Goal: Information Seeking & Learning: Learn about a topic

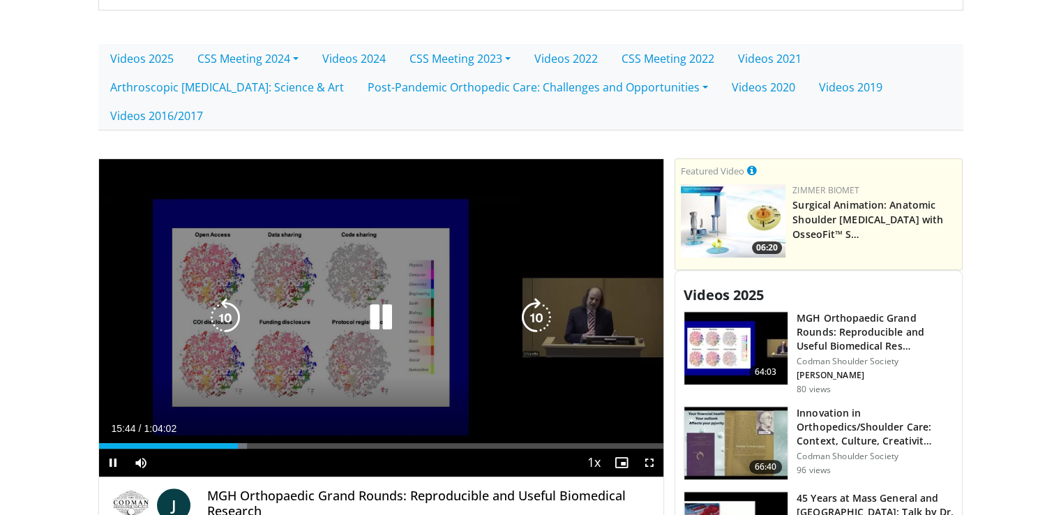
scroll to position [558, 0]
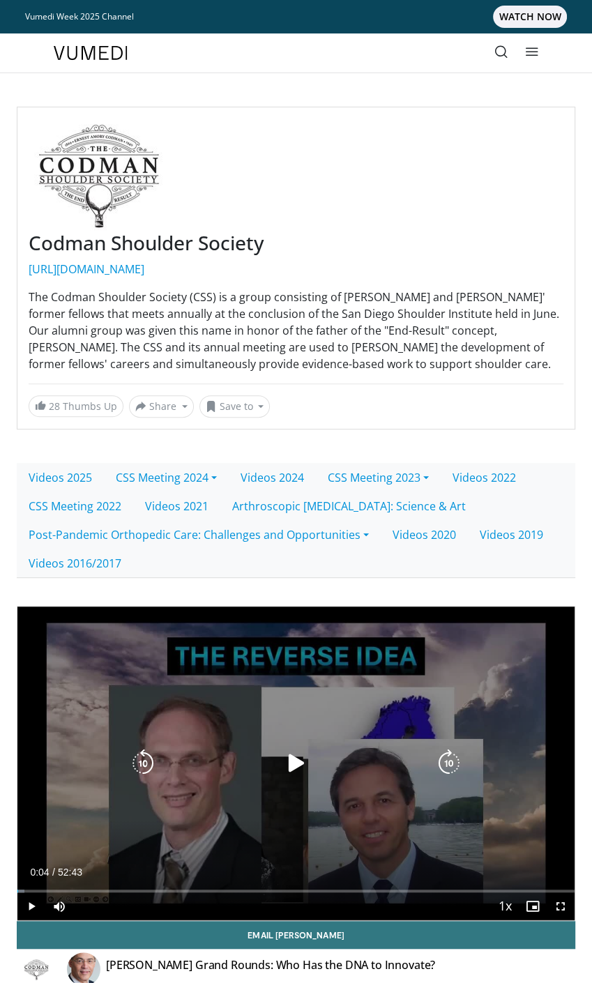
click at [229, 725] on div "10 seconds Tap to unmute" at bounding box center [295, 764] width 557 height 314
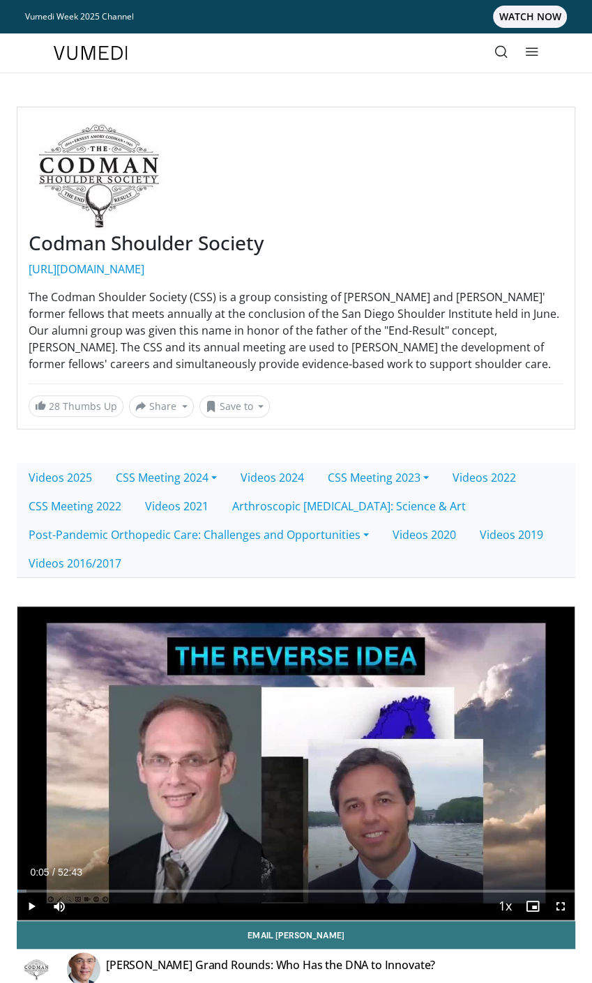
click at [98, 46] on img at bounding box center [91, 53] width 74 height 14
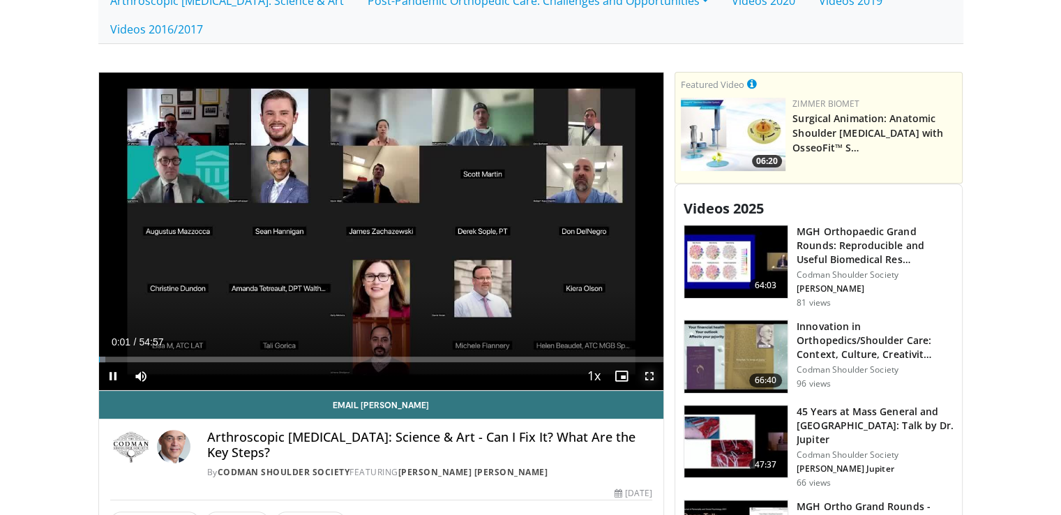
click at [647, 362] on span "Video Player" at bounding box center [649, 376] width 28 height 28
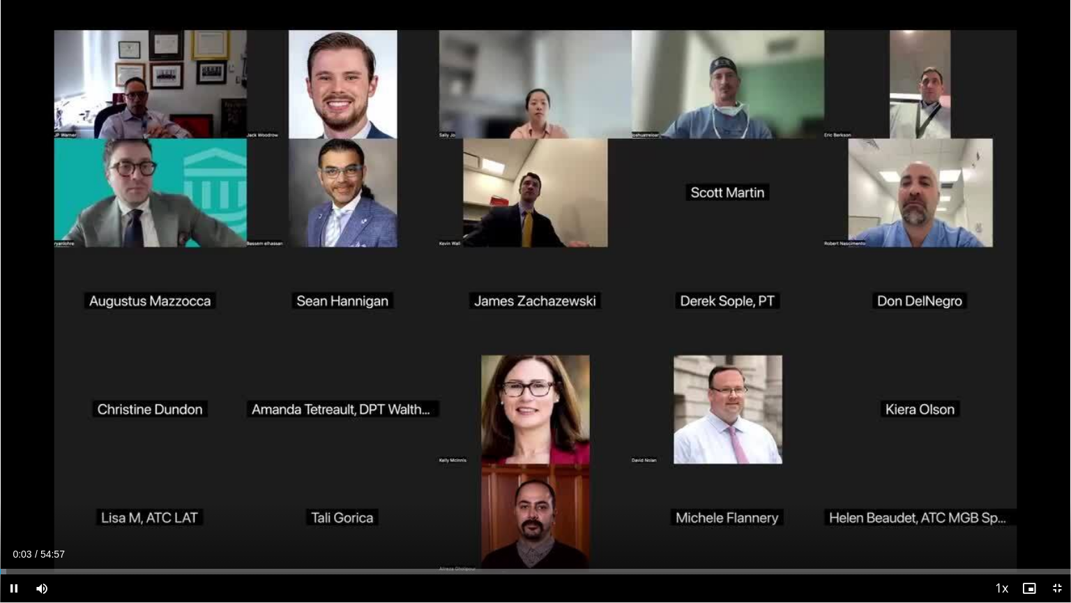
click at [165, 514] on div "Current Time 0:03 / Duration 54:57 Pause Skip Backward Skip Forward Mute Loaded…" at bounding box center [535, 588] width 1071 height 28
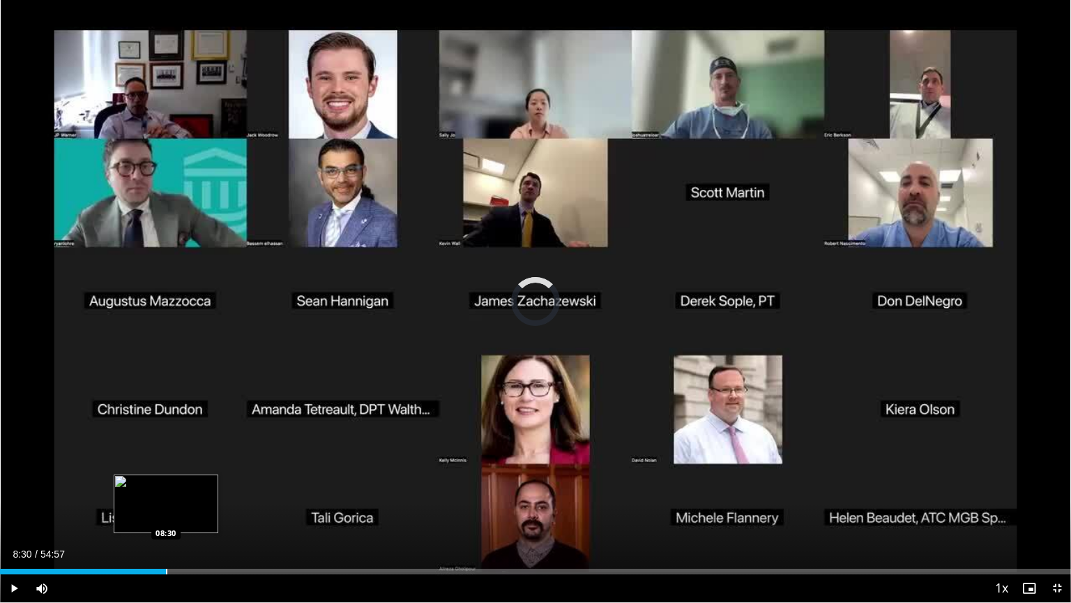
click at [166, 514] on div "Progress Bar" at bounding box center [166, 571] width 1 height 6
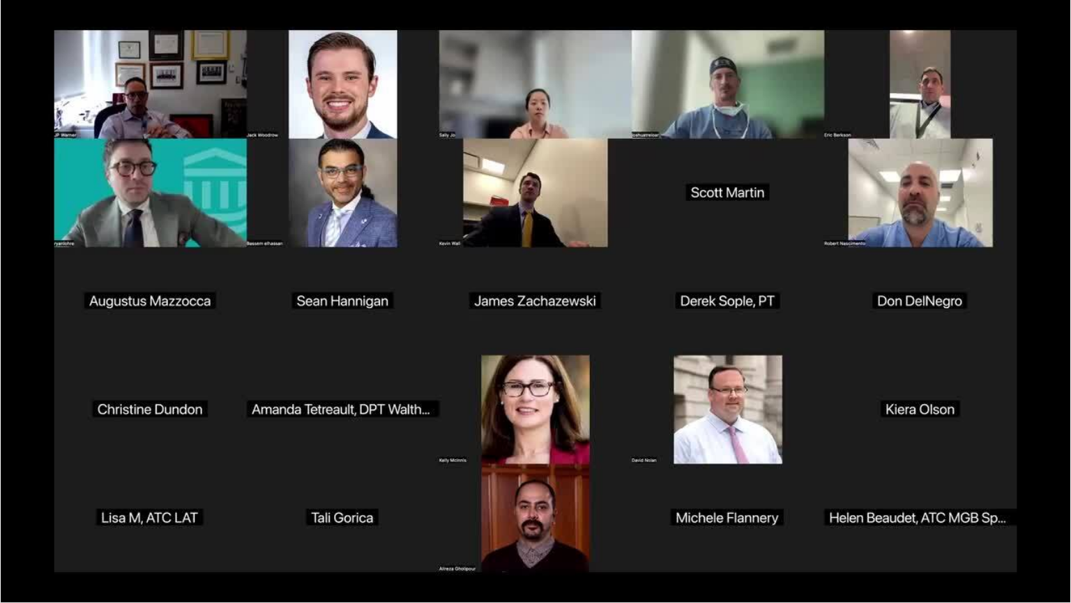
click at [255, 514] on div "10 seconds Tap to unmute" at bounding box center [535, 301] width 1071 height 602
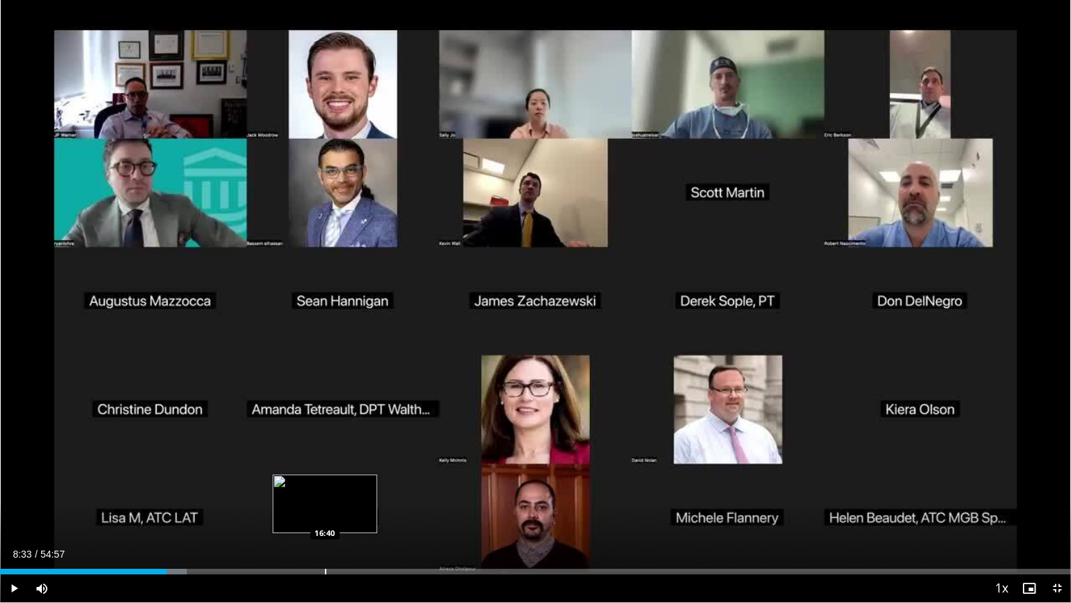
click at [329, 514] on div "Loaded : 17.44% 08:33 16:40" at bounding box center [535, 571] width 1071 height 6
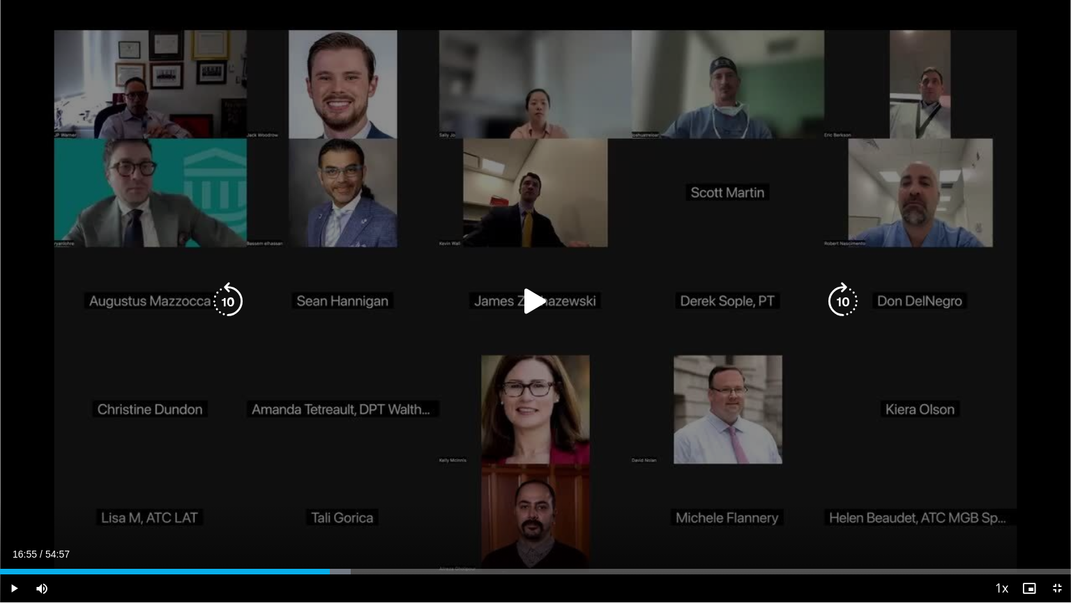
click at [140, 468] on div "10 seconds Tap to unmute" at bounding box center [535, 301] width 1071 height 602
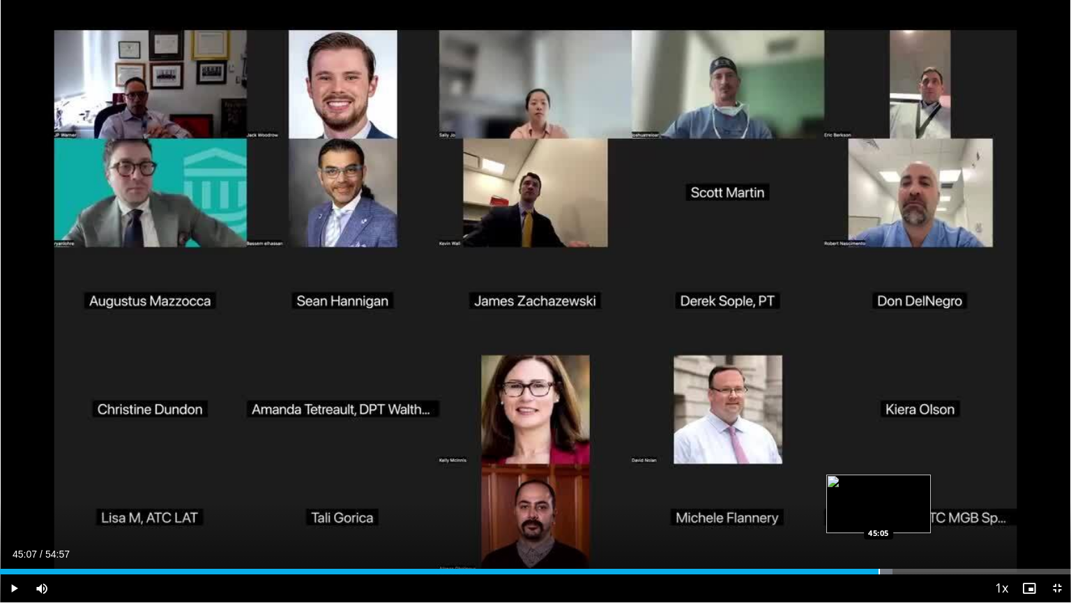
click at [879, 514] on div "Loaded : 83.32% 45:07 45:05" at bounding box center [535, 567] width 1071 height 13
click at [936, 514] on div "Progress Bar" at bounding box center [936, 571] width 1 height 6
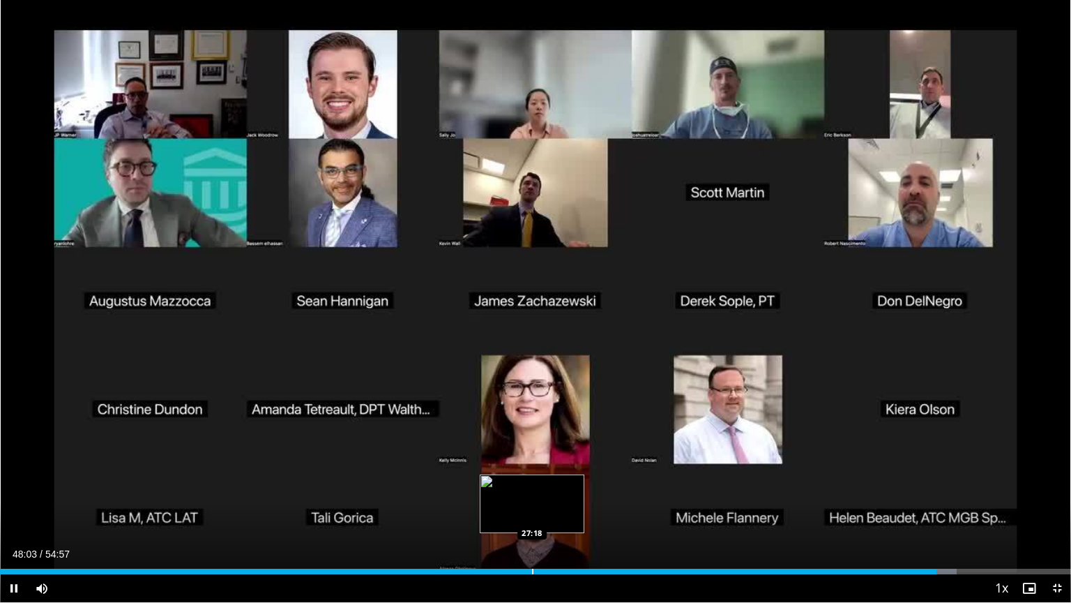
click at [532, 514] on div "Progress Bar" at bounding box center [532, 571] width 1 height 6
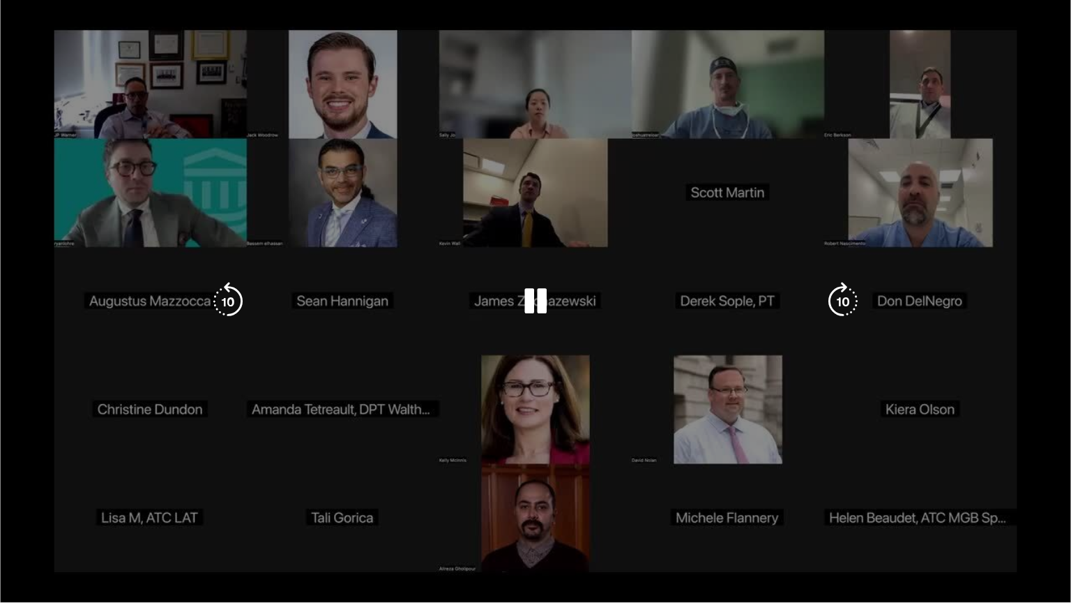
click at [349, 514] on video-js "**********" at bounding box center [535, 301] width 1071 height 603
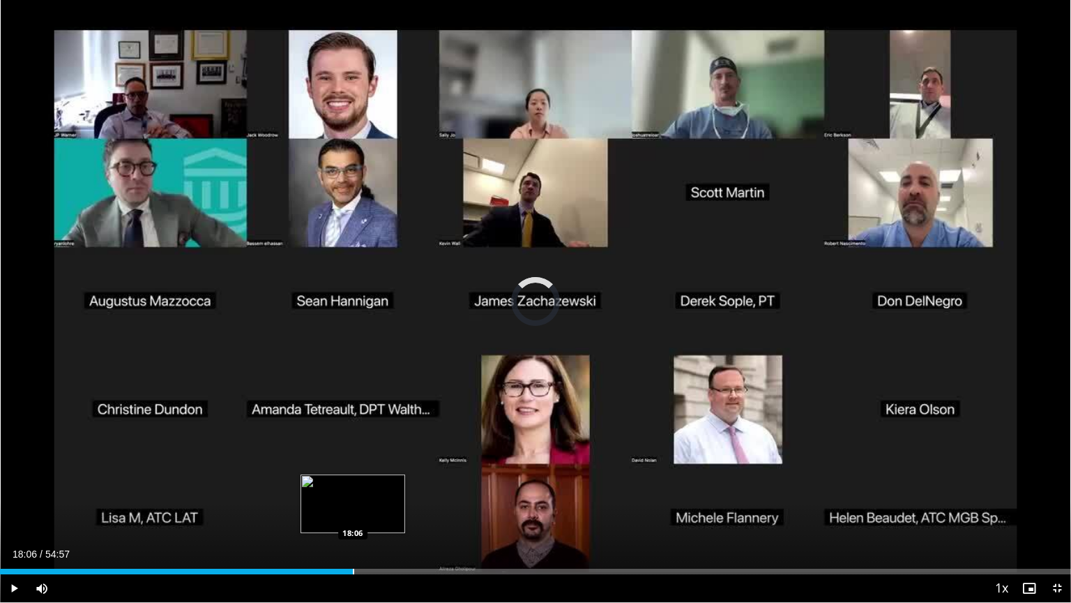
click at [353, 514] on div "Progress Bar" at bounding box center [353, 571] width 1 height 6
click at [388, 514] on div "Progress Bar" at bounding box center [388, 571] width 1 height 6
click at [375, 514] on div "19:15" at bounding box center [187, 571] width 375 height 6
click at [452, 514] on div "Current Time 19:25 / Duration 54:57 Pause Skip Backward Skip Forward Mute Loade…" at bounding box center [535, 588] width 1071 height 28
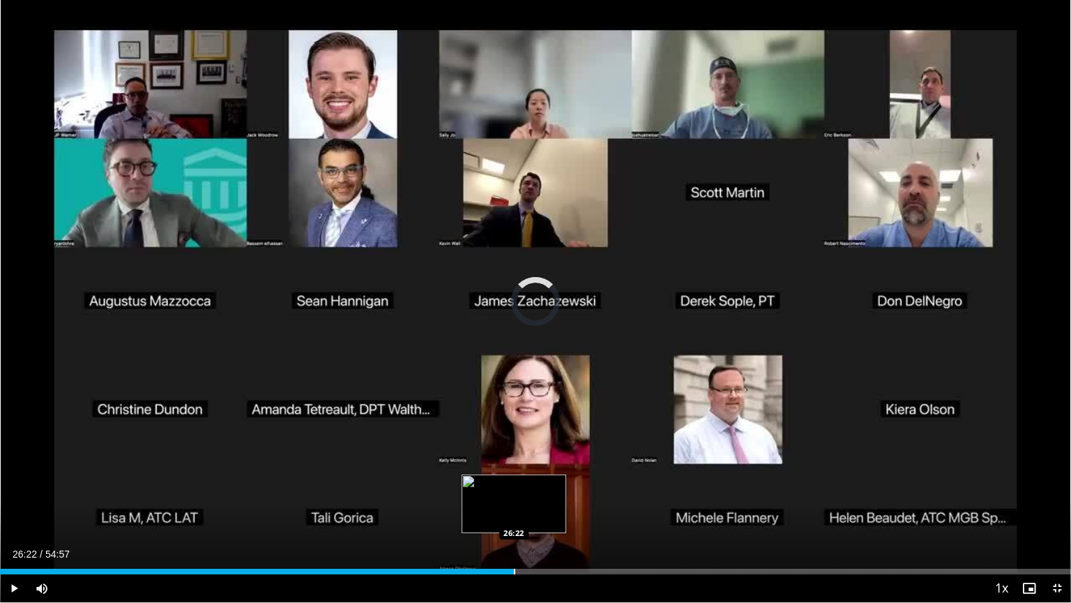
click at [514, 514] on div "Progress Bar" at bounding box center [514, 571] width 1 height 6
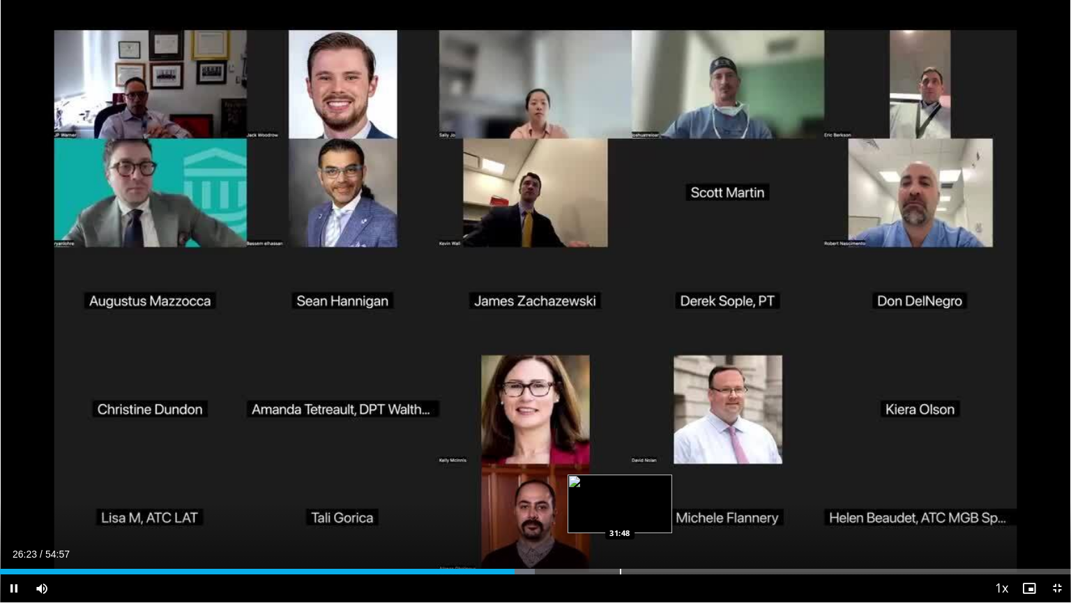
click at [620, 514] on div "Progress Bar" at bounding box center [620, 571] width 1 height 6
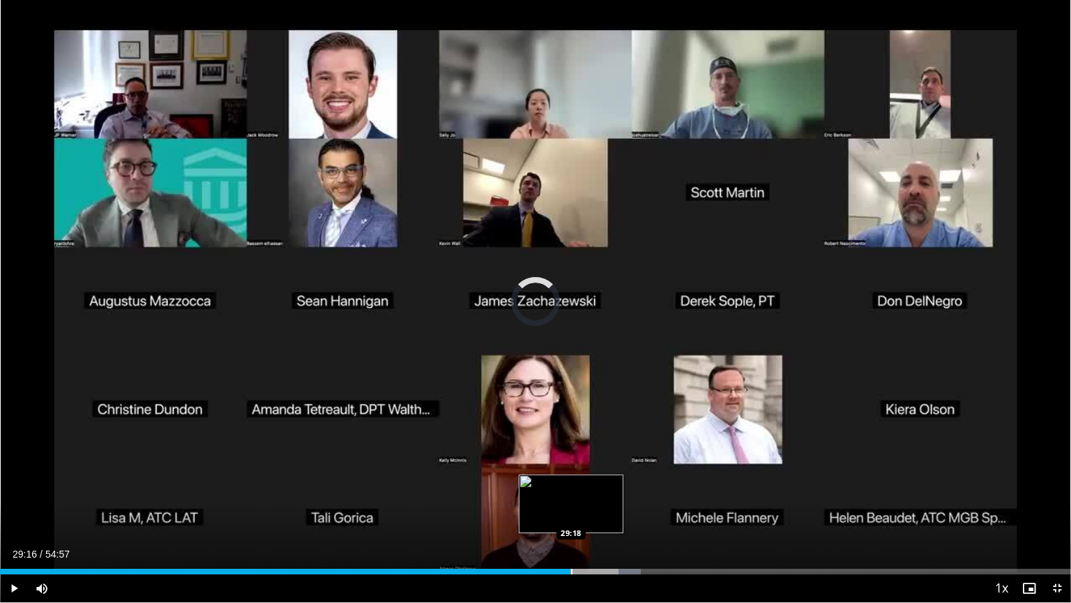
click at [571, 514] on div "Progress Bar" at bounding box center [571, 571] width 1 height 6
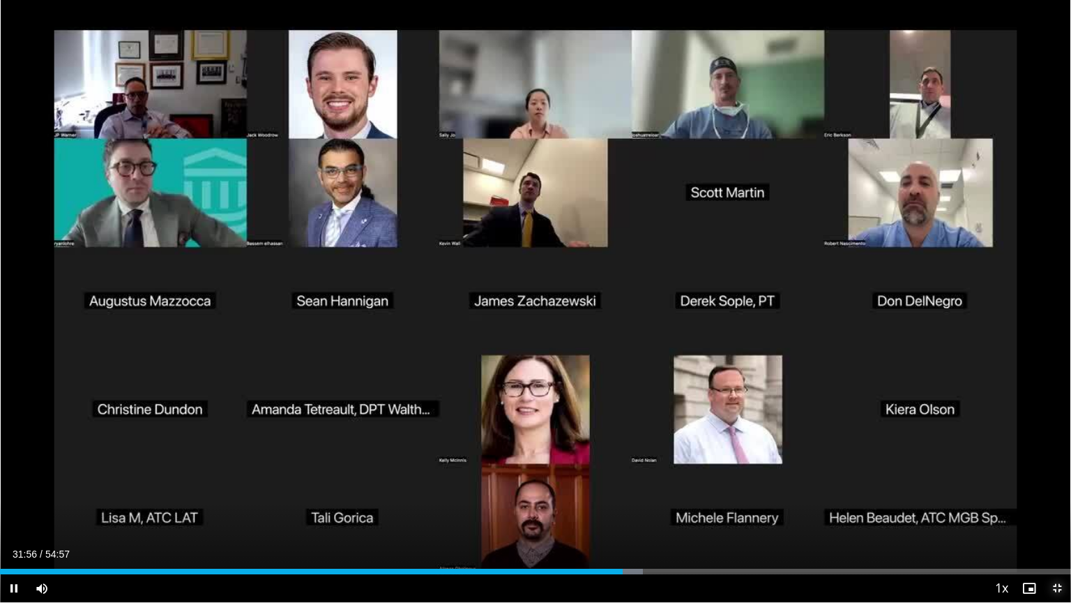
click at [1053, 514] on span "Video Player" at bounding box center [1057, 588] width 28 height 28
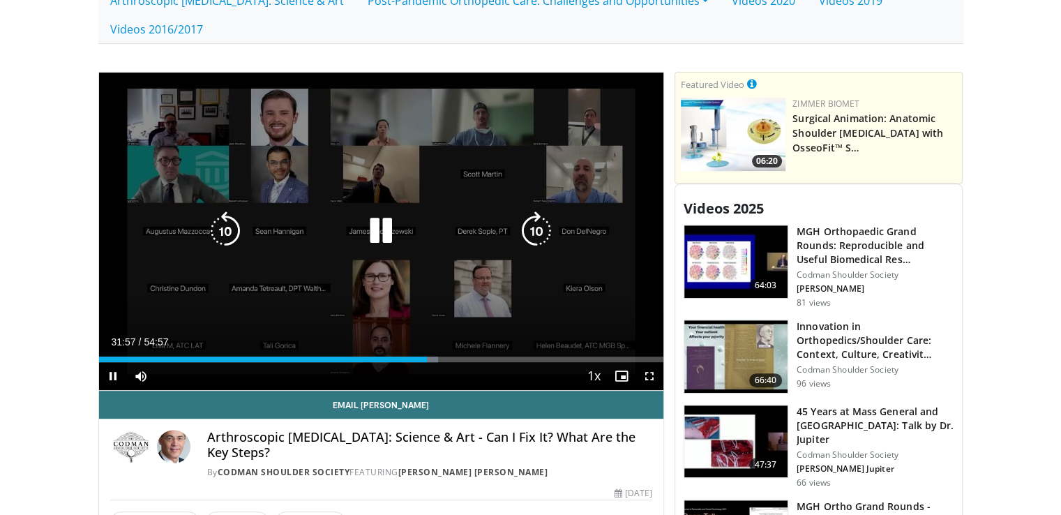
drag, startPoint x: 505, startPoint y: 209, endPoint x: 466, endPoint y: 194, distance: 42.0
click at [505, 217] on div "Video Player" at bounding box center [380, 231] width 339 height 28
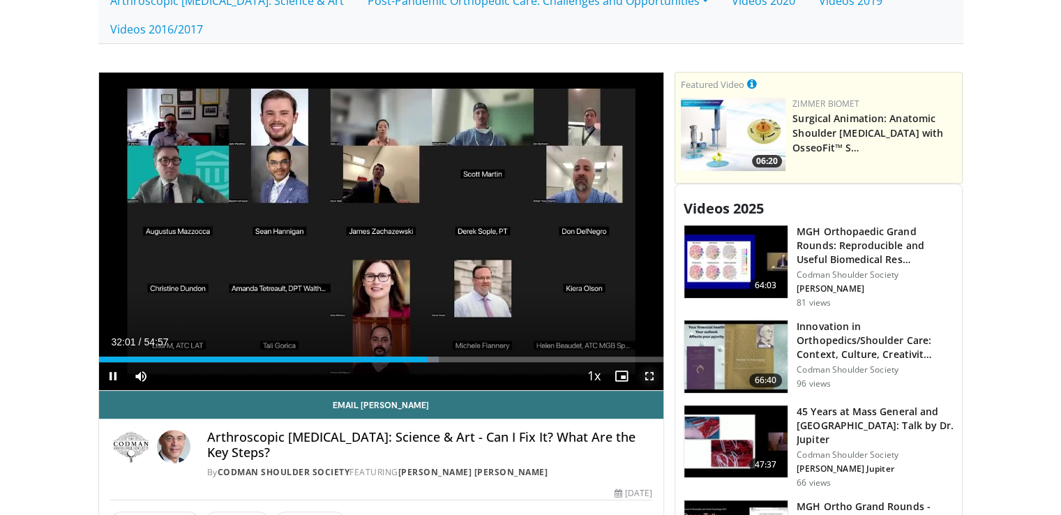
click at [654, 362] on span "Video Player" at bounding box center [649, 376] width 28 height 28
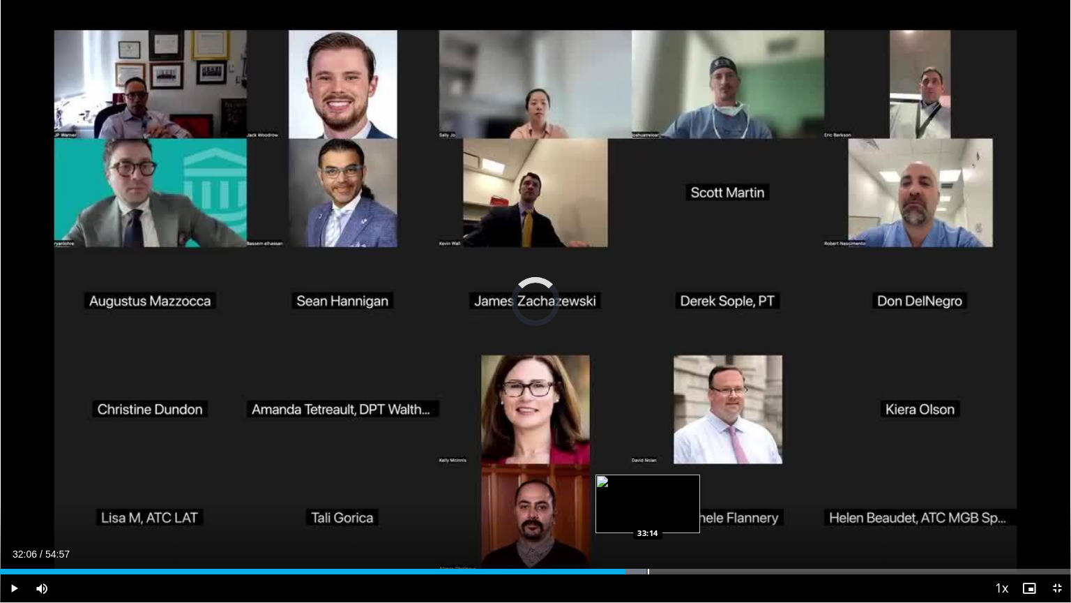
click at [647, 514] on div "Loaded : 60.35% 33:14 33:14" at bounding box center [535, 571] width 1071 height 6
click at [666, 514] on div "Progress Bar" at bounding box center [666, 571] width 1 height 6
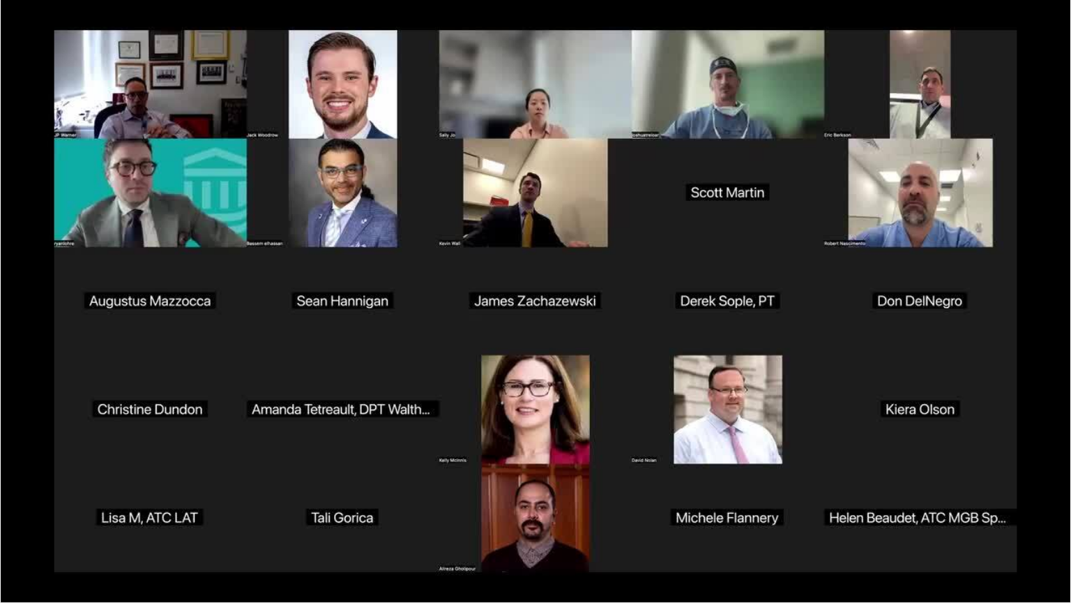
click at [697, 514] on div "10 seconds Tap to unmute" at bounding box center [535, 301] width 1071 height 602
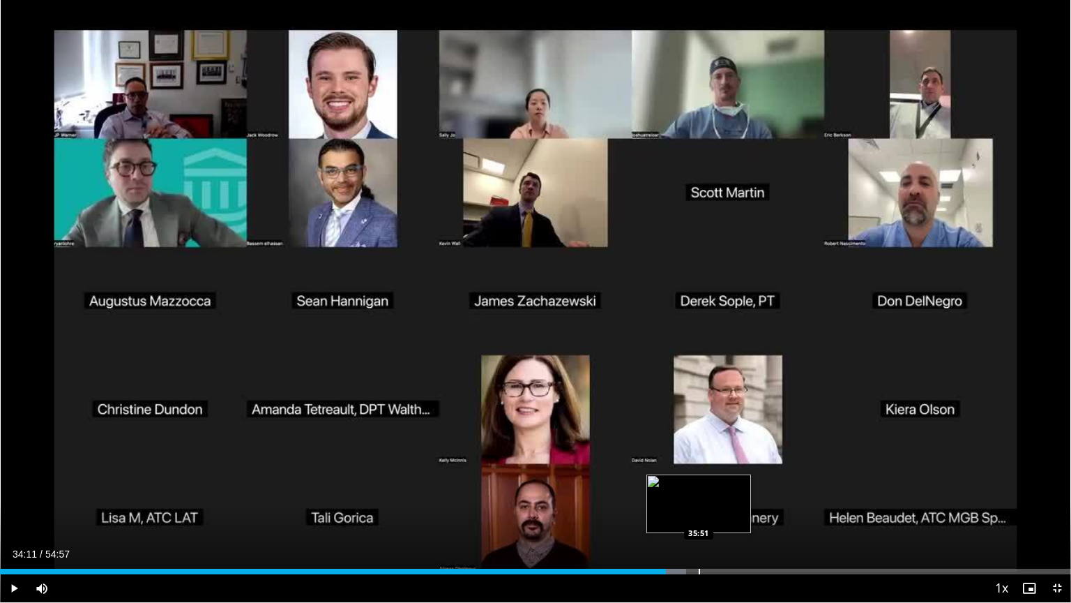
click at [699, 514] on div "Progress Bar" at bounding box center [699, 571] width 1 height 6
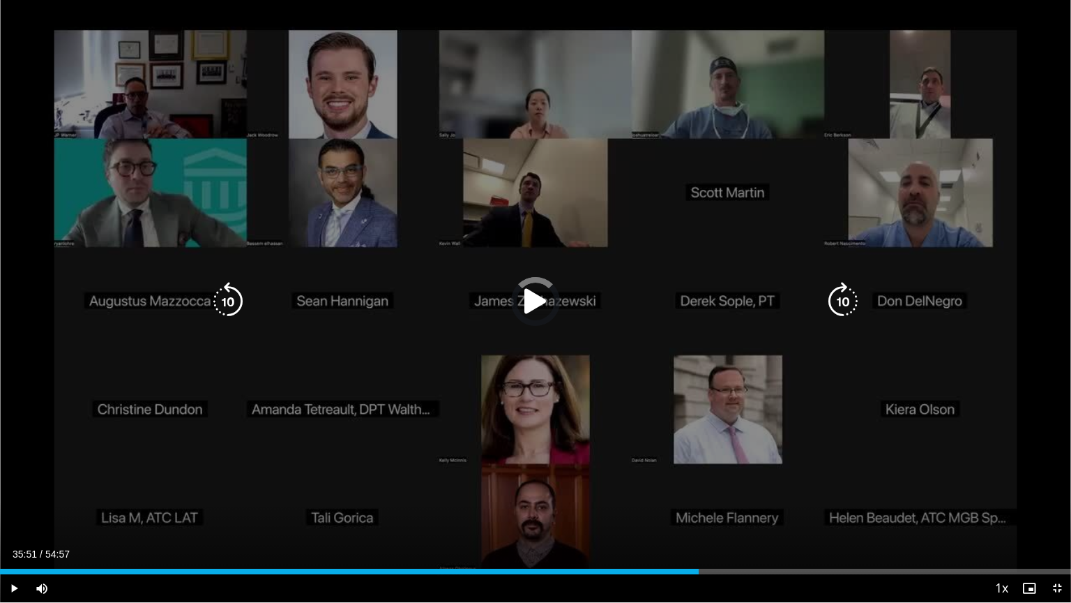
click at [700, 514] on div "10 seconds Tap to unmute" at bounding box center [535, 301] width 1071 height 602
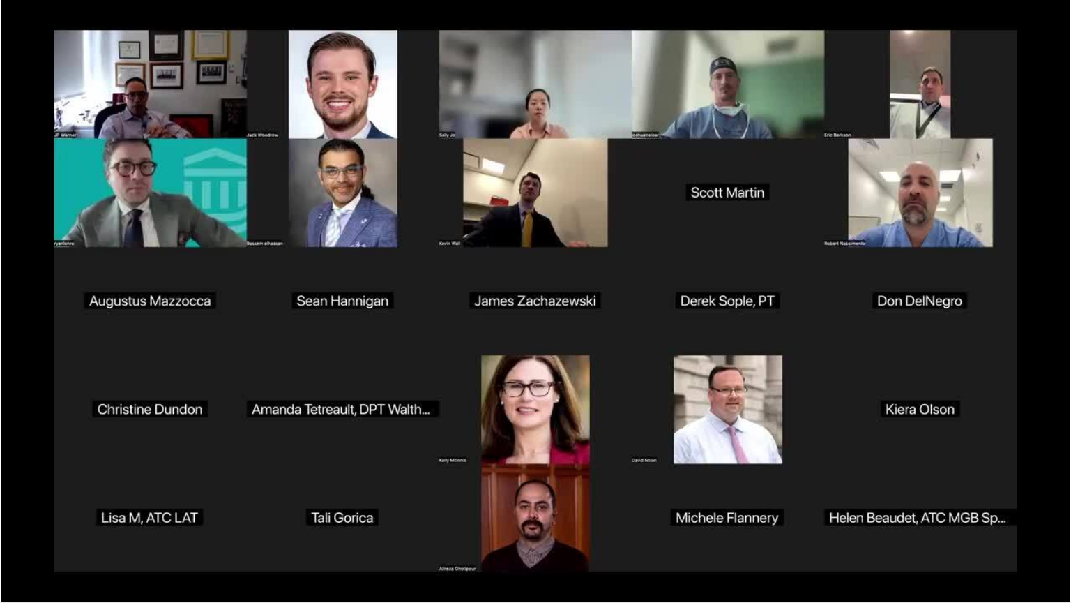
click at [739, 514] on div "10 seconds Tap to unmute" at bounding box center [535, 301] width 1071 height 602
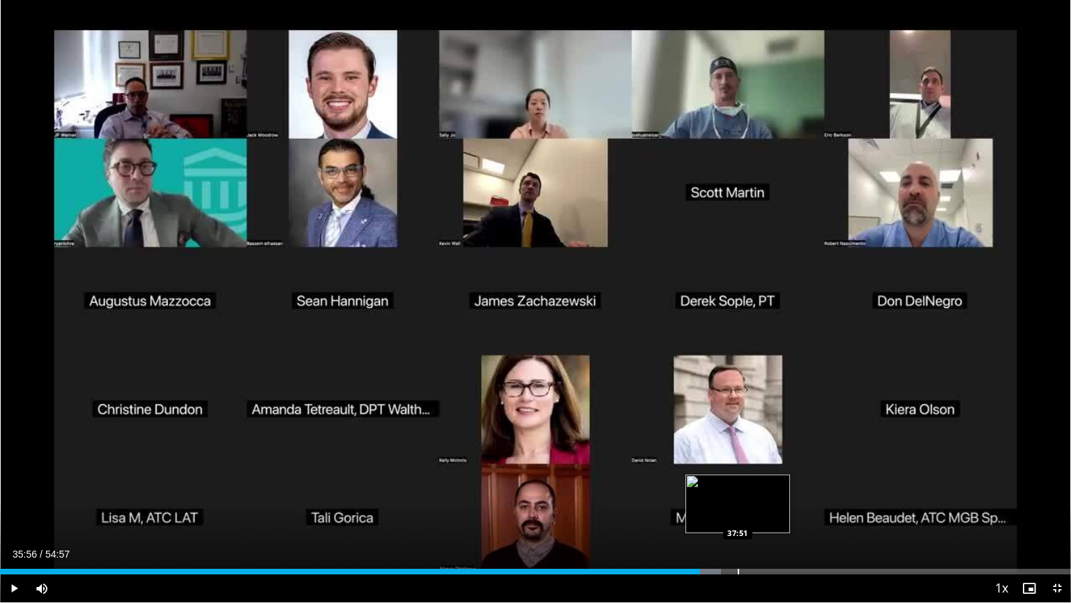
click at [738, 514] on div "Progress Bar" at bounding box center [738, 571] width 1 height 6
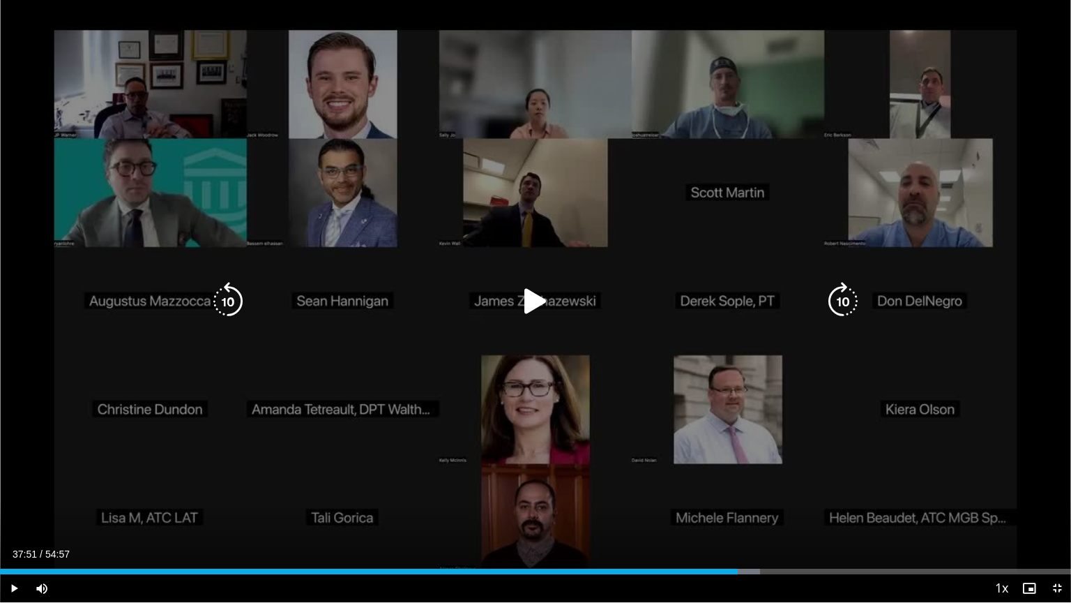
click at [715, 514] on div "10 seconds Tap to unmute" at bounding box center [535, 301] width 1071 height 602
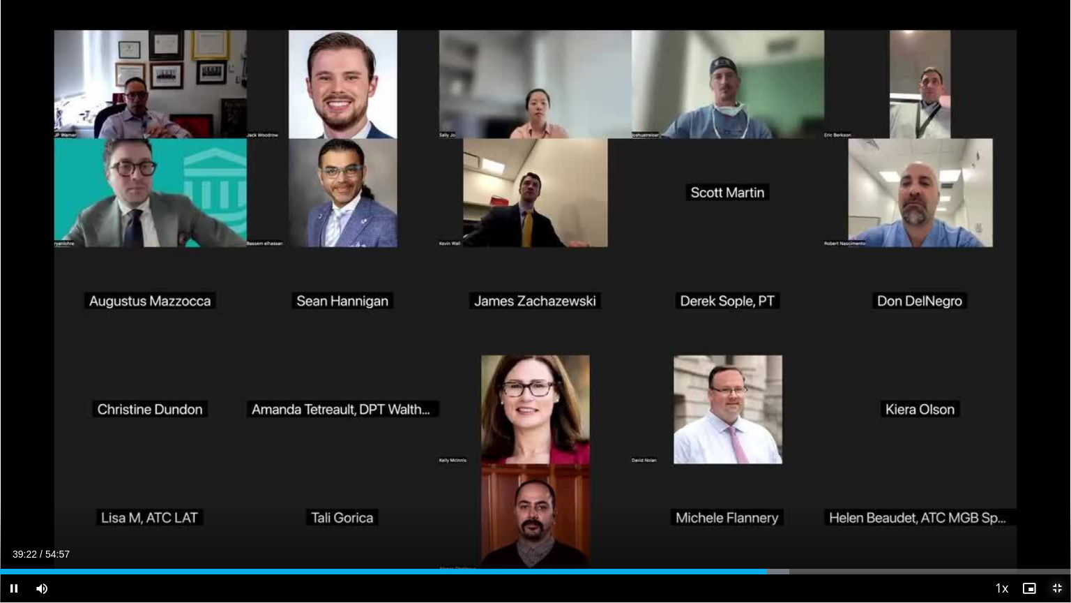
click at [1054, 514] on span "Video Player" at bounding box center [1057, 588] width 28 height 28
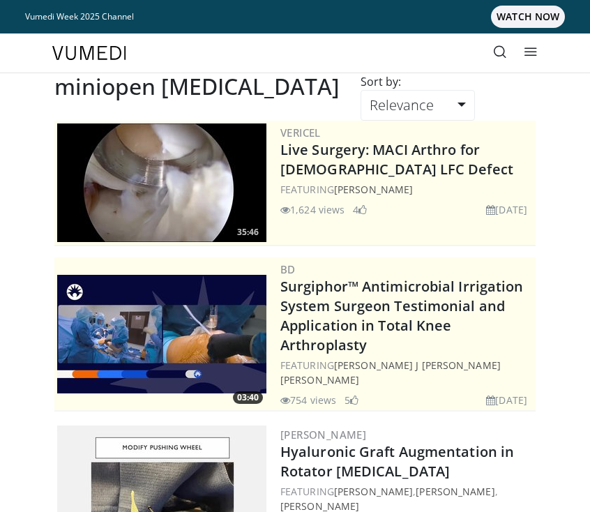
scroll to position [2532, 0]
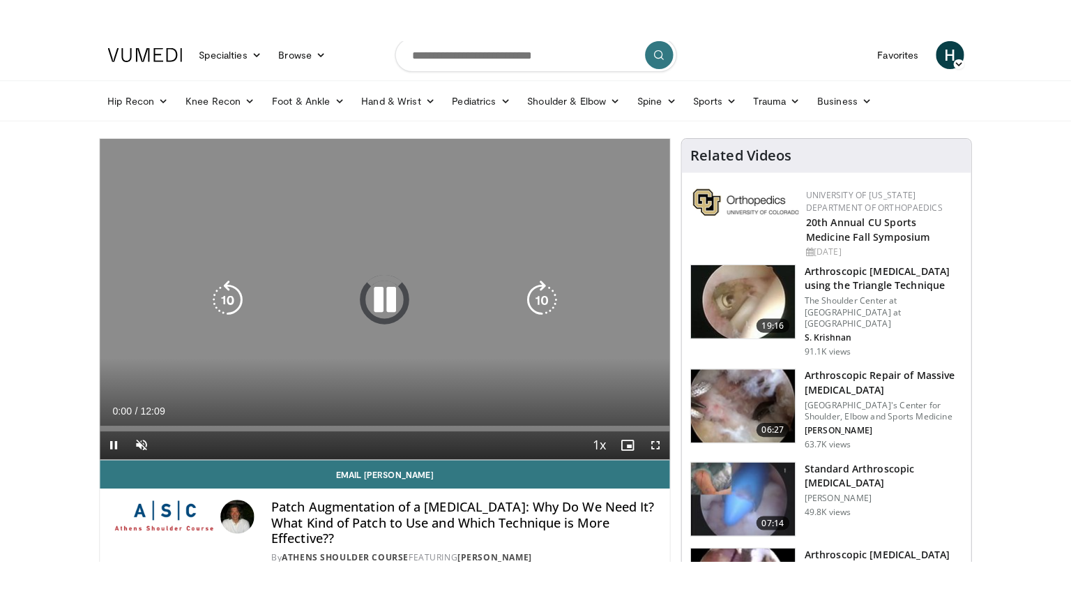
scroll to position [70, 0]
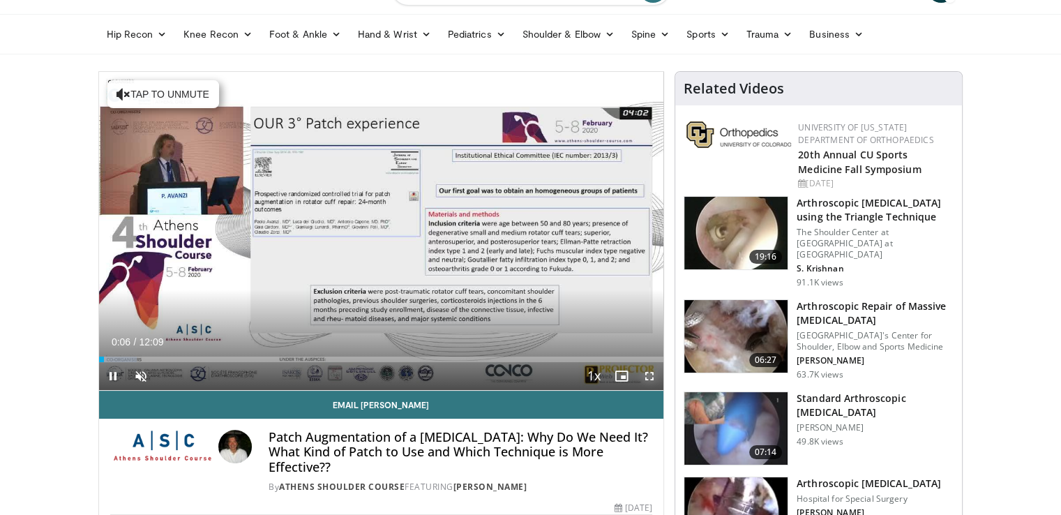
click at [591, 375] on span "Video Player" at bounding box center [649, 376] width 28 height 28
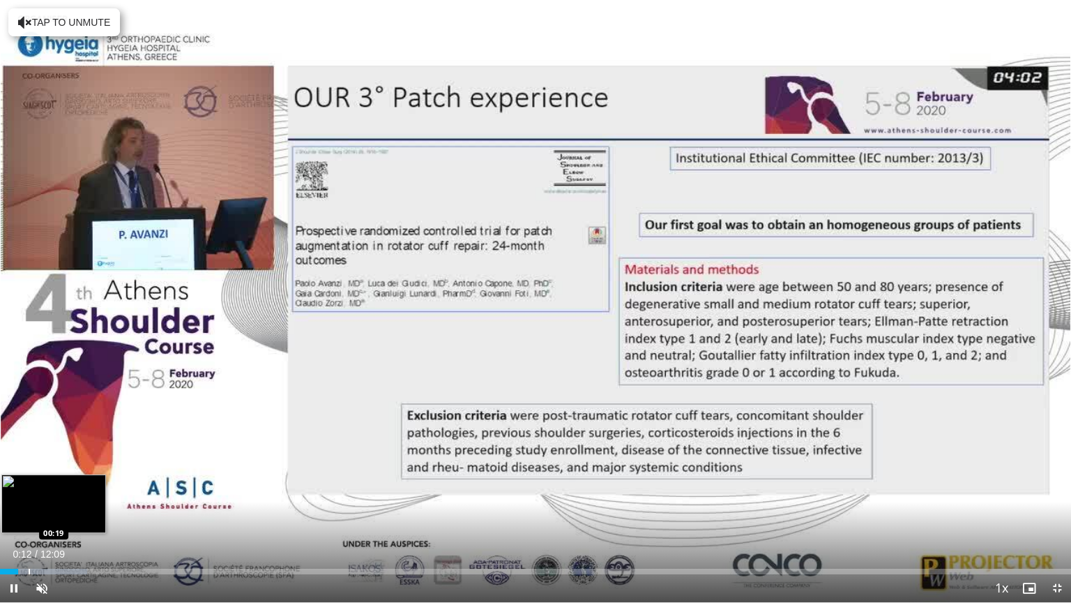
click at [29, 571] on div "Progress Bar" at bounding box center [29, 571] width 1 height 6
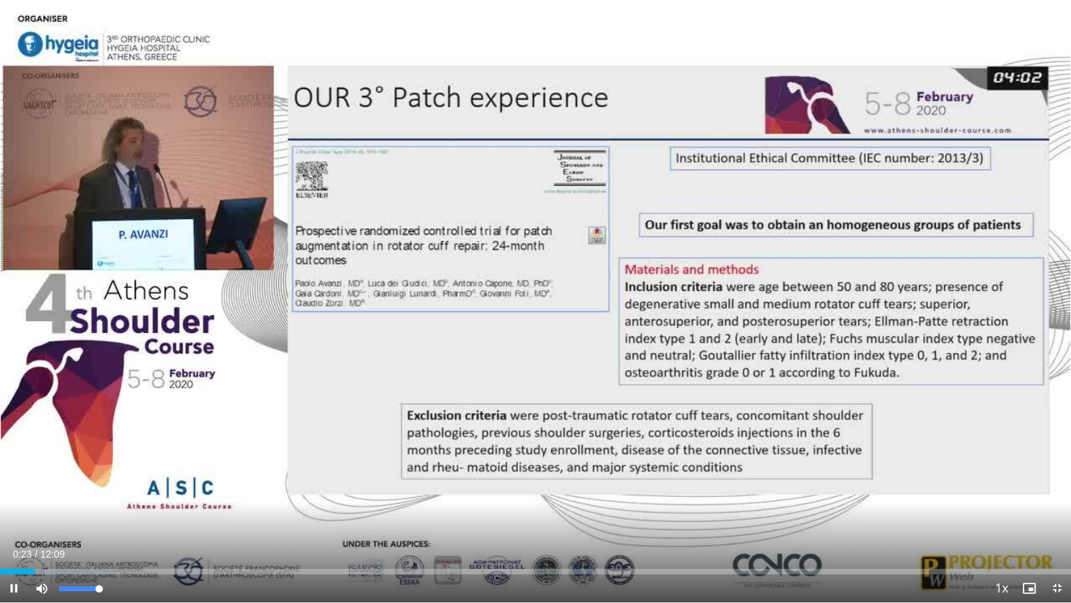
drag, startPoint x: 61, startPoint y: 585, endPoint x: 105, endPoint y: 585, distance: 43.9
click at [105, 585] on div "Mute 100%" at bounding box center [77, 588] width 98 height 28
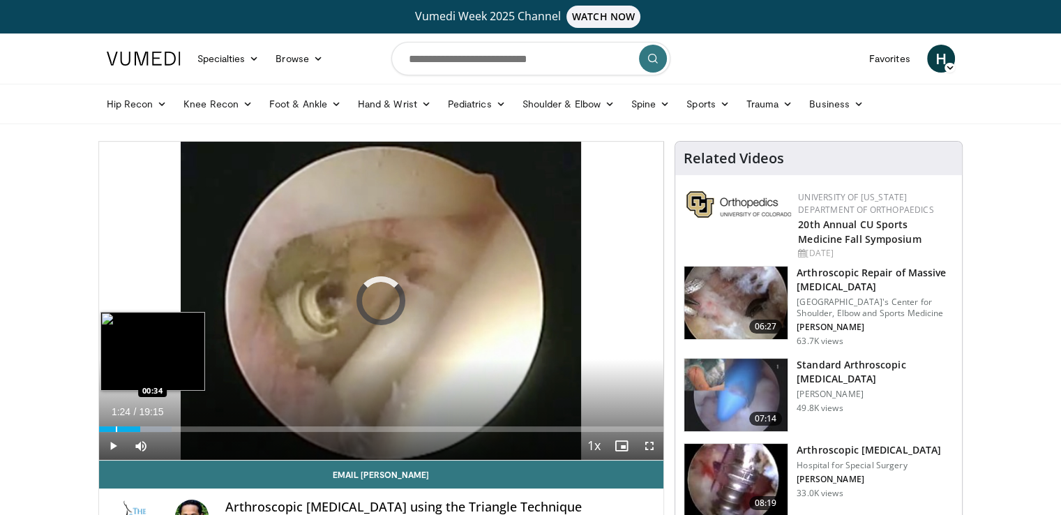
click at [116, 427] on div "Progress Bar" at bounding box center [116, 429] width 1 height 6
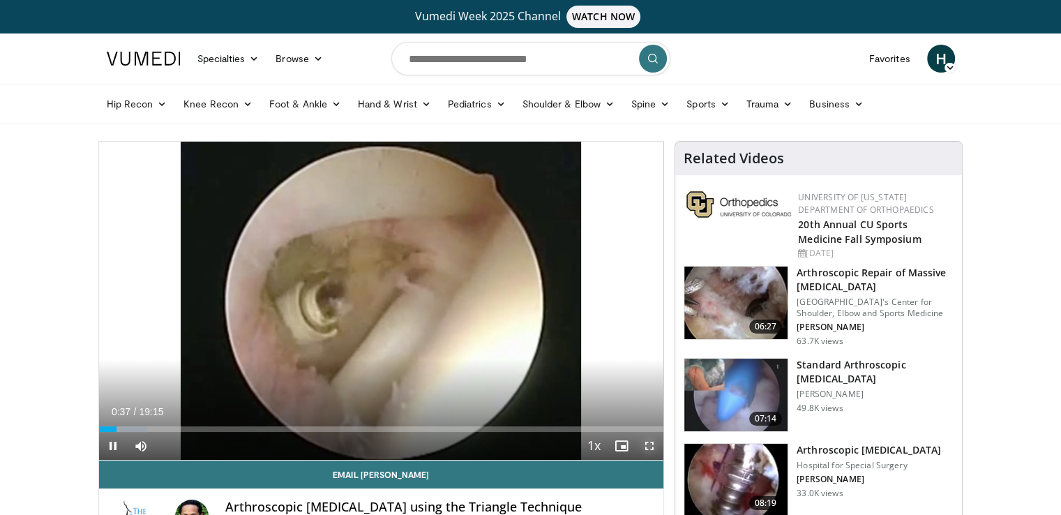
click at [647, 451] on span "Video Player" at bounding box center [649, 446] width 28 height 28
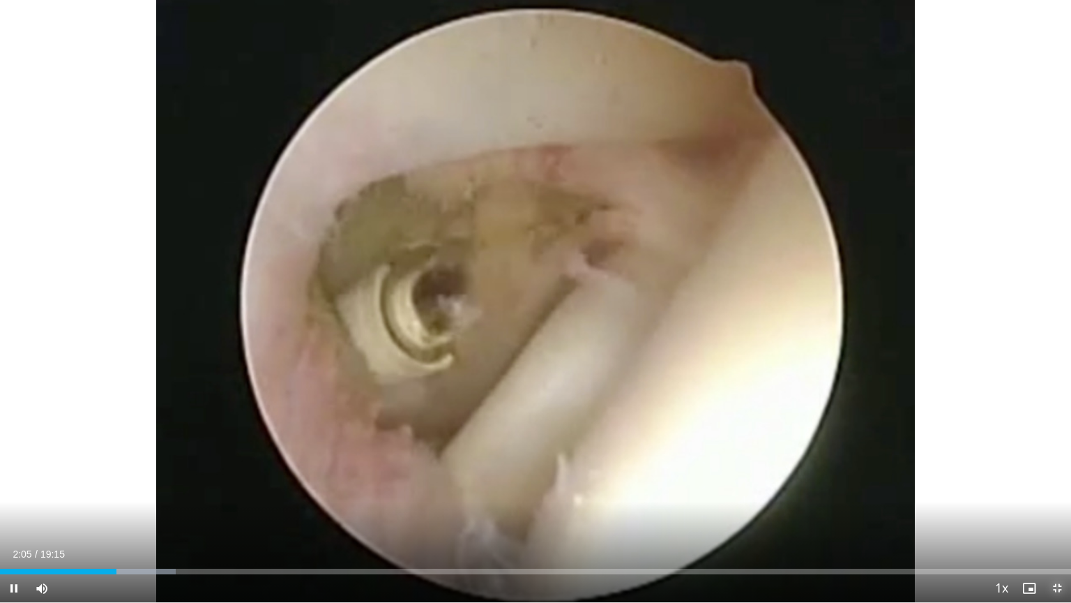
click at [1059, 514] on span "Video Player" at bounding box center [1057, 588] width 28 height 28
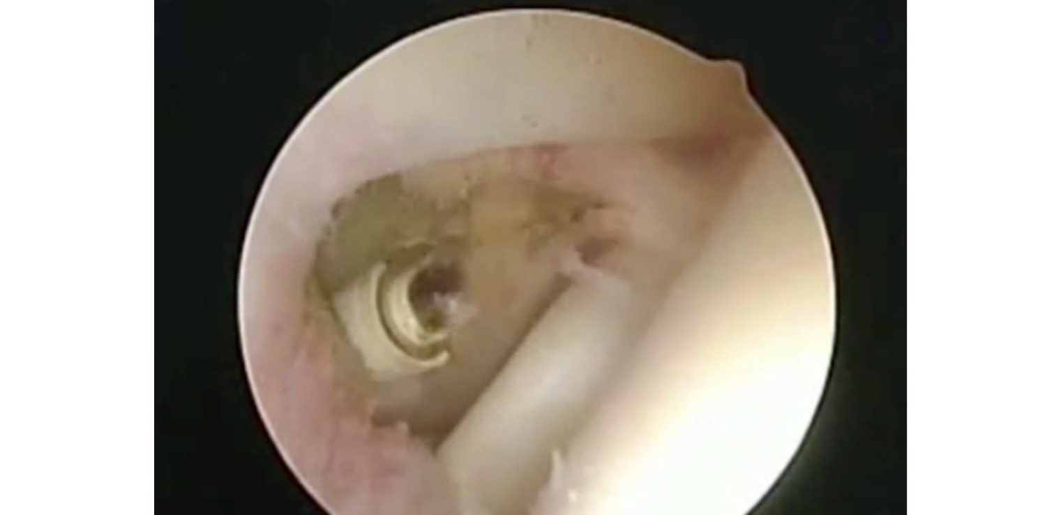
scroll to position [70, 0]
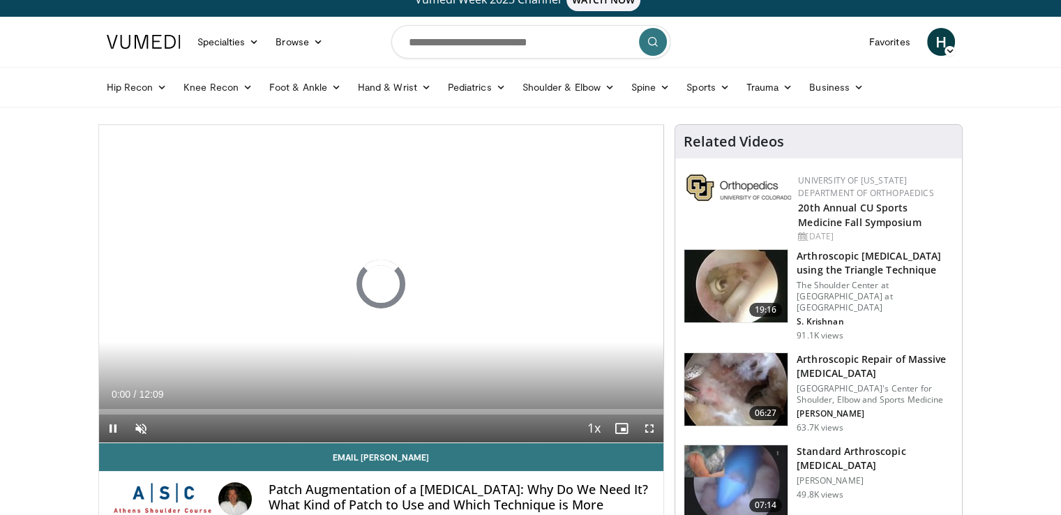
scroll to position [70, 0]
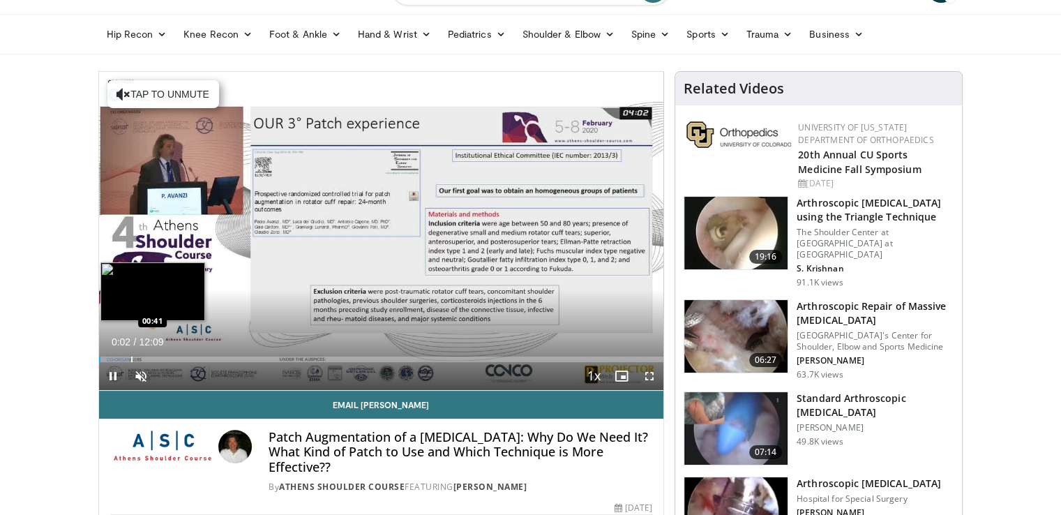
click at [131, 358] on div "Progress Bar" at bounding box center [131, 359] width 1 height 6
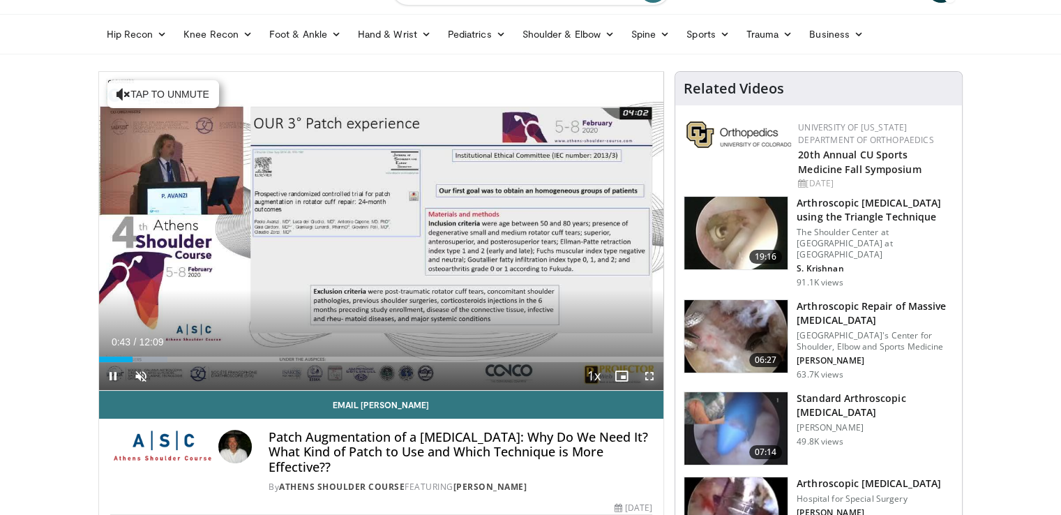
click at [645, 375] on span "Video Player" at bounding box center [649, 376] width 28 height 28
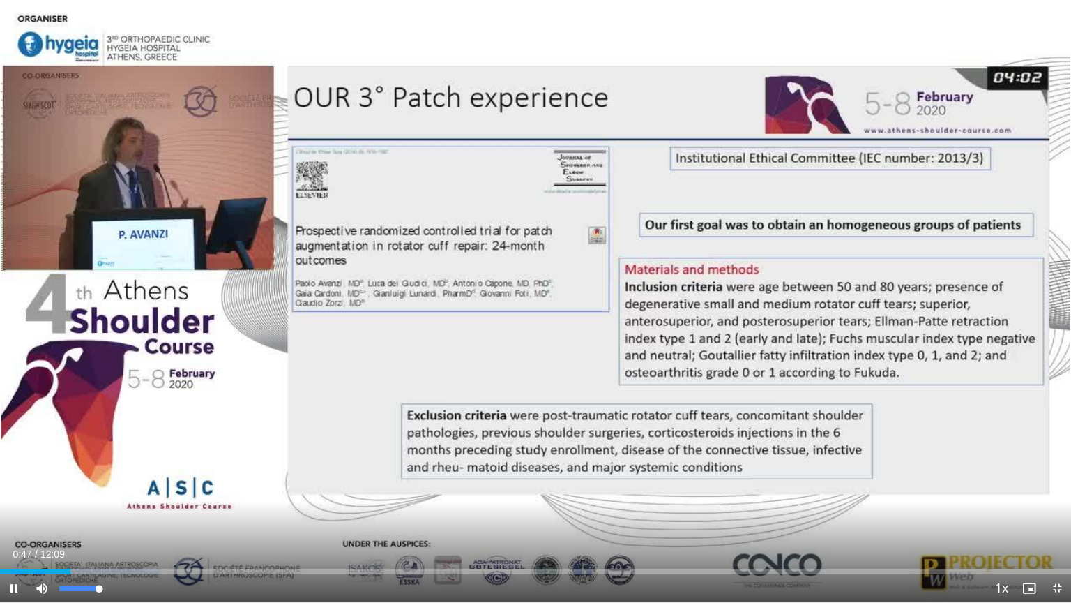
drag, startPoint x: 64, startPoint y: 589, endPoint x: 117, endPoint y: 591, distance: 53.1
click at [117, 514] on div "Mute 100%" at bounding box center [77, 588] width 98 height 28
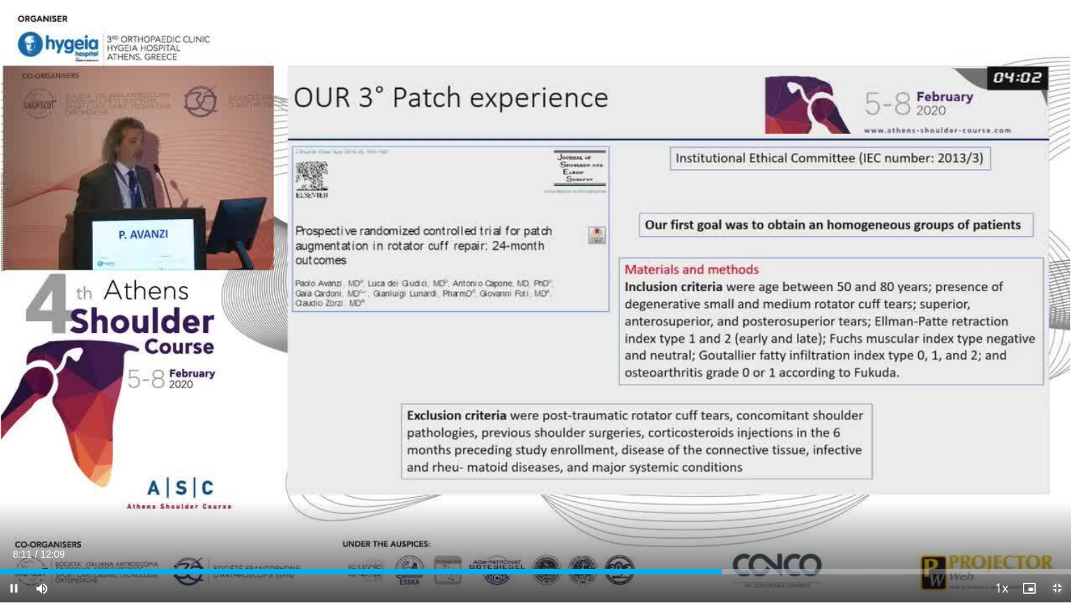
click at [1053, 514] on span "Video Player" at bounding box center [1057, 588] width 28 height 28
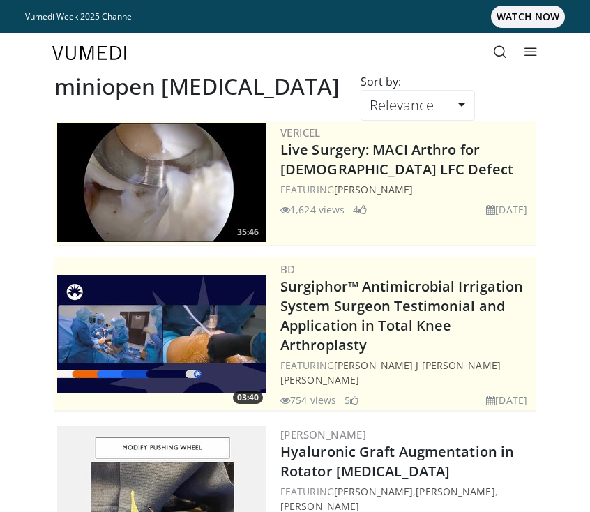
scroll to position [2532, 0]
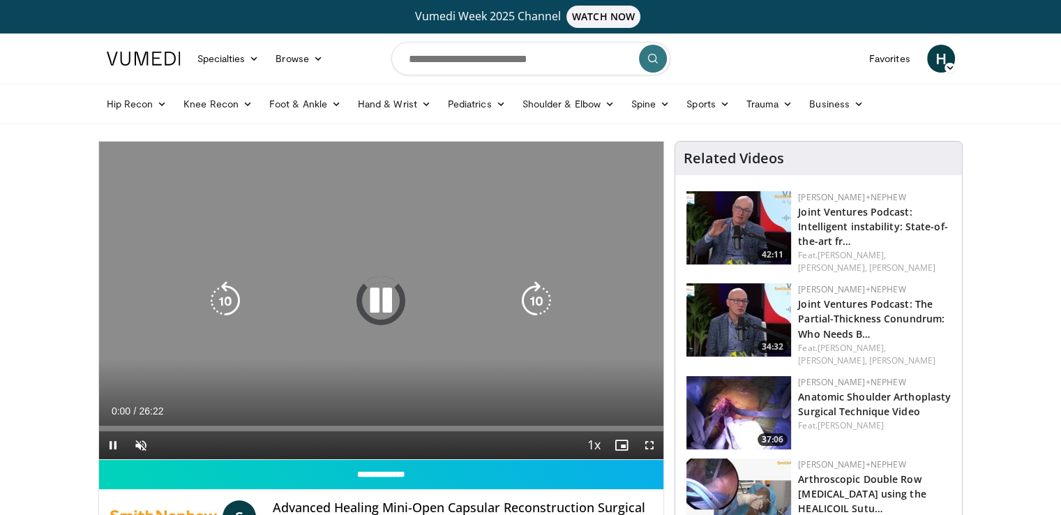
scroll to position [140, 0]
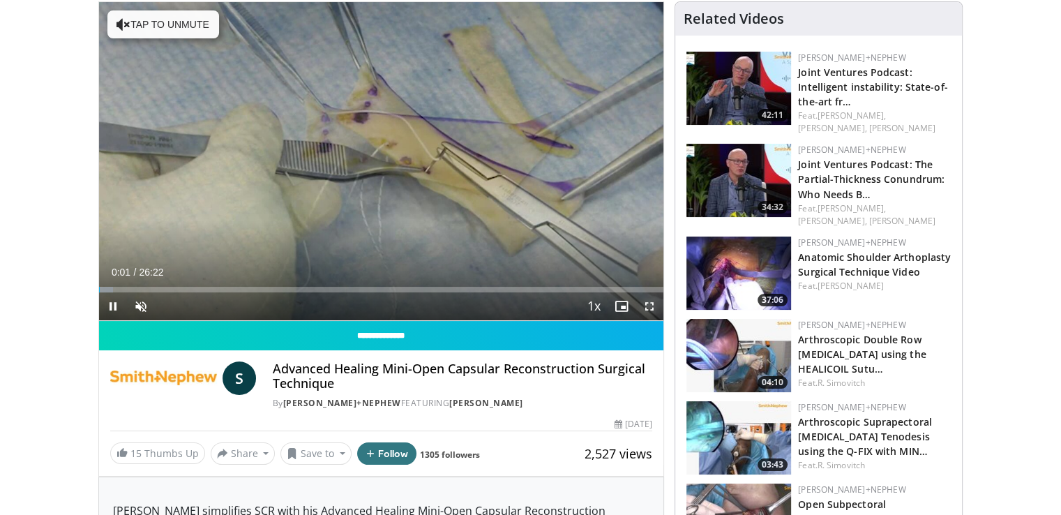
click at [602, 308] on span "Video Player" at bounding box center [649, 306] width 28 height 28
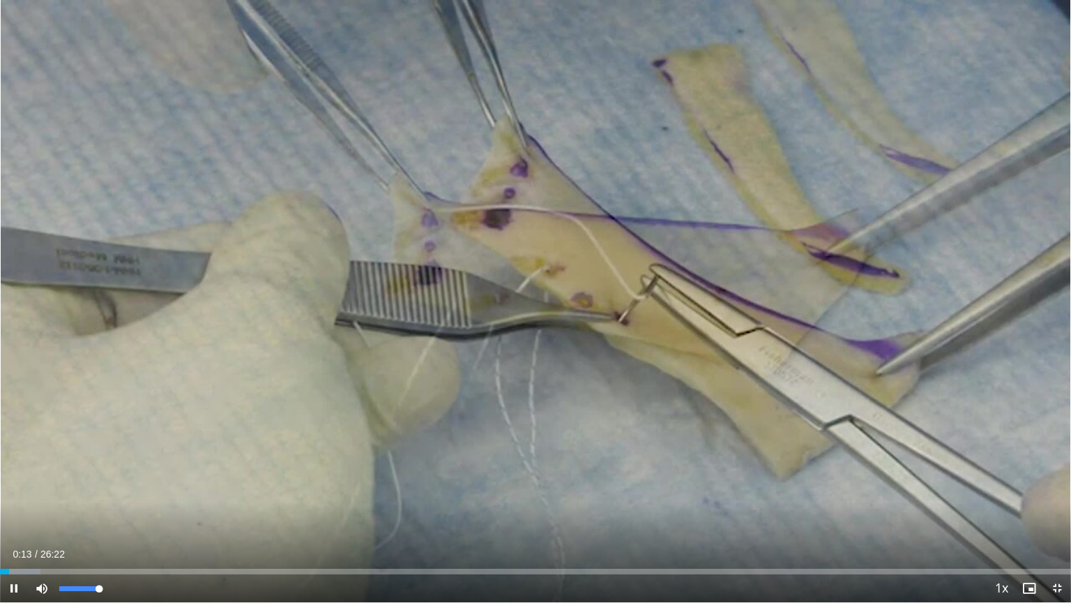
drag, startPoint x: 59, startPoint y: 589, endPoint x: 107, endPoint y: 599, distance: 48.6
click at [107, 599] on div "Mute 100%" at bounding box center [77, 588] width 98 height 28
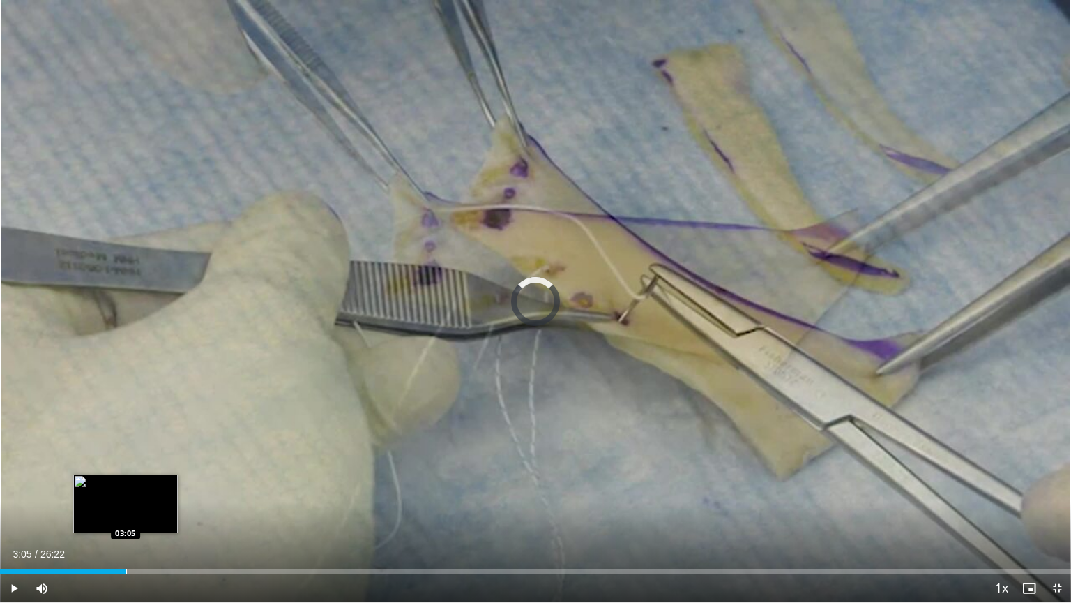
click at [126, 566] on div "Loaded : 4.38% 03:05 03:05" at bounding box center [535, 567] width 1071 height 13
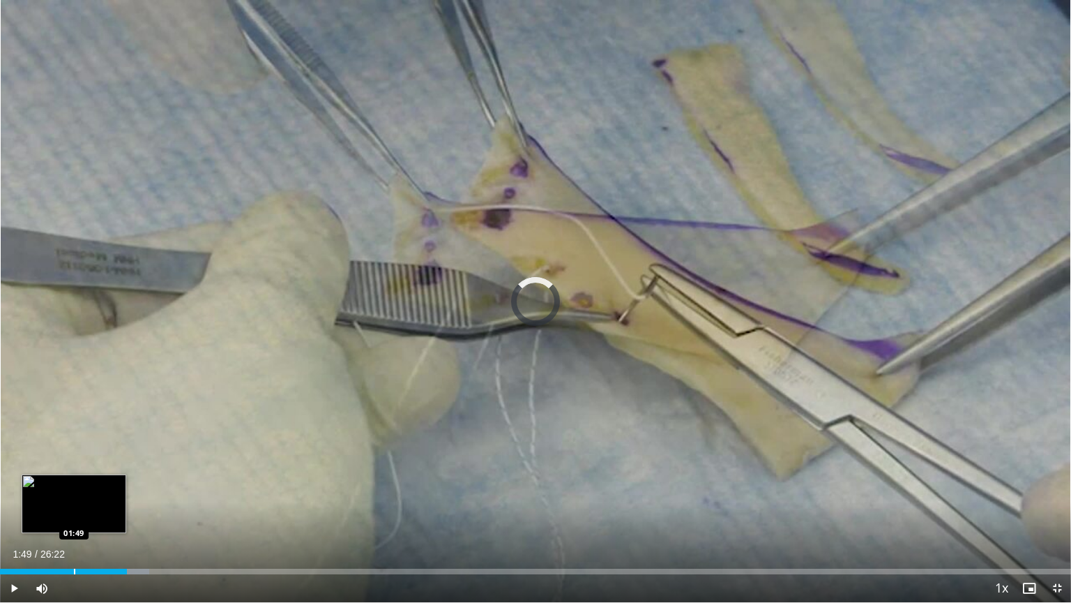
click at [74, 572] on div "Progress Bar" at bounding box center [74, 571] width 1 height 6
click at [25, 573] on div "Progress Bar" at bounding box center [25, 571] width 1 height 6
click at [34, 569] on div "Progress Bar" at bounding box center [34, 571] width 1 height 6
click at [55, 569] on div "Progress Bar" at bounding box center [55, 571] width 1 height 6
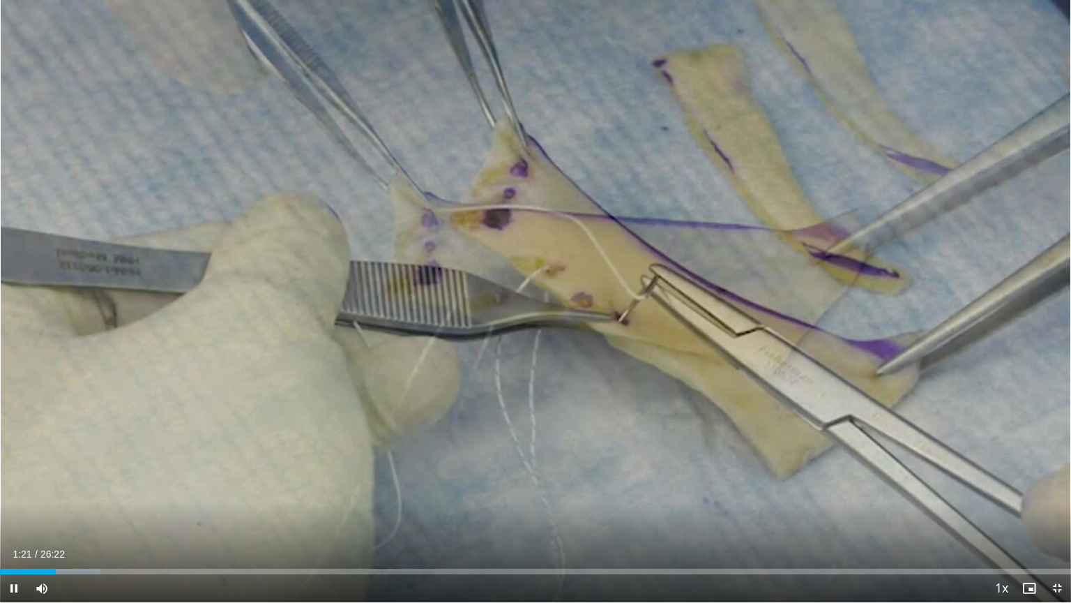
click at [84, 574] on div "Current Time 1:21 / Duration 26:22 Pause Skip Backward Skip Forward Mute 100% L…" at bounding box center [535, 588] width 1071 height 28
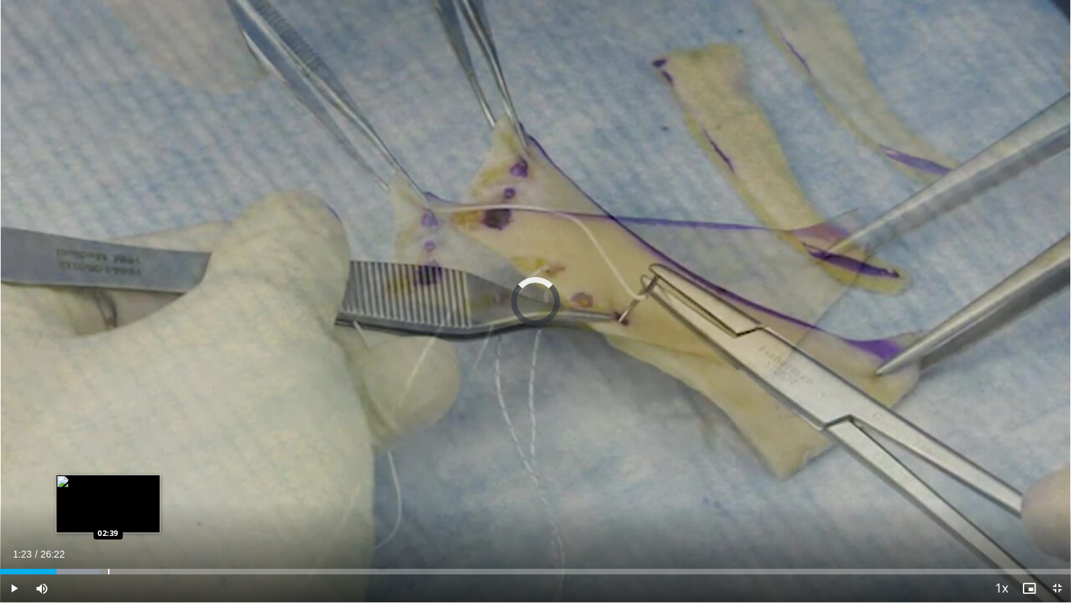
click at [108, 573] on div "Progress Bar" at bounding box center [108, 571] width 1 height 6
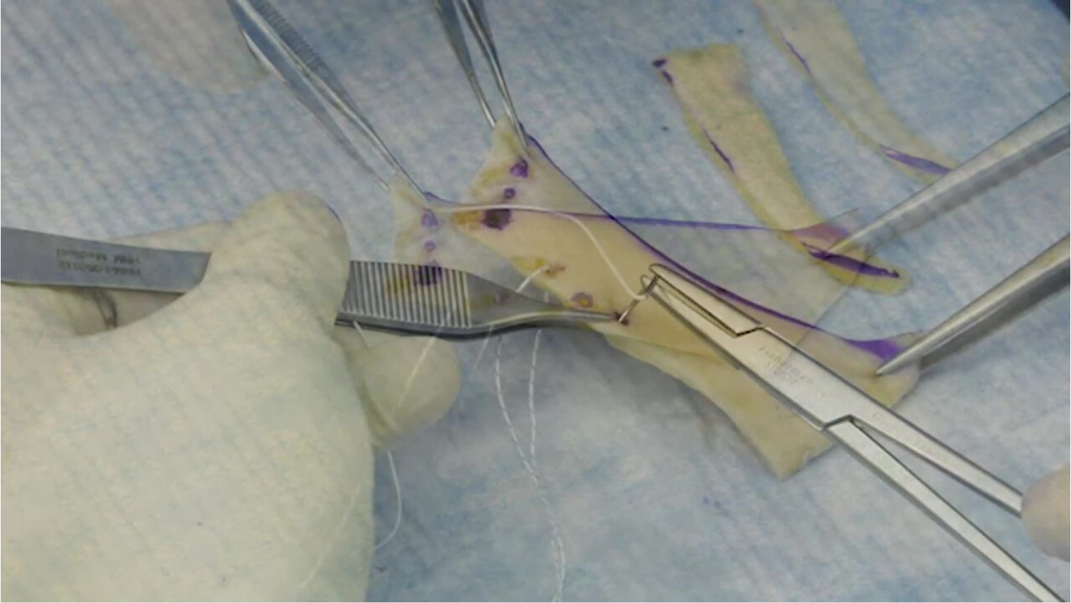
click at [602, 585] on video-js "**********" at bounding box center [535, 301] width 1071 height 603
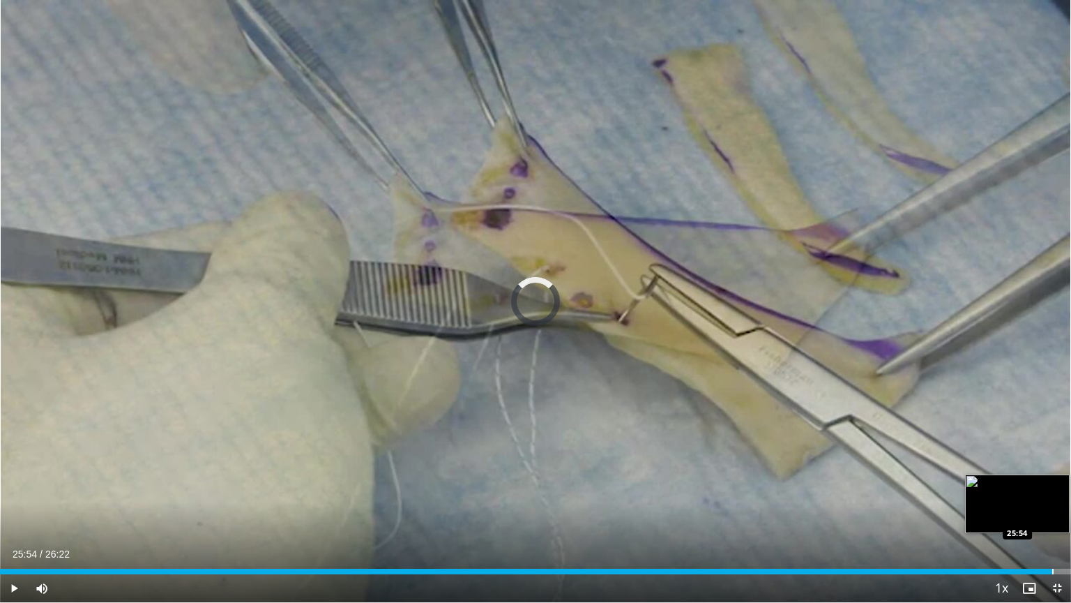
click at [602, 573] on div "Progress Bar" at bounding box center [1053, 571] width 1 height 6
click at [602, 577] on span "Video Player" at bounding box center [1057, 588] width 28 height 28
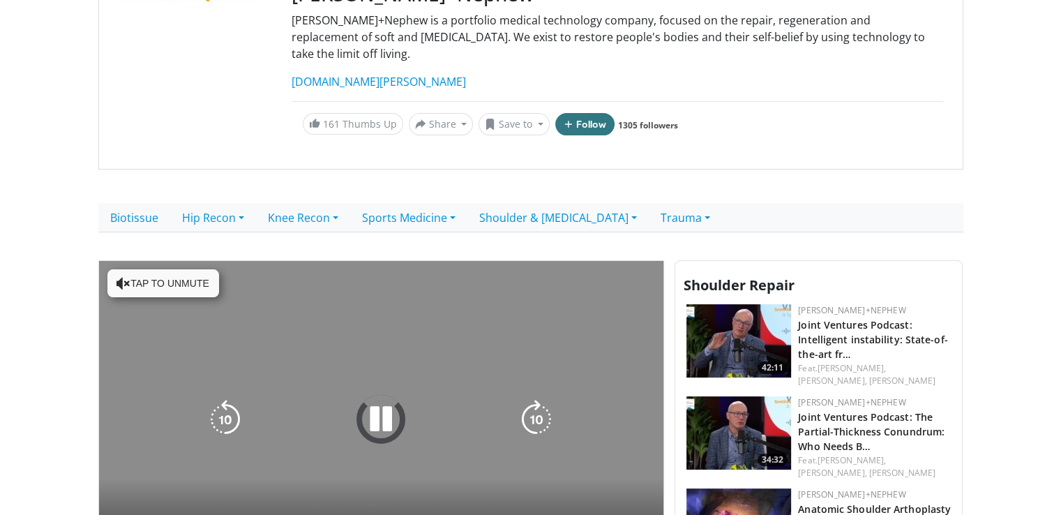
scroll to position [349, 0]
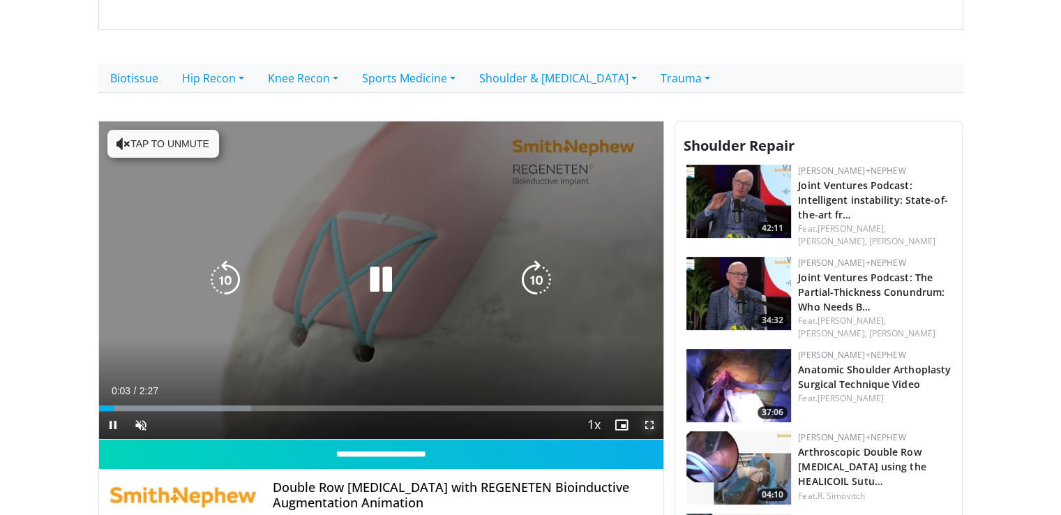
drag, startPoint x: 647, startPoint y: 407, endPoint x: 647, endPoint y: 467, distance: 60.0
click at [602, 411] on span "Video Player" at bounding box center [649, 425] width 28 height 28
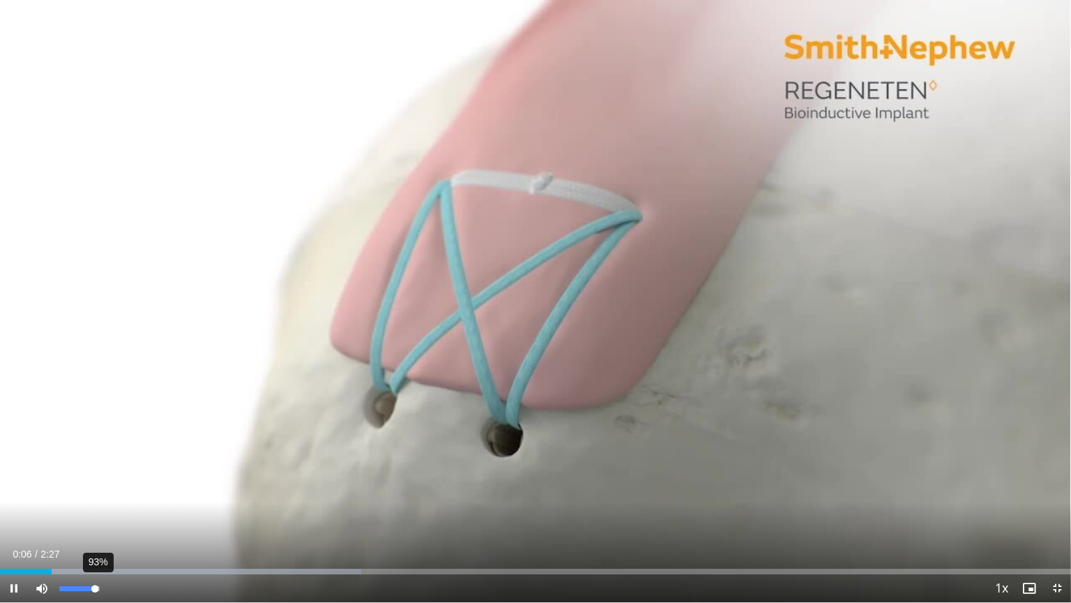
drag, startPoint x: 62, startPoint y: 589, endPoint x: 96, endPoint y: 596, distance: 34.9
click at [96, 596] on div "93%" at bounding box center [79, 588] width 49 height 28
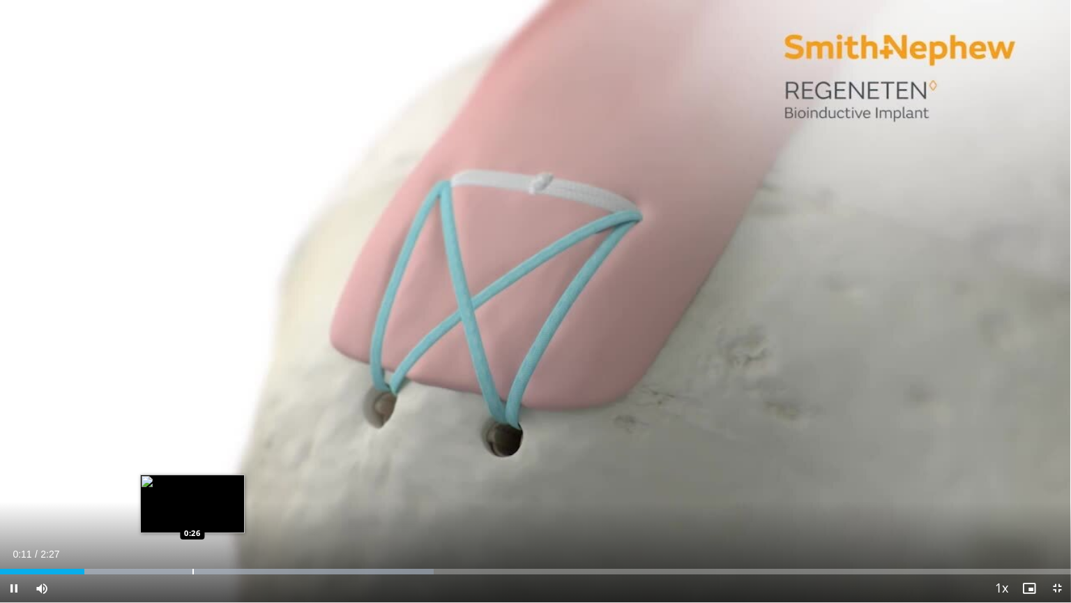
click at [193, 570] on div "Progress Bar" at bounding box center [193, 571] width 1 height 6
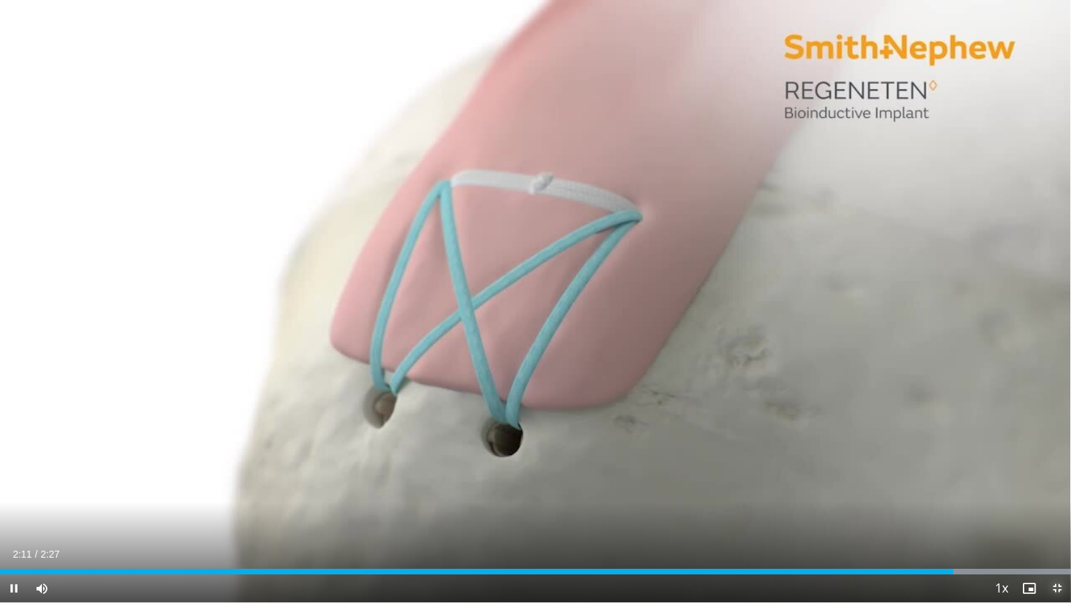
click at [602, 583] on span "Video Player" at bounding box center [1057, 588] width 28 height 28
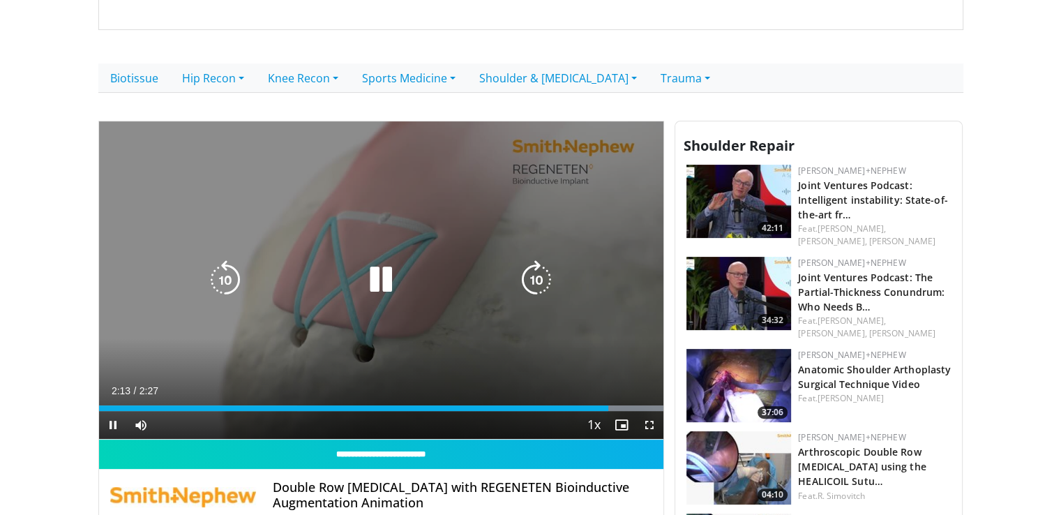
click at [457, 266] on div "Video Player" at bounding box center [380, 280] width 339 height 28
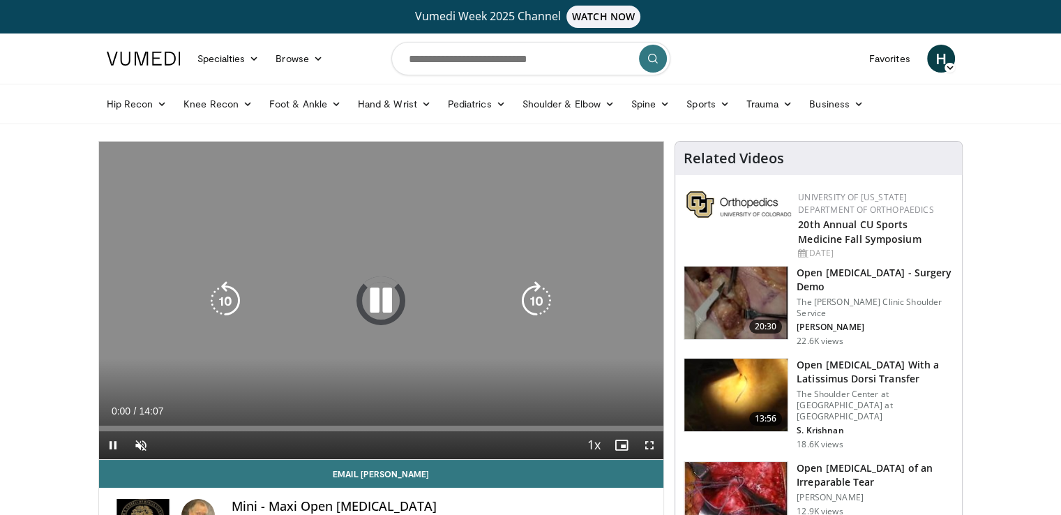
scroll to position [140, 0]
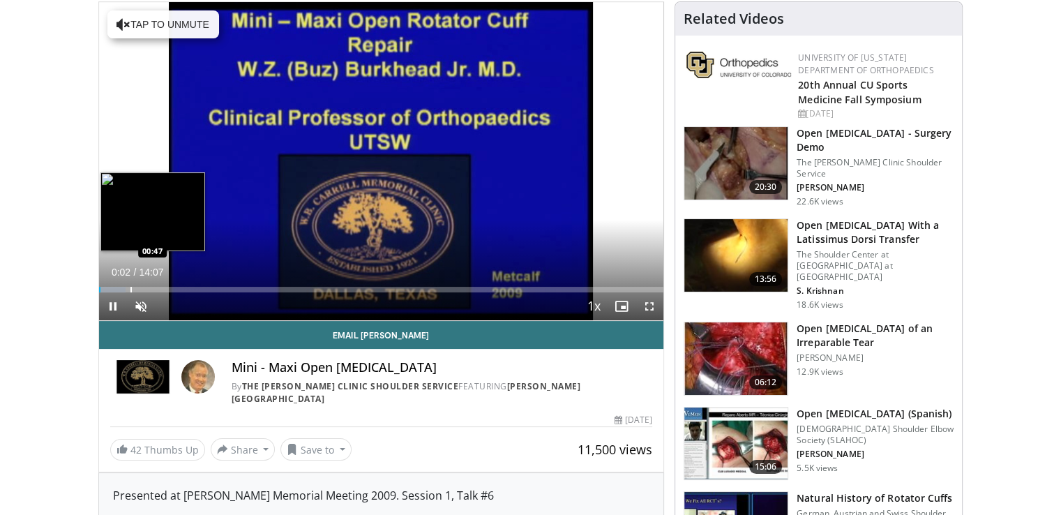
click at [130, 291] on div "Progress Bar" at bounding box center [130, 290] width 1 height 6
click at [146, 290] on div "Progress Bar" at bounding box center [146, 290] width 1 height 6
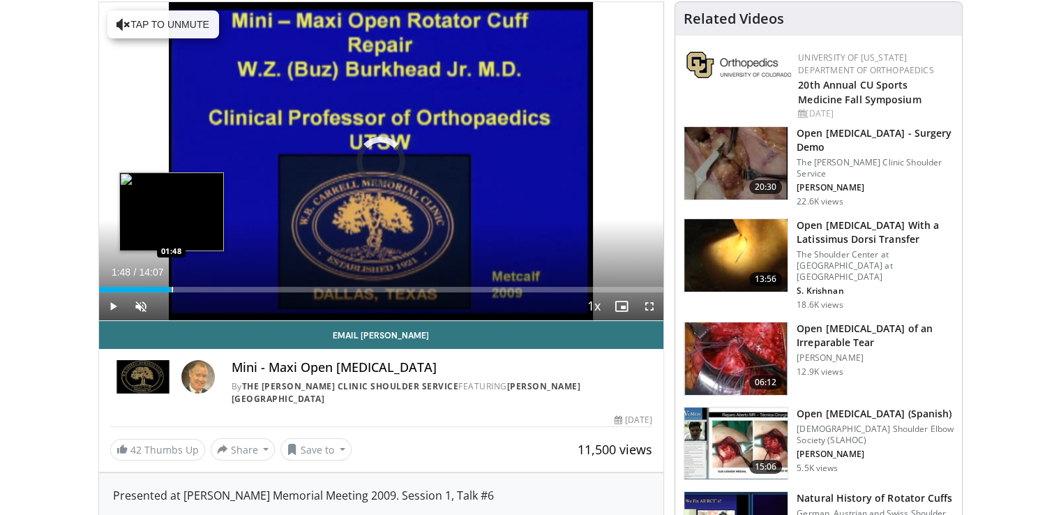
click at [172, 288] on div "Progress Bar" at bounding box center [172, 290] width 1 height 6
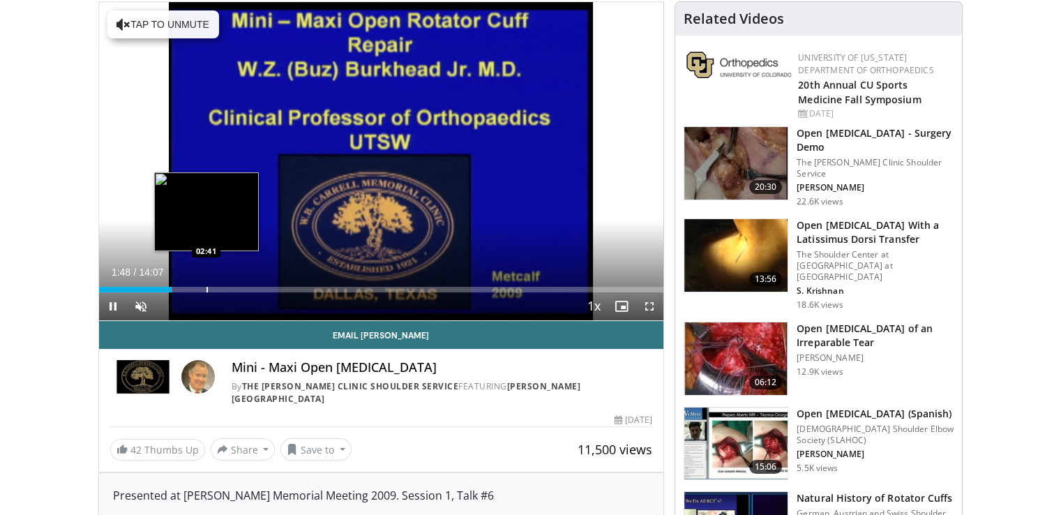
click at [206, 288] on video-js "**********" at bounding box center [381, 161] width 565 height 319
click at [220, 291] on div "Progress Bar" at bounding box center [220, 290] width 1 height 6
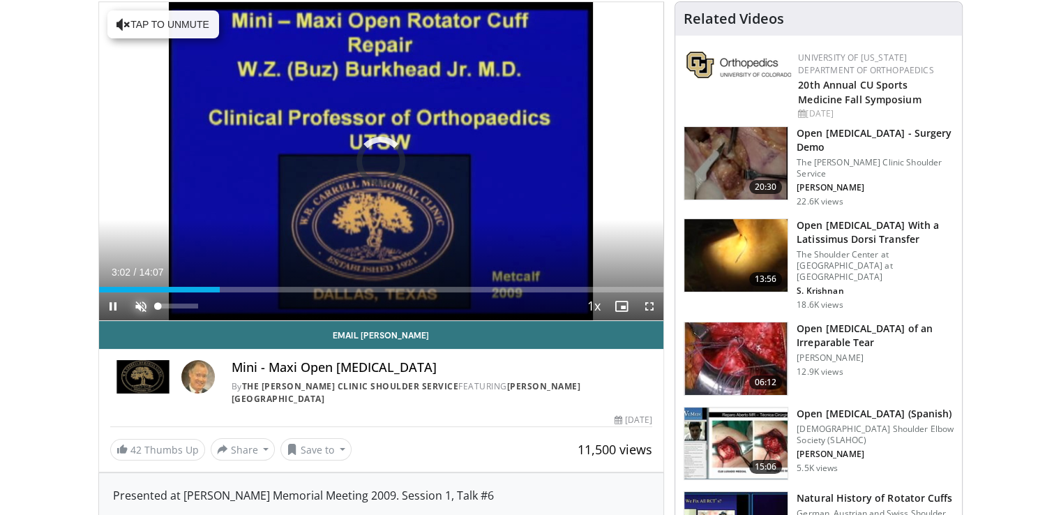
click at [140, 302] on span "Video Player" at bounding box center [141, 306] width 28 height 28
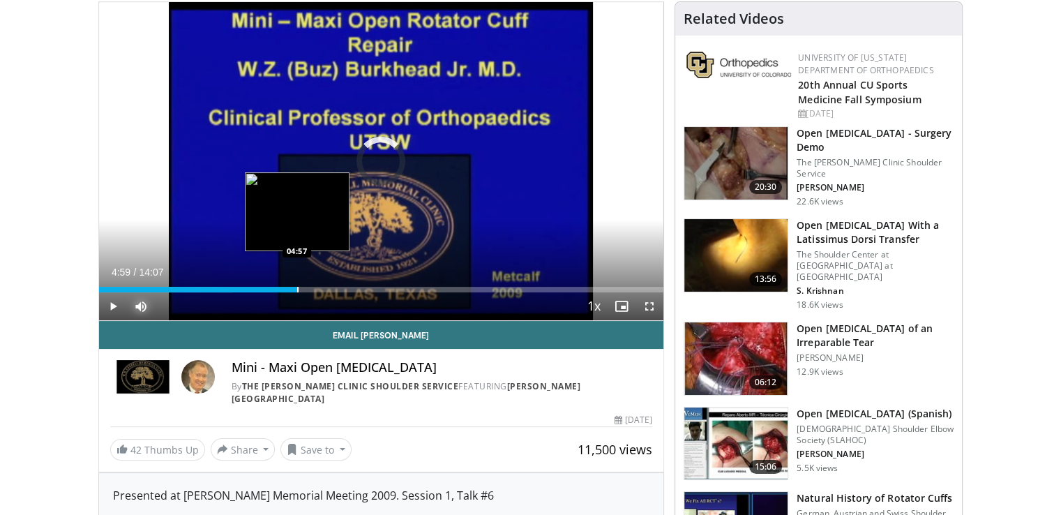
click at [298, 287] on div "Loaded : 23.61% 04:59 04:57" at bounding box center [381, 290] width 565 height 6
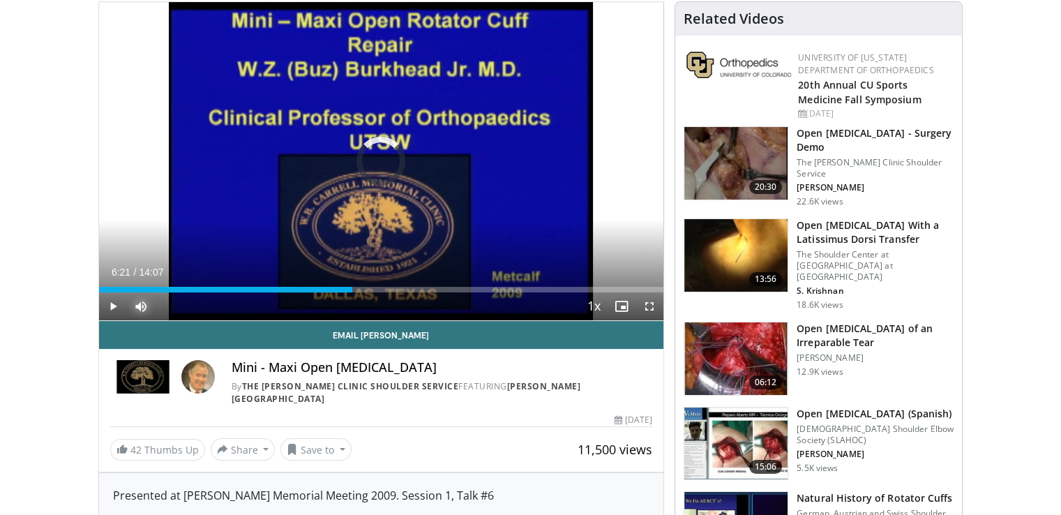
click at [353, 289] on div "Progress Bar" at bounding box center [353, 290] width 1 height 6
click at [591, 304] on span "Video Player" at bounding box center [649, 306] width 28 height 28
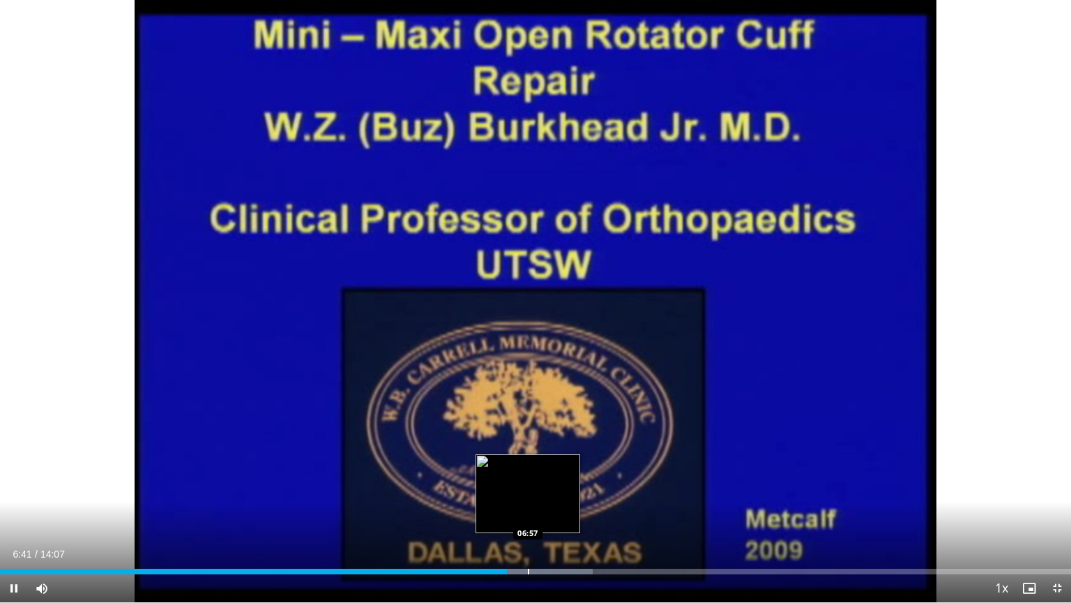
click at [528, 569] on div "Progress Bar" at bounding box center [528, 571] width 1 height 6
click at [545, 570] on div "Progress Bar" at bounding box center [545, 571] width 1 height 6
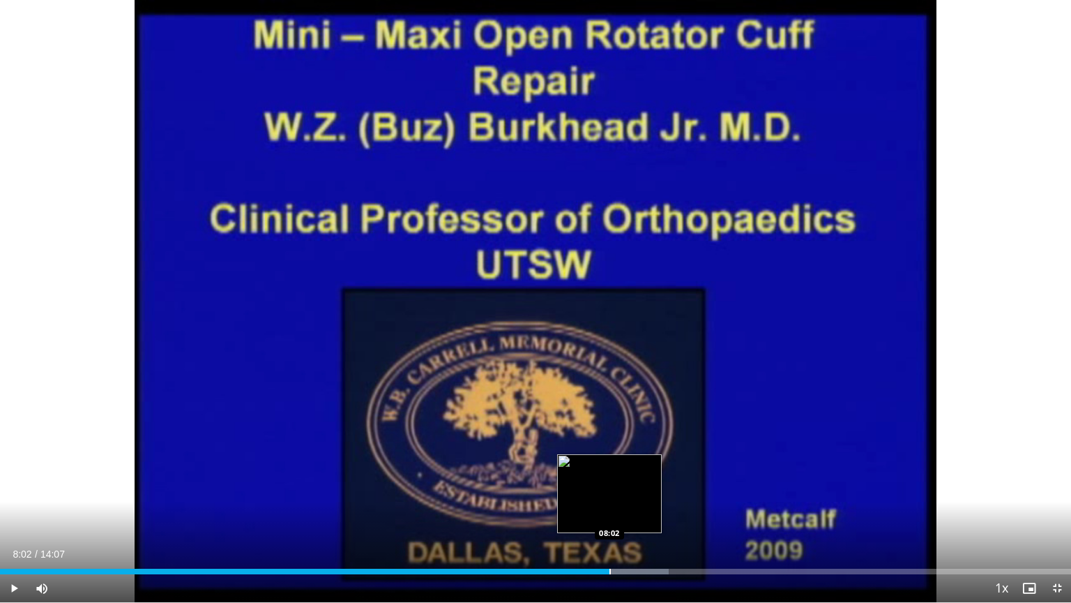
click at [591, 571] on div "Progress Bar" at bounding box center [610, 571] width 1 height 6
click at [591, 571] on div "Progress Bar" at bounding box center [621, 571] width 1 height 6
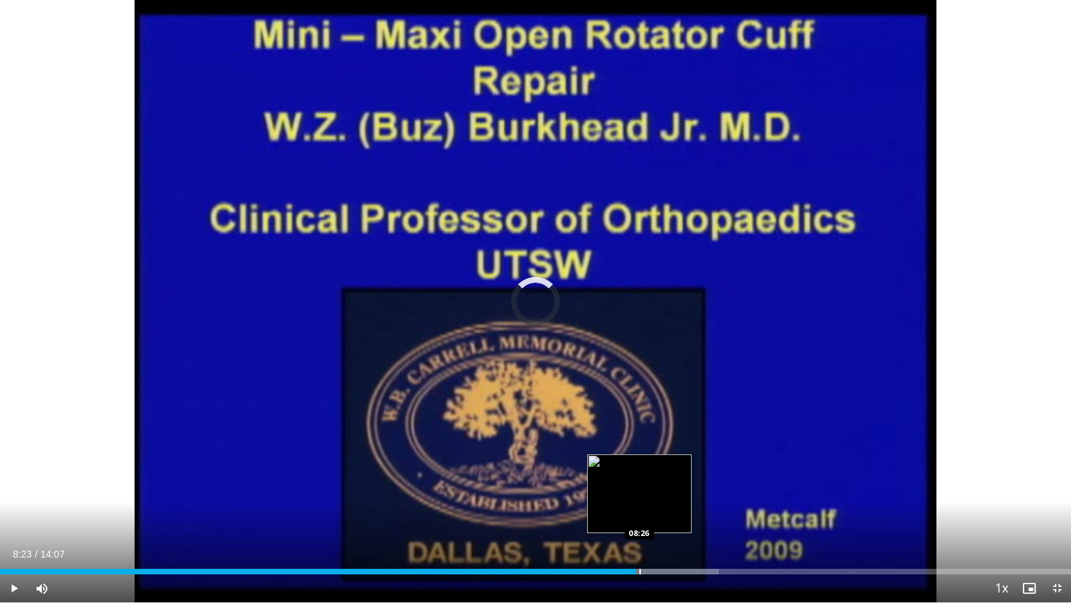
click at [591, 571] on div "Progress Bar" at bounding box center [640, 571] width 1 height 6
click at [591, 571] on div "Progress Bar" at bounding box center [658, 571] width 1 height 6
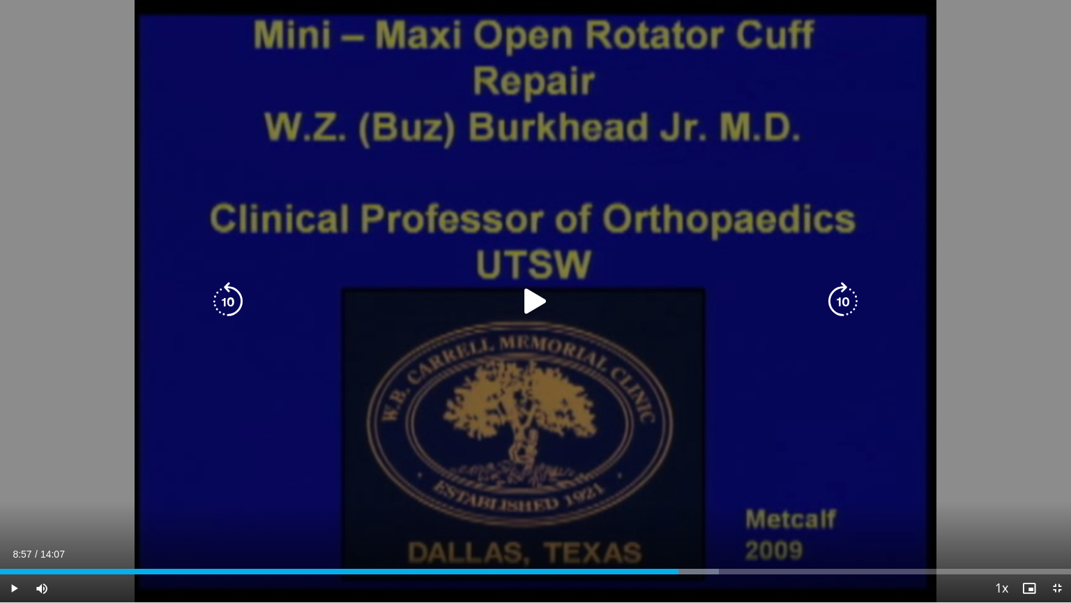
click at [591, 571] on div "Progress Bar" at bounding box center [670, 571] width 97 height 6
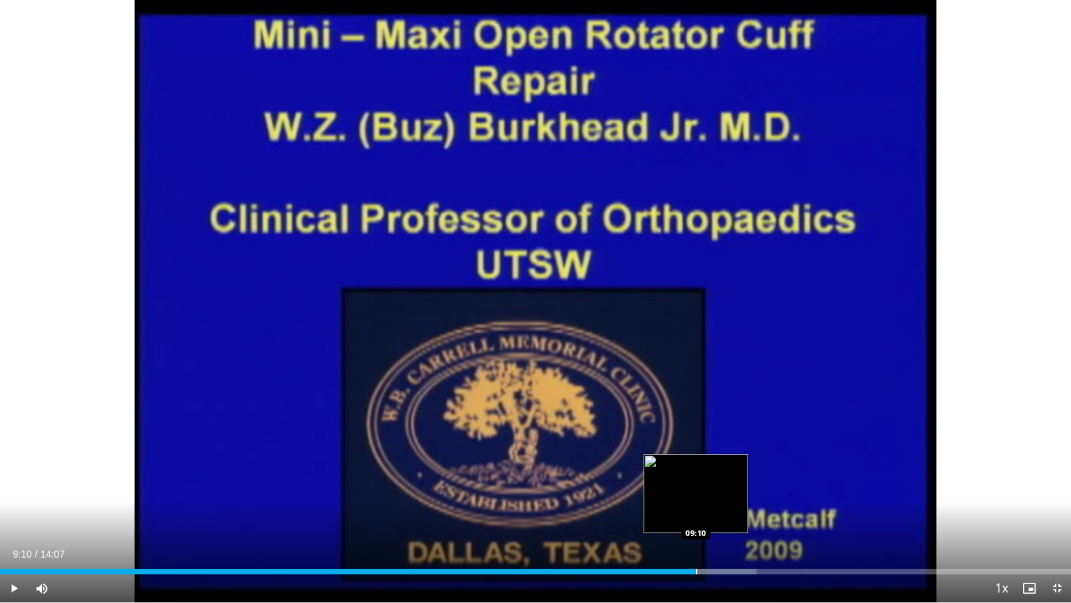
click at [591, 571] on div "Progress Bar" at bounding box center [696, 571] width 1 height 6
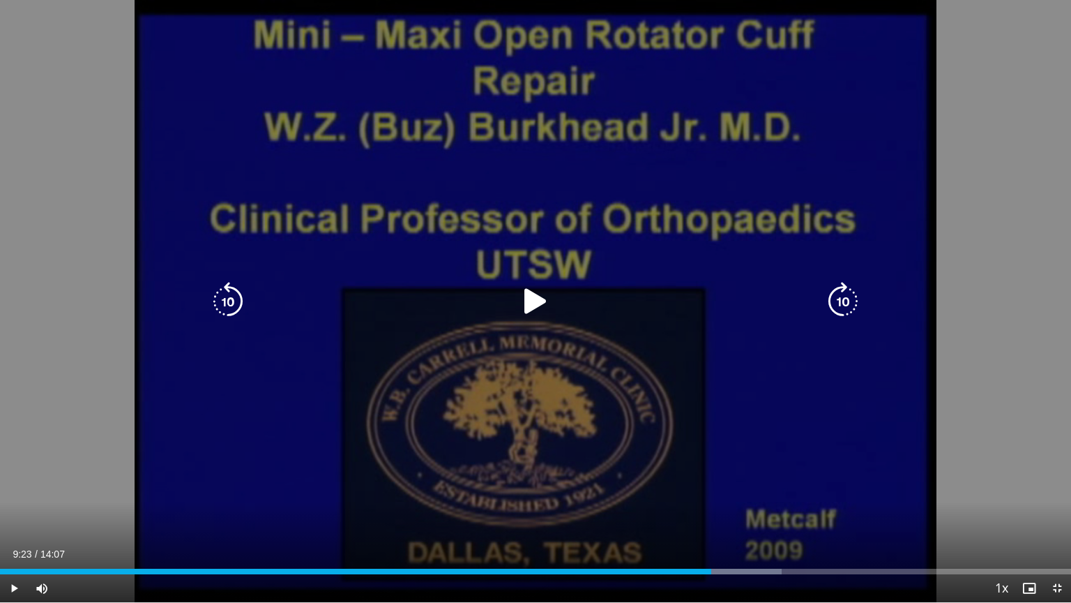
click at [591, 571] on div "Loaded : 73.01% 09:15 09:10" at bounding box center [535, 571] width 1071 height 6
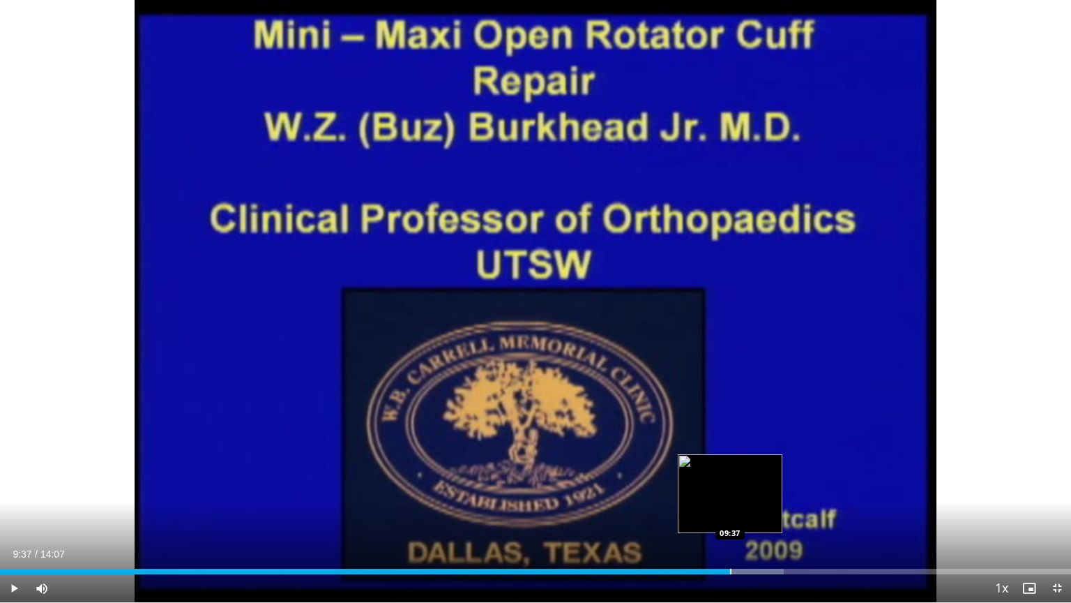
click at [591, 571] on div "Progress Bar" at bounding box center [730, 571] width 1 height 6
click at [591, 572] on div "Progress Bar" at bounding box center [753, 571] width 1 height 6
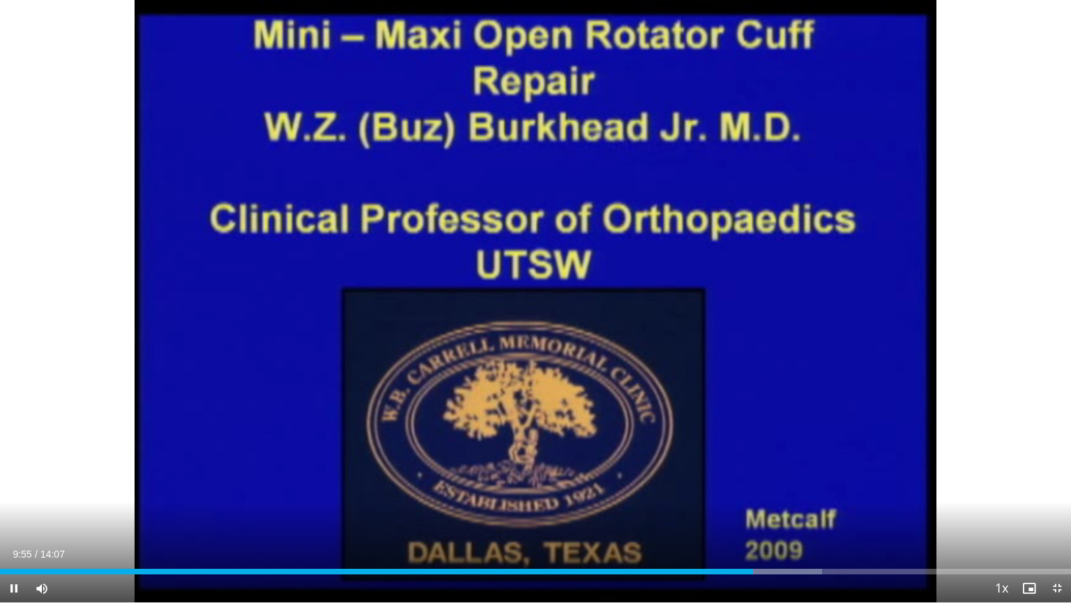
click at [591, 574] on div "Current Time 9:55 / Duration 14:07 Pause Skip Backward Skip Forward Mute 100% L…" at bounding box center [535, 588] width 1071 height 28
click at [591, 575] on div "Current Time 9:57 / Duration 14:07 Pause Skip Backward Skip Forward Mute 100% L…" at bounding box center [535, 588] width 1071 height 28
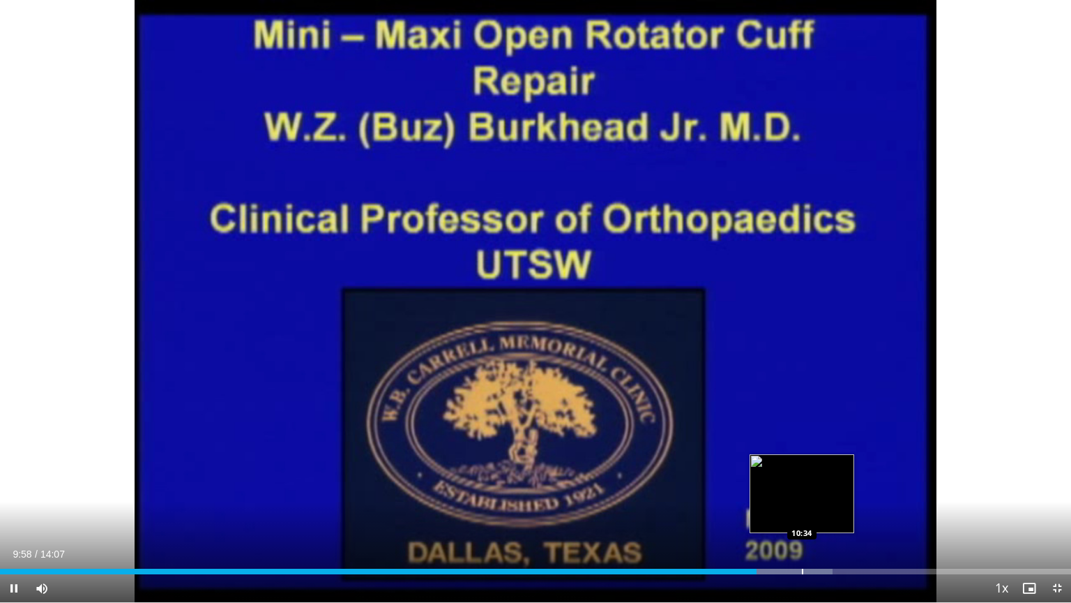
click at [591, 573] on div "Progress Bar" at bounding box center [802, 571] width 1 height 6
click at [591, 573] on div "Progress Bar" at bounding box center [820, 571] width 1 height 6
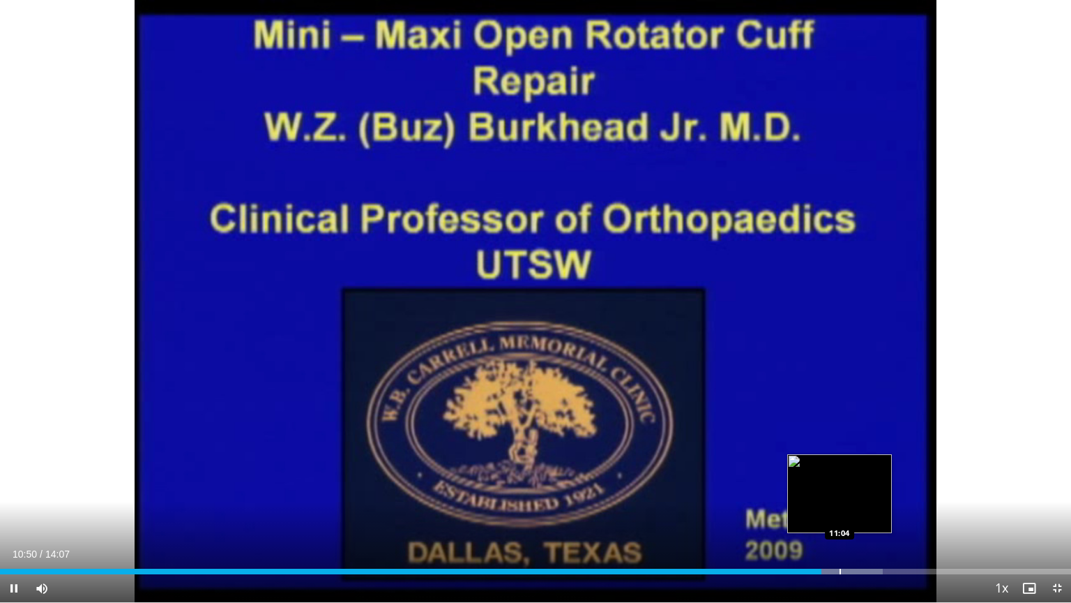
click at [591, 573] on div "Progress Bar" at bounding box center [840, 571] width 1 height 6
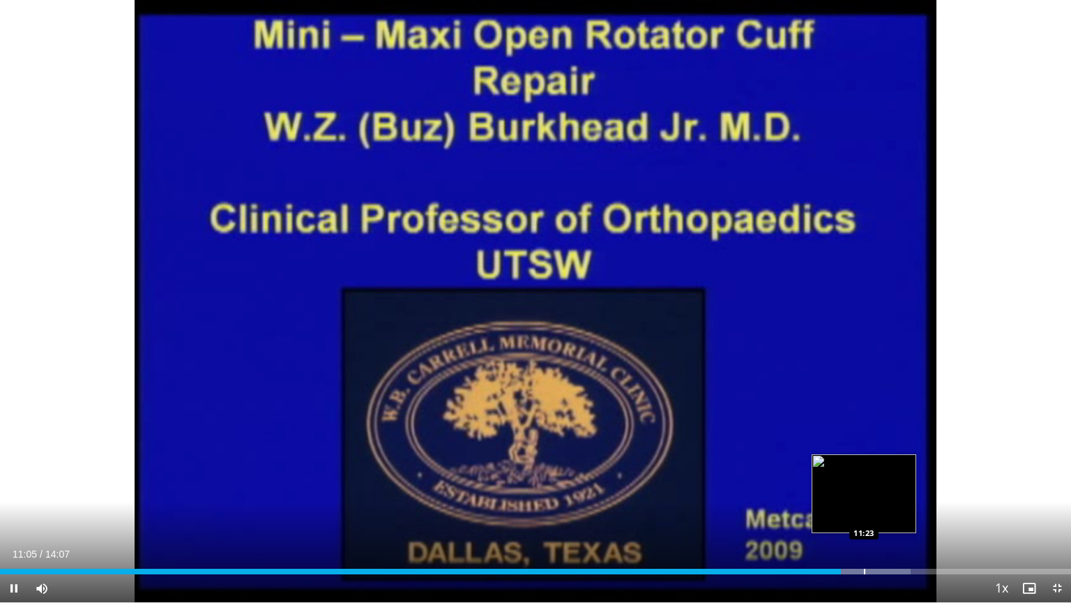
click at [591, 571] on div "Progress Bar" at bounding box center [864, 571] width 1 height 6
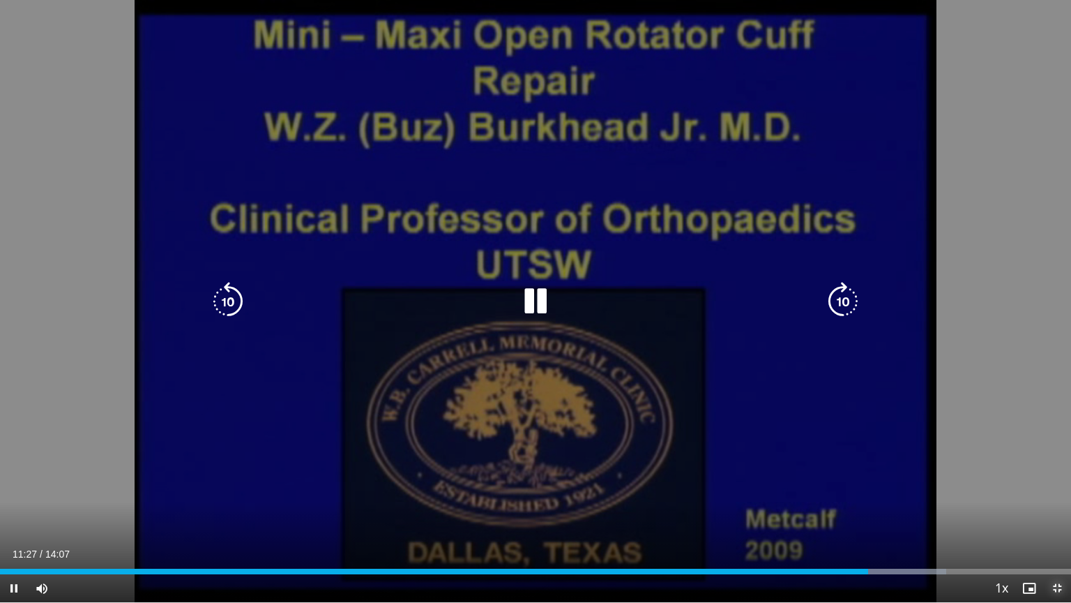
click at [591, 581] on span "Video Player" at bounding box center [1057, 588] width 28 height 28
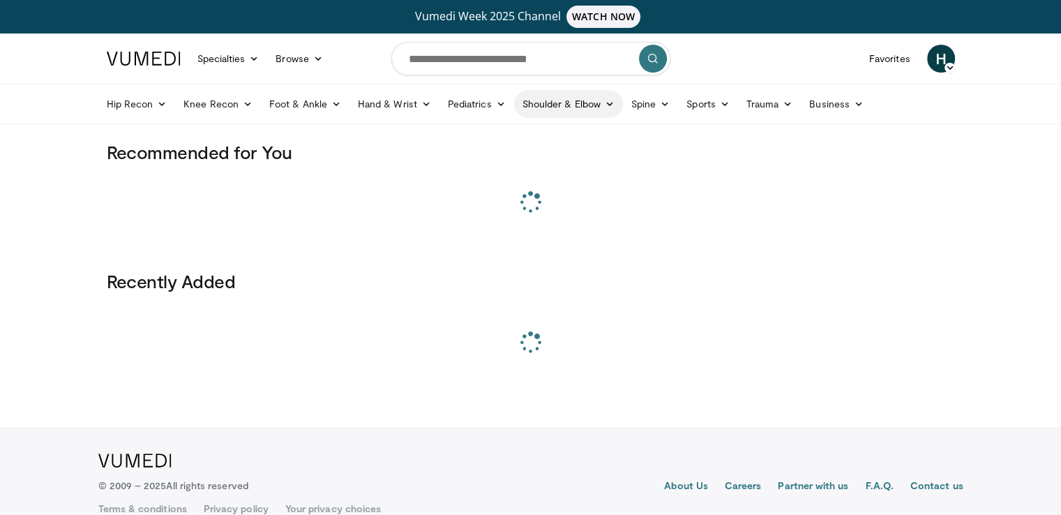
click at [556, 105] on link "Shoulder & Elbow" at bounding box center [568, 104] width 109 height 28
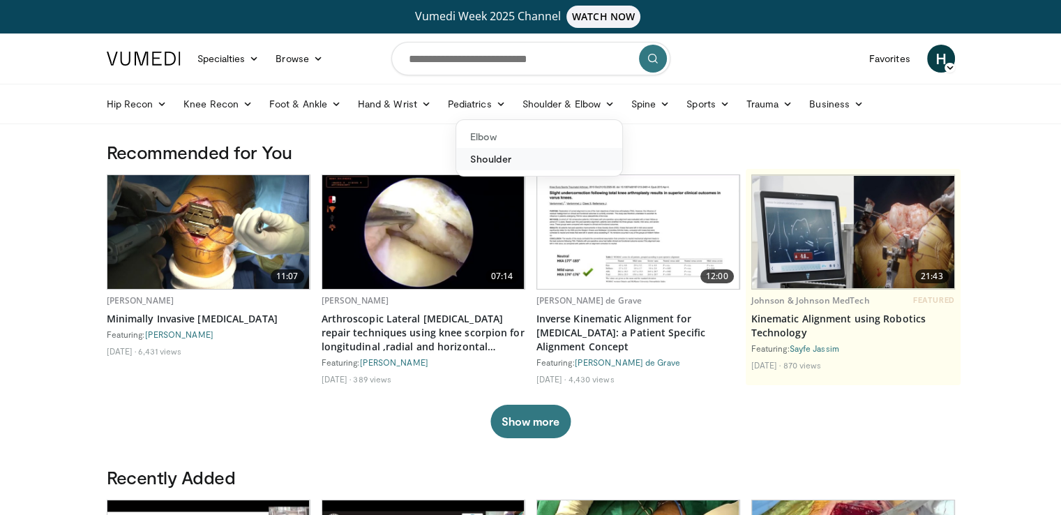
click at [510, 157] on link "Shoulder" at bounding box center [539, 159] width 166 height 22
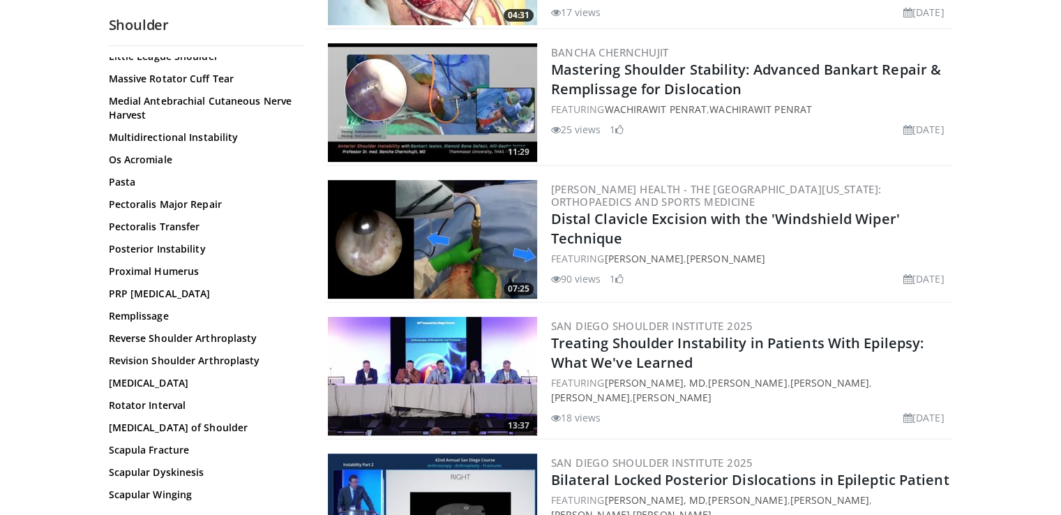
scroll to position [1186, 0]
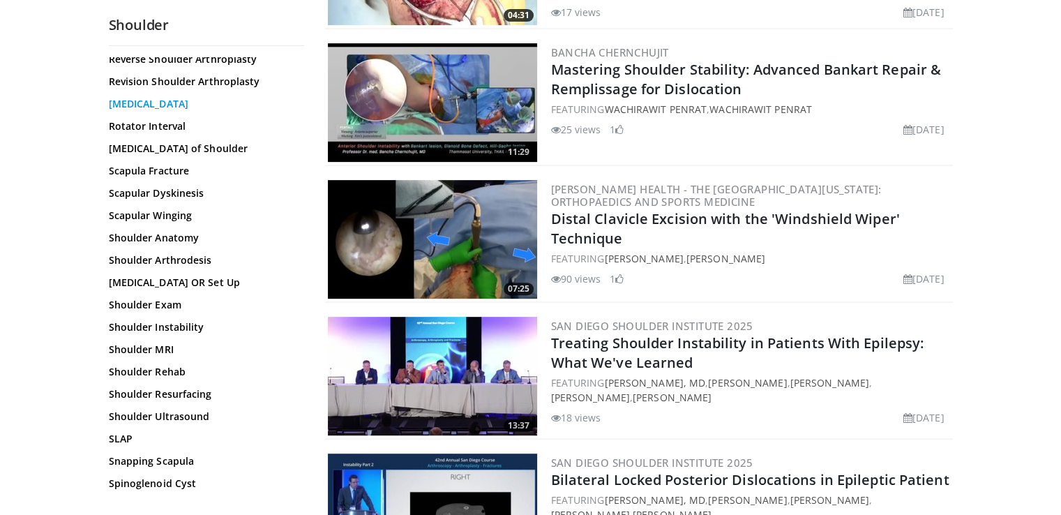
click at [168, 107] on link "[MEDICAL_DATA]" at bounding box center [203, 104] width 188 height 14
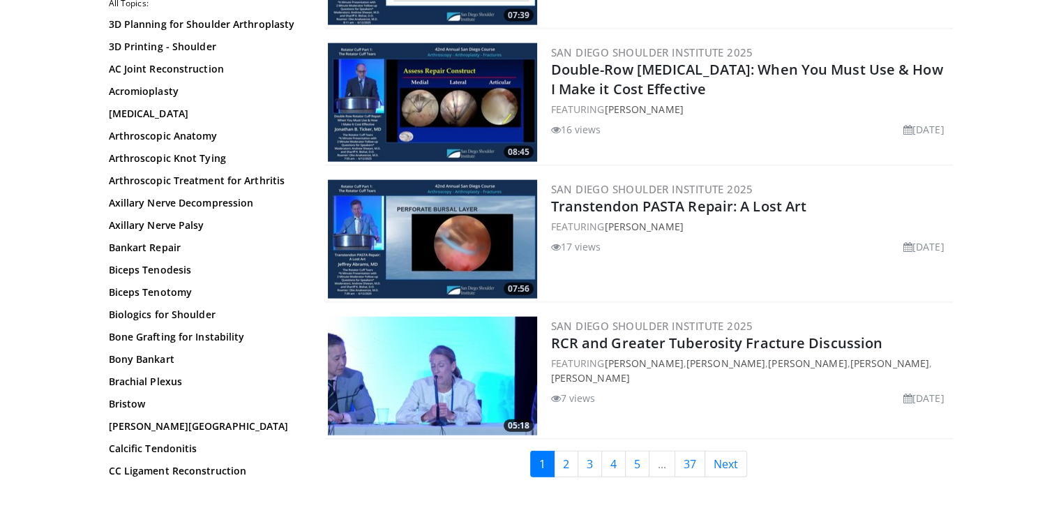
scroll to position [3209, 0]
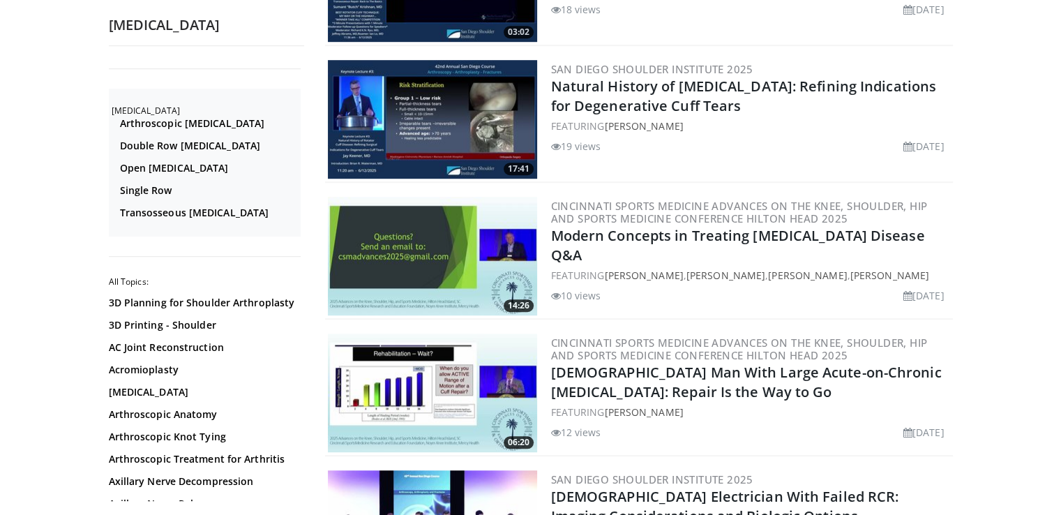
scroll to position [0, 0]
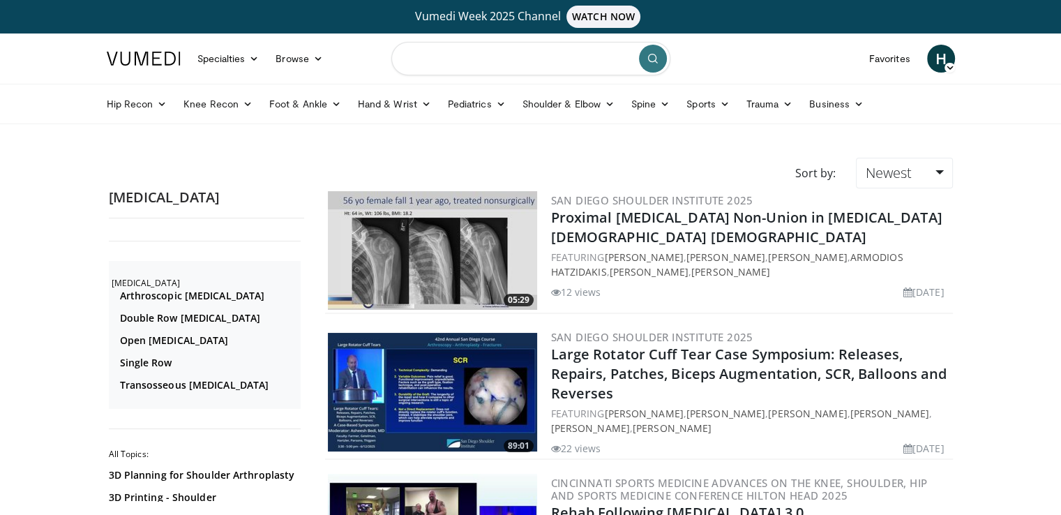
click at [575, 74] on input "Search topics, interventions" at bounding box center [530, 58] width 279 height 33
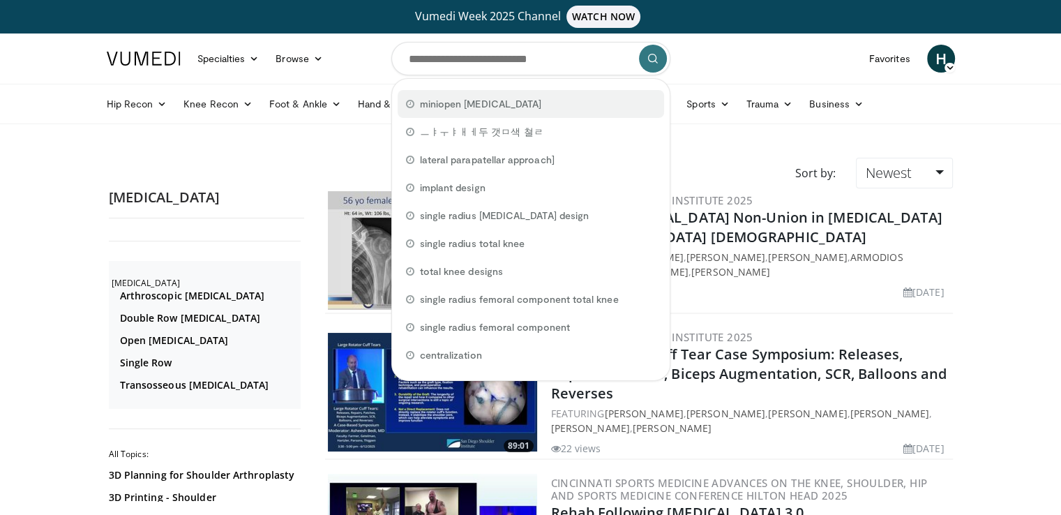
click at [572, 103] on div "miniopen rotaTOR cuff" at bounding box center [531, 104] width 266 height 28
type input "**********"
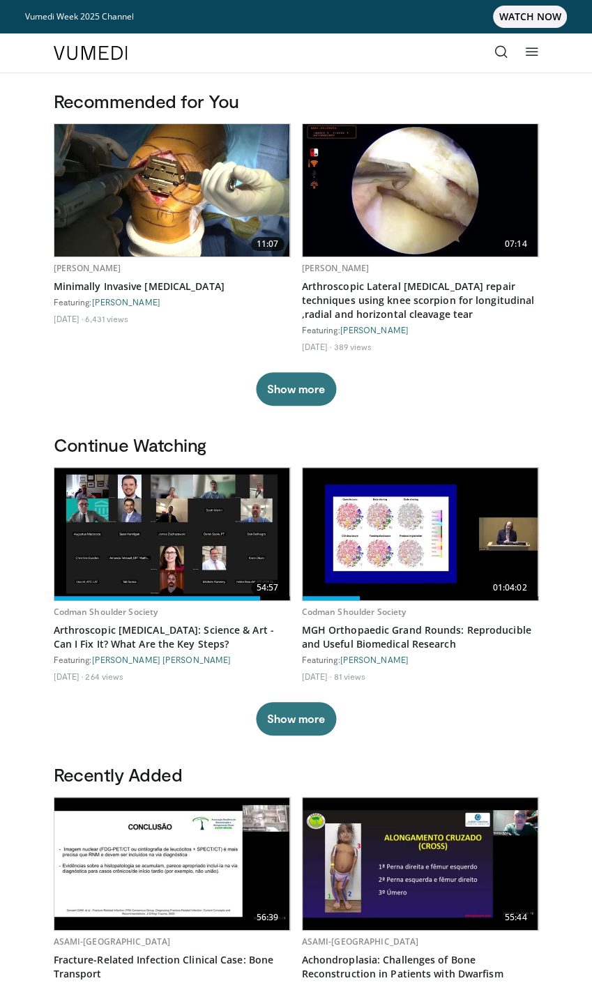
click at [310, 390] on button "Show more" at bounding box center [296, 388] width 80 height 33
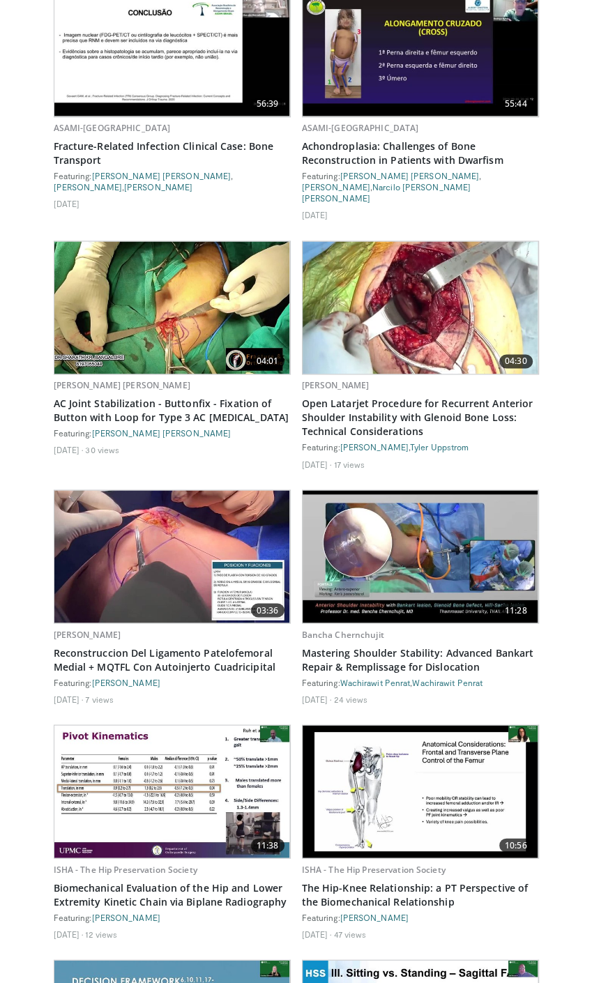
scroll to position [1116, 0]
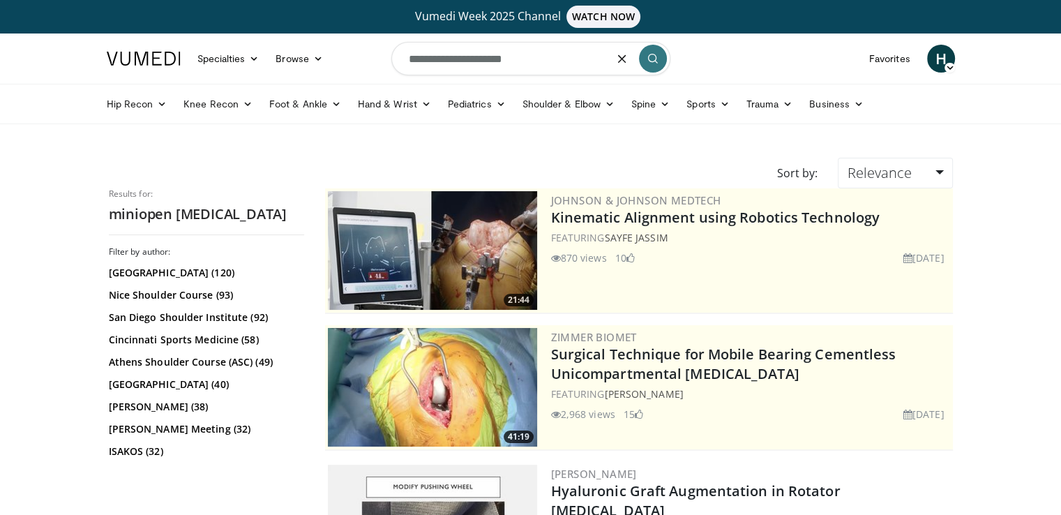
click at [479, 59] on input "**********" at bounding box center [530, 58] width 279 height 33
click at [645, 57] on button "submit" at bounding box center [653, 59] width 28 height 28
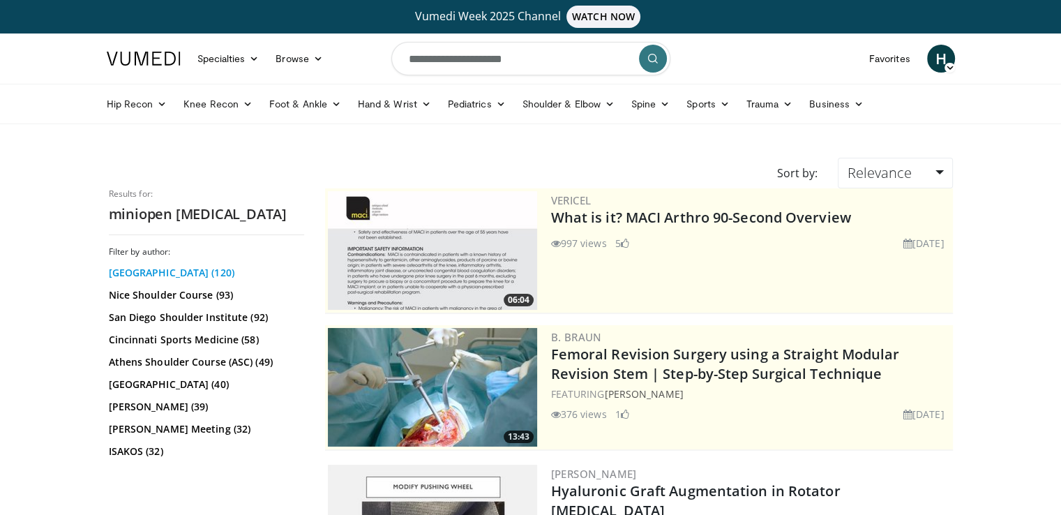
click at [176, 269] on link "[GEOGRAPHIC_DATA] (120)" at bounding box center [205, 273] width 192 height 14
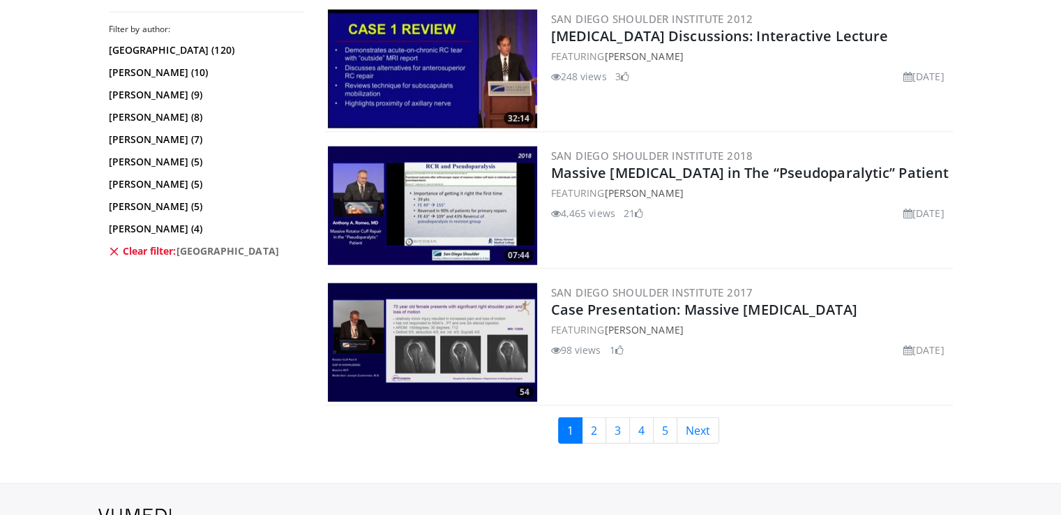
scroll to position [3259, 0]
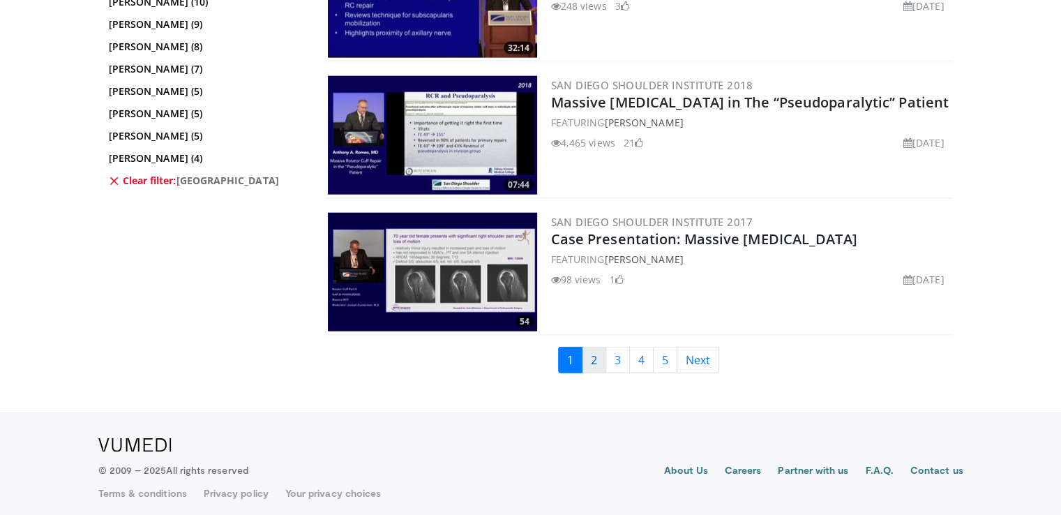
click at [591, 354] on link "2" at bounding box center [594, 360] width 24 height 27
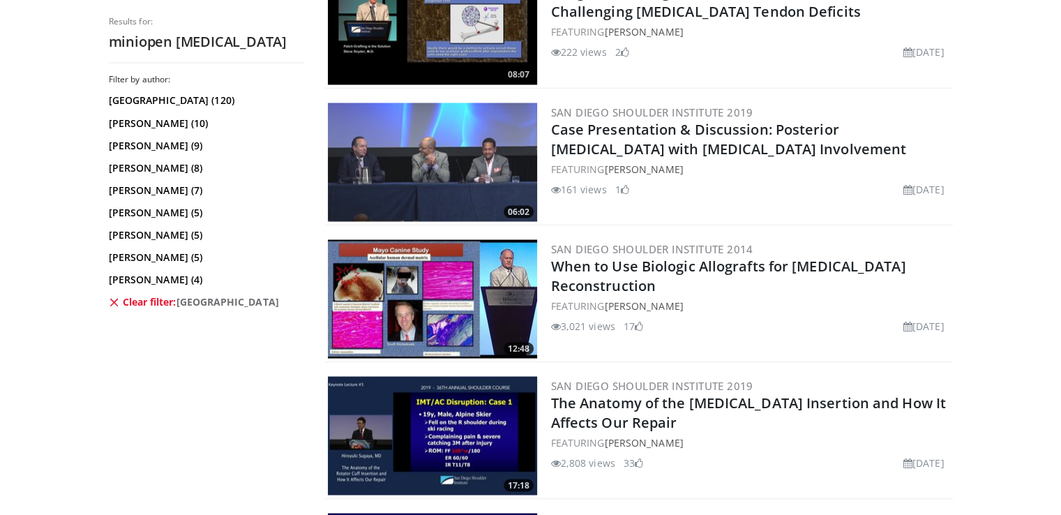
scroll to position [2581, 0]
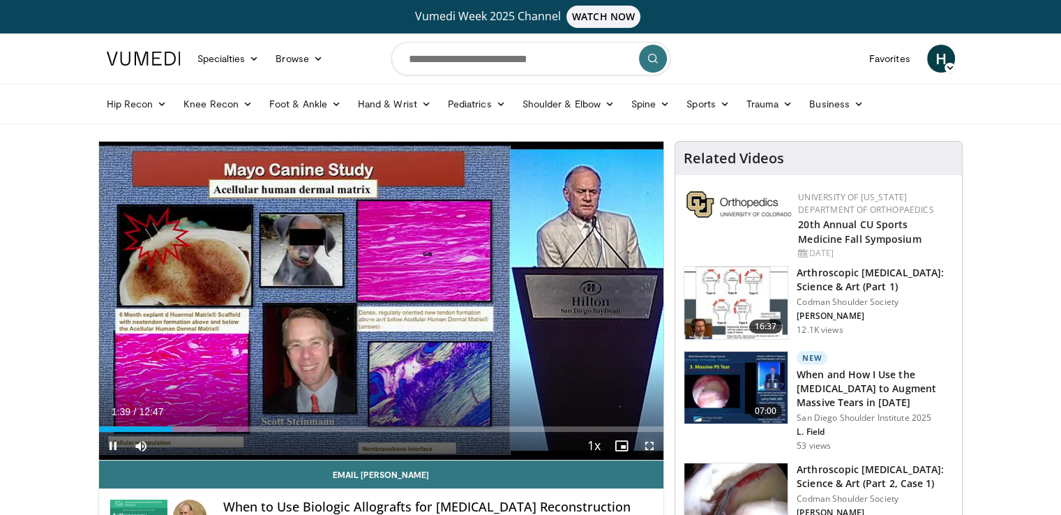
click at [645, 440] on span "Video Player" at bounding box center [649, 446] width 28 height 28
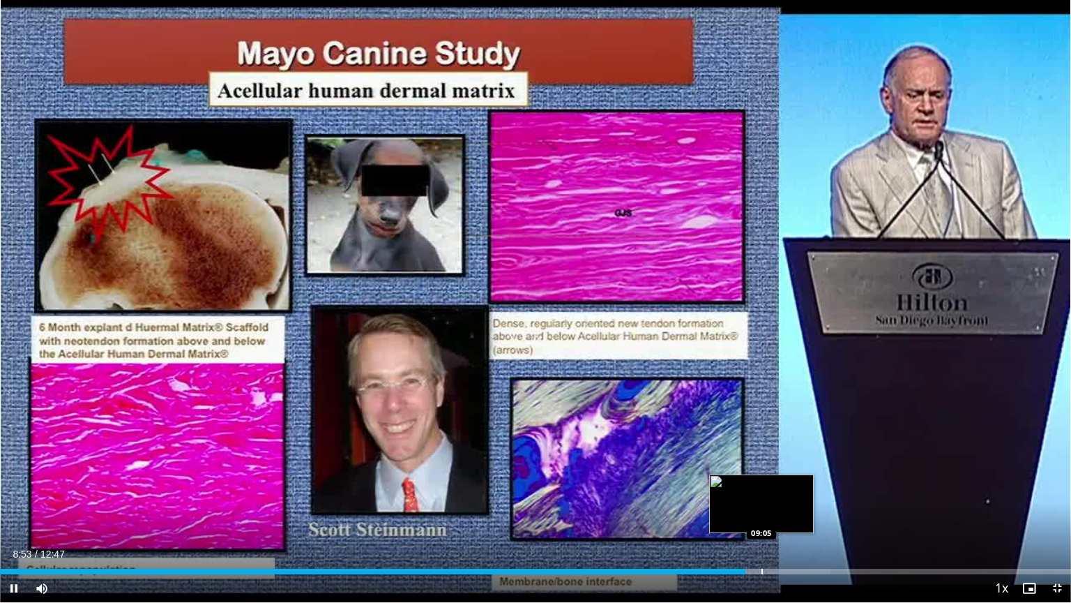
click at [762, 514] on div "Progress Bar" at bounding box center [762, 571] width 1 height 6
click at [781, 514] on div "Progress Bar" at bounding box center [781, 571] width 1 height 6
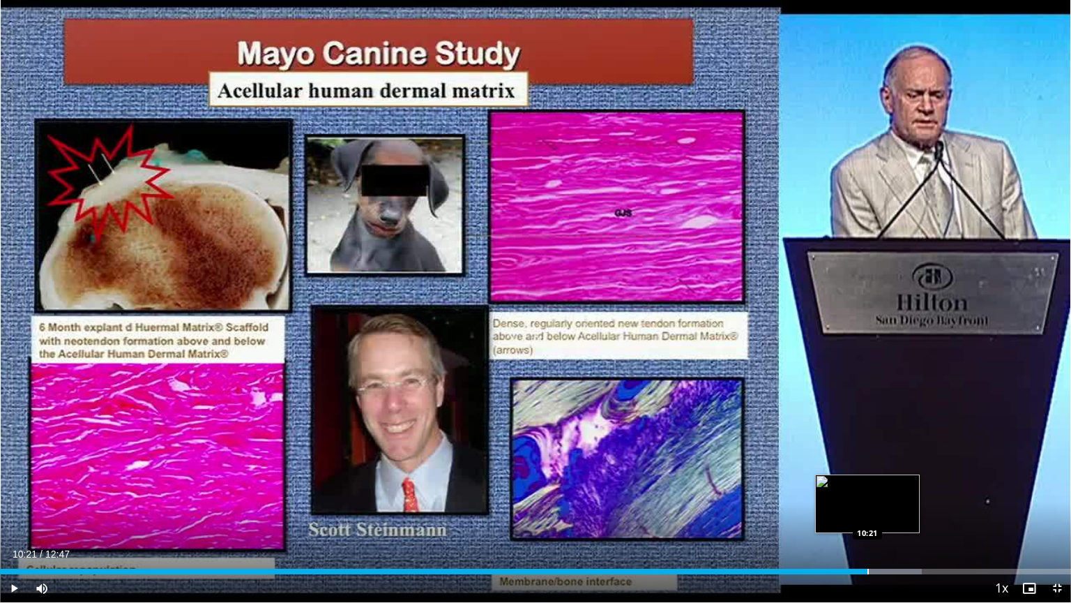
click at [868, 514] on div "Progress Bar" at bounding box center [868, 571] width 1 height 6
click at [887, 514] on div "Progress Bar" at bounding box center [887, 571] width 1 height 6
click at [1057, 514] on span "Video Player" at bounding box center [1057, 588] width 28 height 28
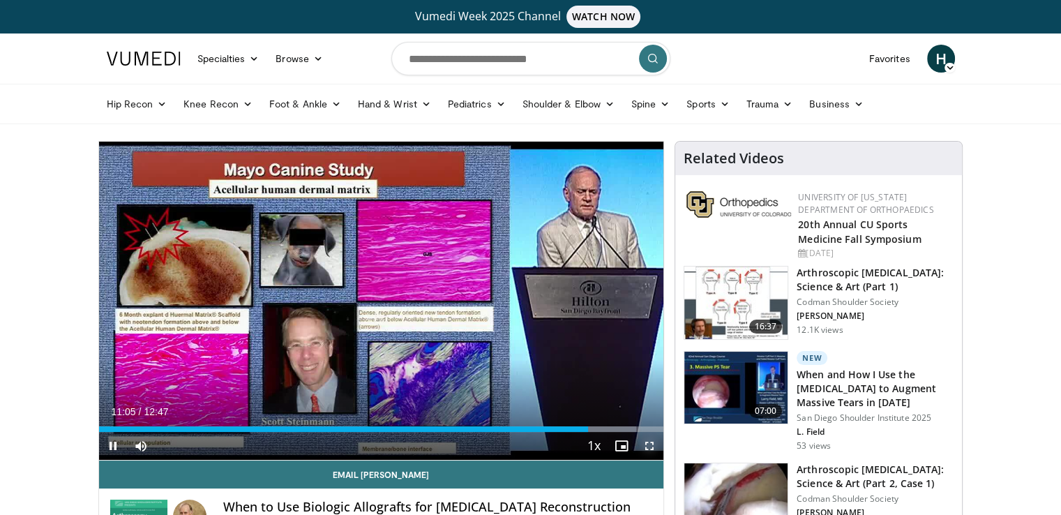
click at [646, 445] on span "Video Player" at bounding box center [649, 446] width 28 height 28
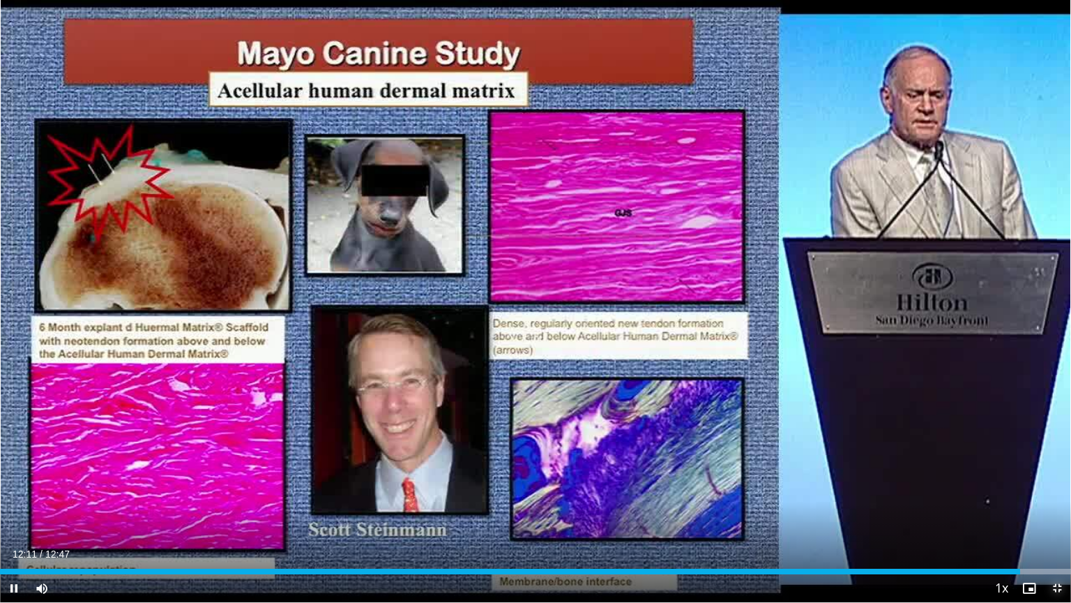
click at [1052, 514] on span "Video Player" at bounding box center [1057, 588] width 28 height 28
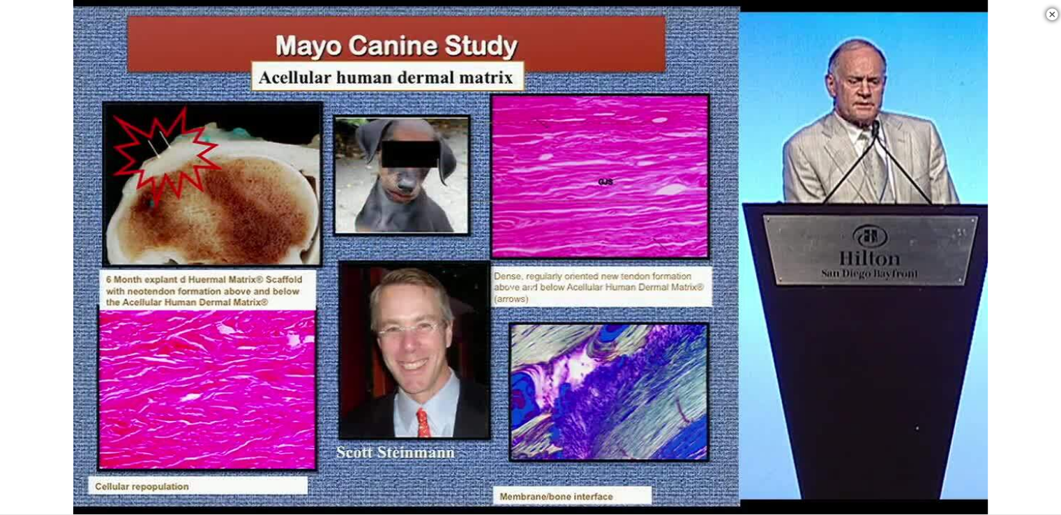
scroll to position [349, 0]
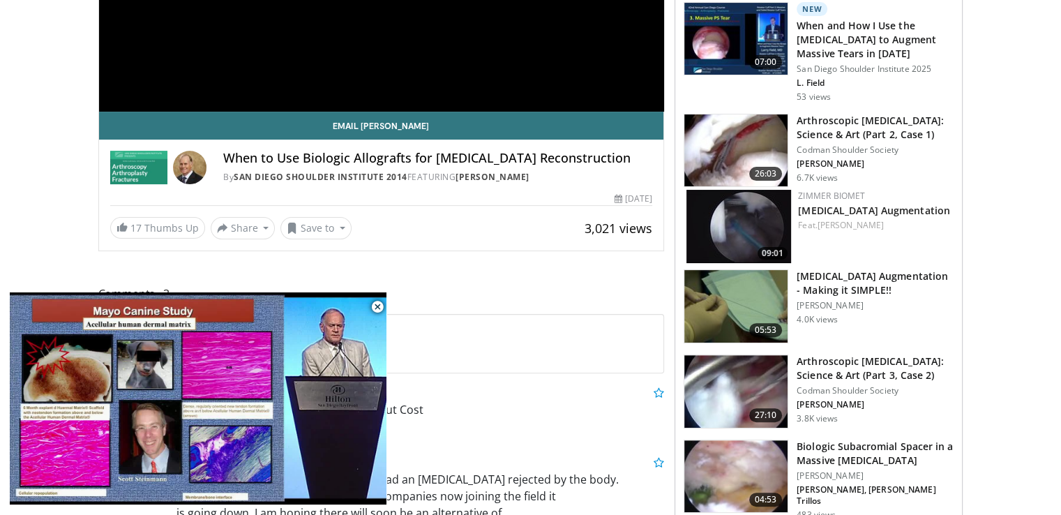
click at [830, 282] on h3 "Rotator Cuff Augmentation - Making it SIMPLE!!" at bounding box center [875, 283] width 157 height 28
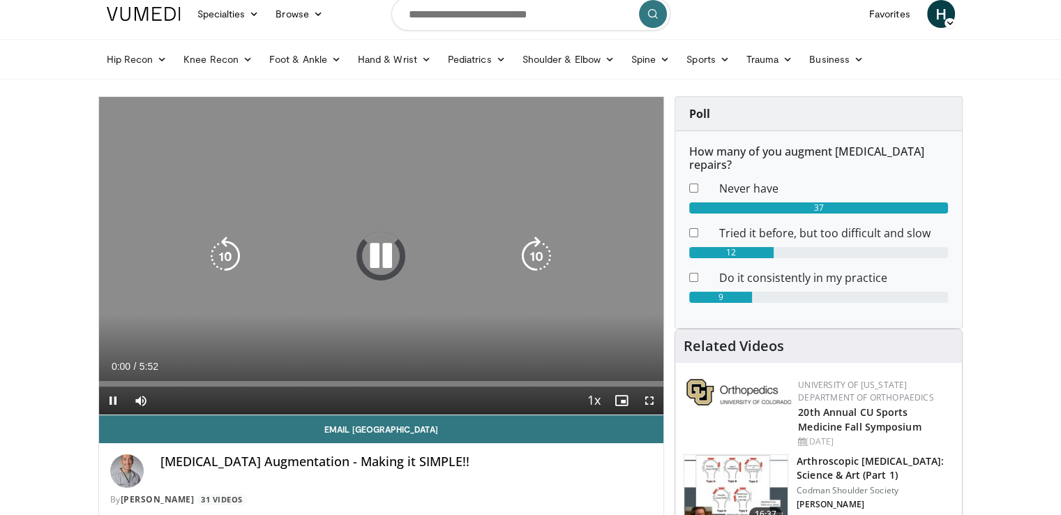
scroll to position [70, 0]
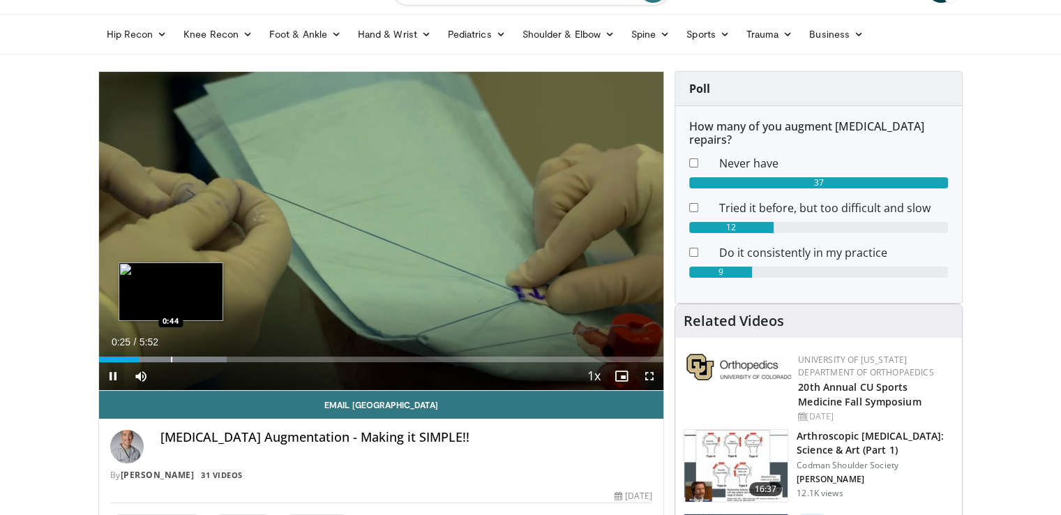
click at [171, 360] on div "Progress Bar" at bounding box center [171, 359] width 1 height 6
click at [190, 361] on div "Progress Bar" at bounding box center [190, 359] width 1 height 6
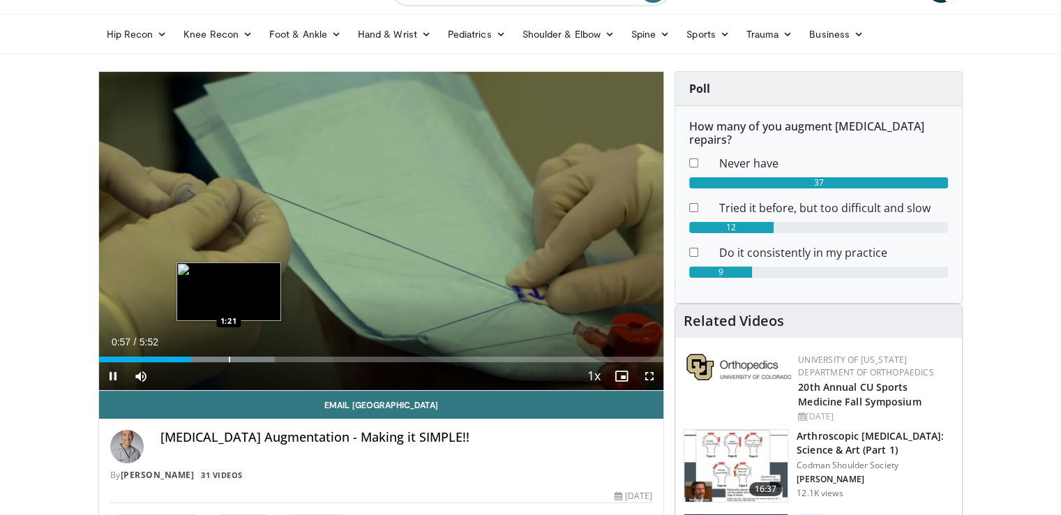
click at [229, 361] on div "Progress Bar" at bounding box center [229, 359] width 1 height 6
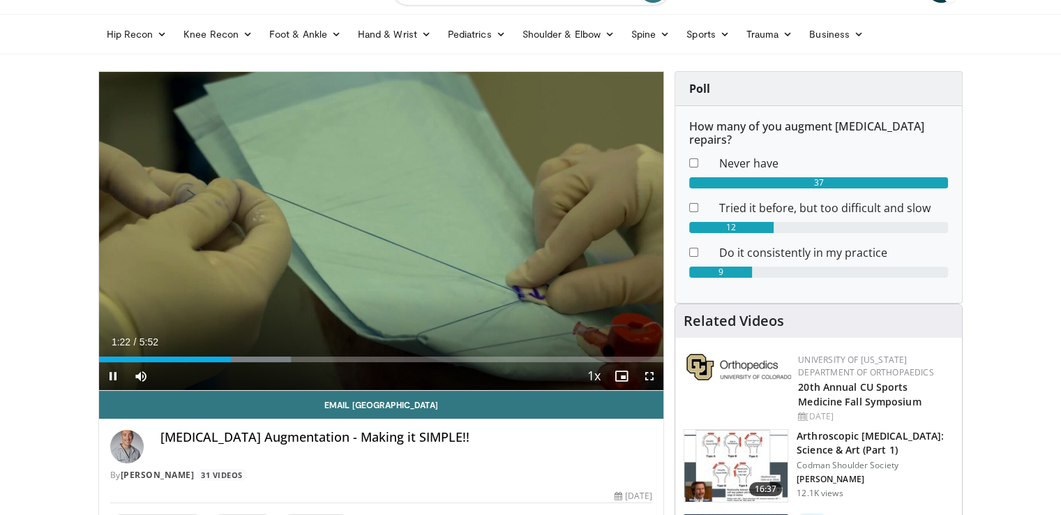
click at [263, 363] on div "Current Time 1:22 / Duration 5:52 Pause Skip Backward Skip Forward Mute 32% Loa…" at bounding box center [381, 376] width 565 height 28
click at [289, 362] on div "Current Time 1:23 / Duration 5:52 Pause Skip Backward Skip Forward Mute 32% Loa…" at bounding box center [381, 376] width 565 height 28
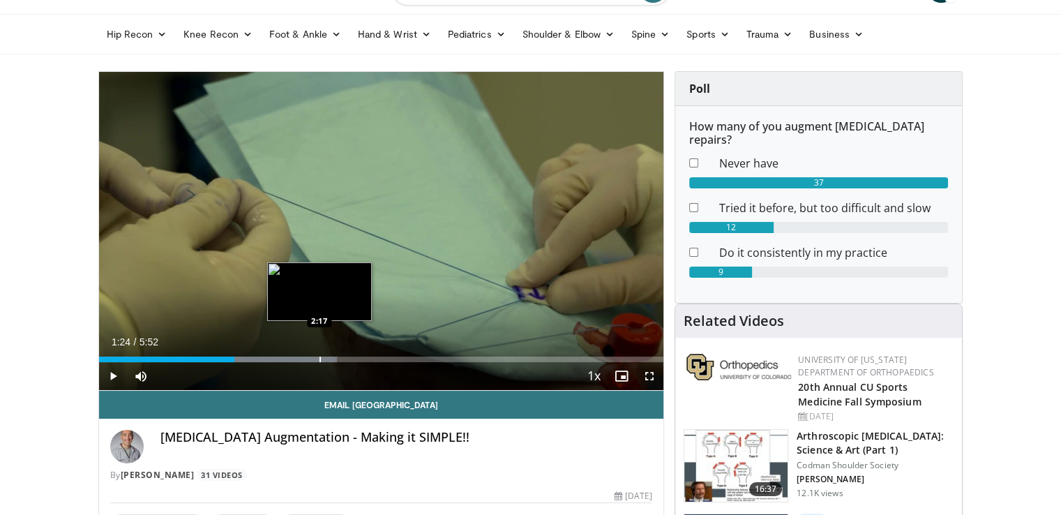
click at [319, 361] on div "Progress Bar" at bounding box center [319, 359] width 1 height 6
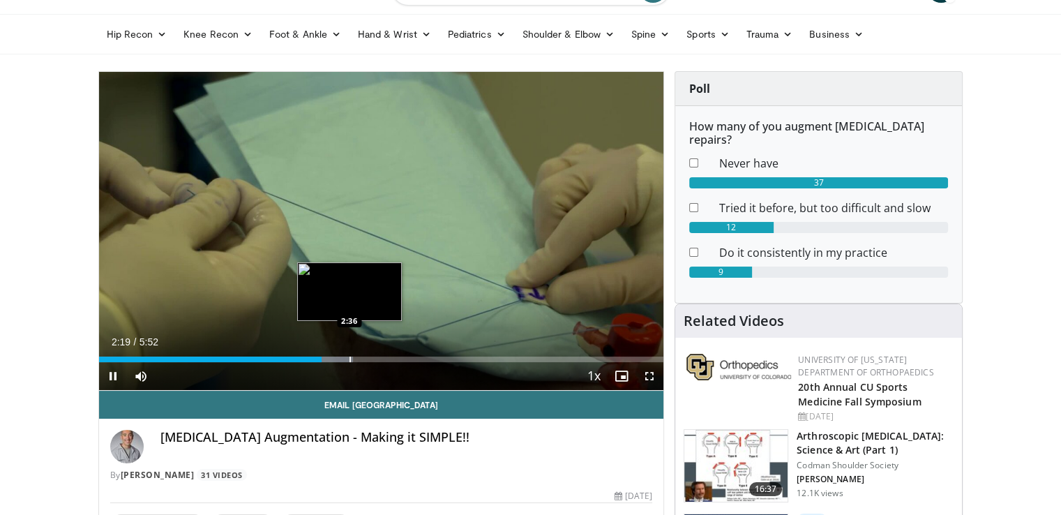
click at [350, 359] on div "Progress Bar" at bounding box center [313, 359] width 80 height 6
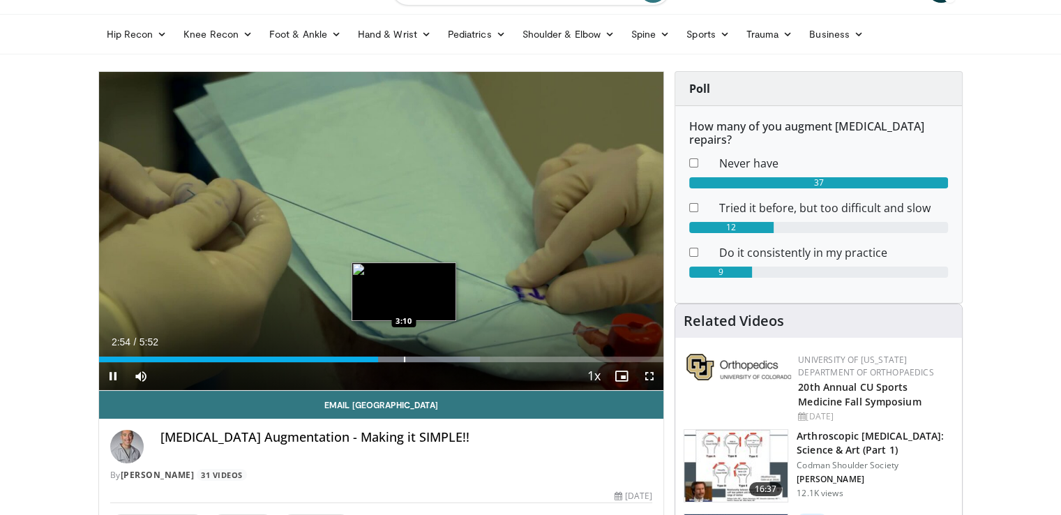
click at [402, 360] on div "Progress Bar" at bounding box center [401, 359] width 155 height 6
click at [425, 360] on div "Progress Bar" at bounding box center [425, 359] width 1 height 6
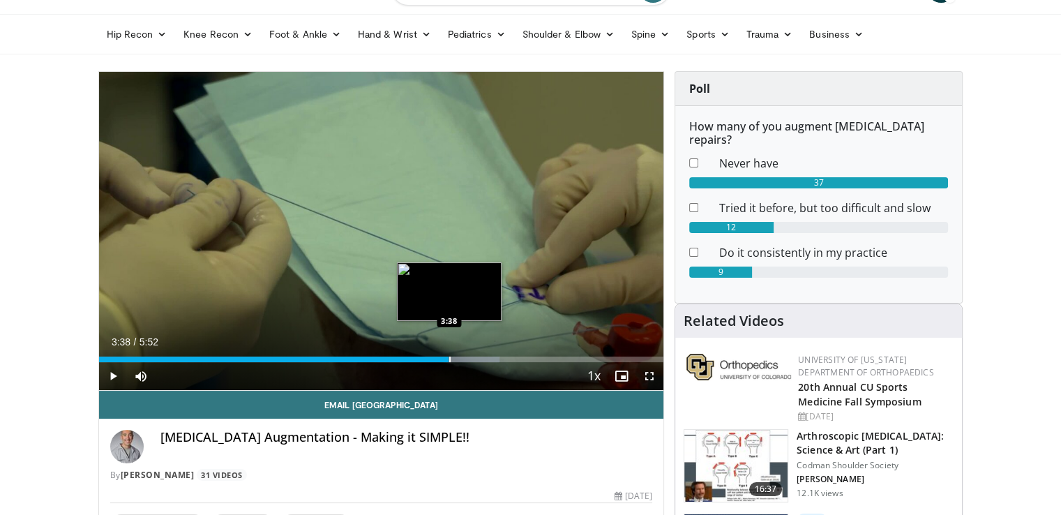
click at [449, 358] on div "Progress Bar" at bounding box center [449, 359] width 1 height 6
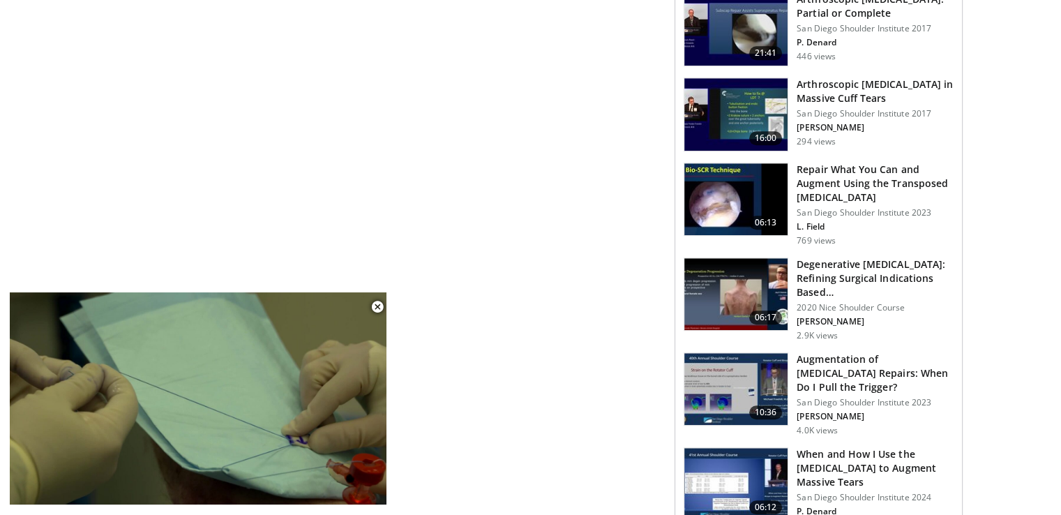
scroll to position [1116, 0]
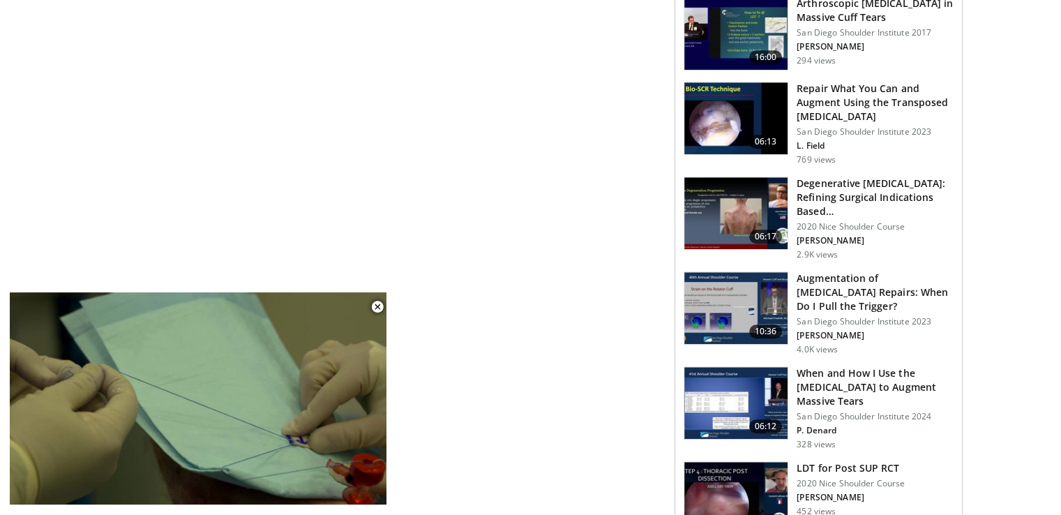
click at [838, 271] on h3 "Augmentation of Rotator Cuff Repairs: When Do I Pull the Trigger?" at bounding box center [875, 292] width 157 height 42
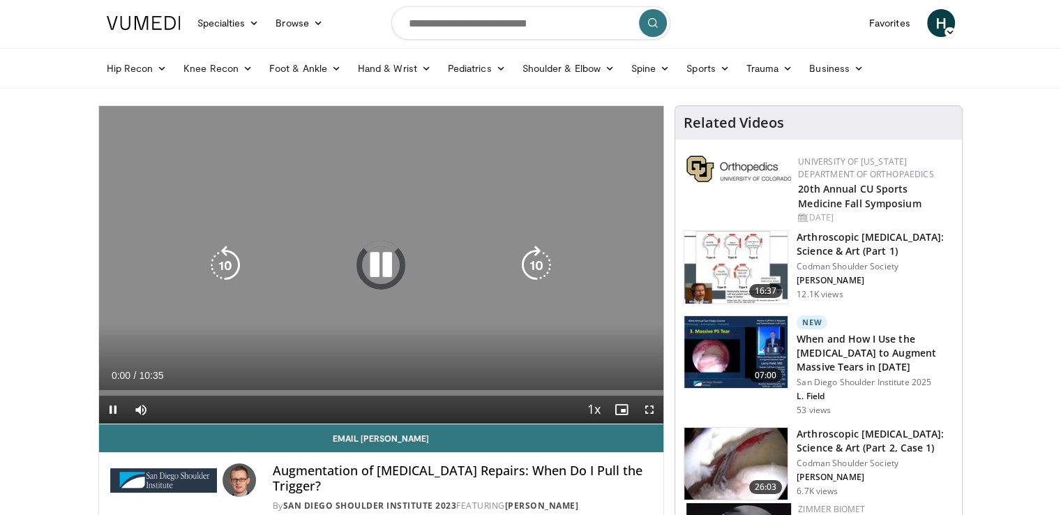
scroll to position [140, 0]
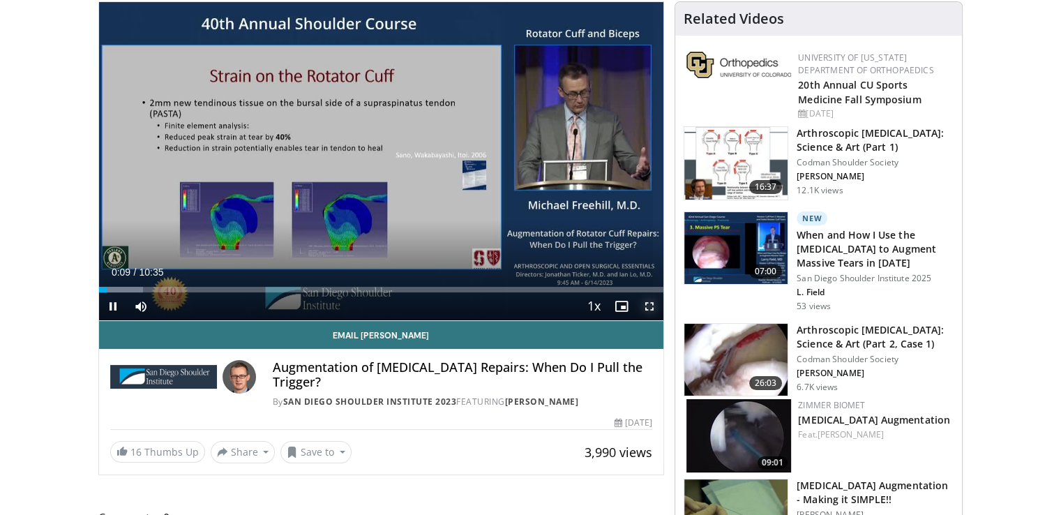
click at [649, 307] on span "Video Player" at bounding box center [649, 306] width 28 height 28
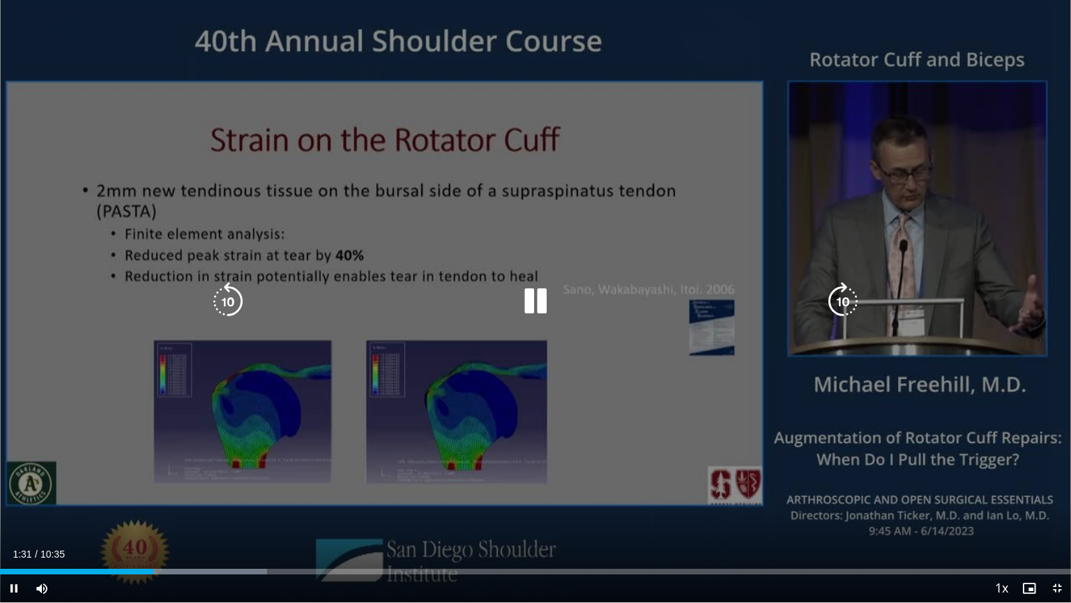
click at [343, 425] on div "10 seconds Tap to unmute" at bounding box center [535, 301] width 1071 height 602
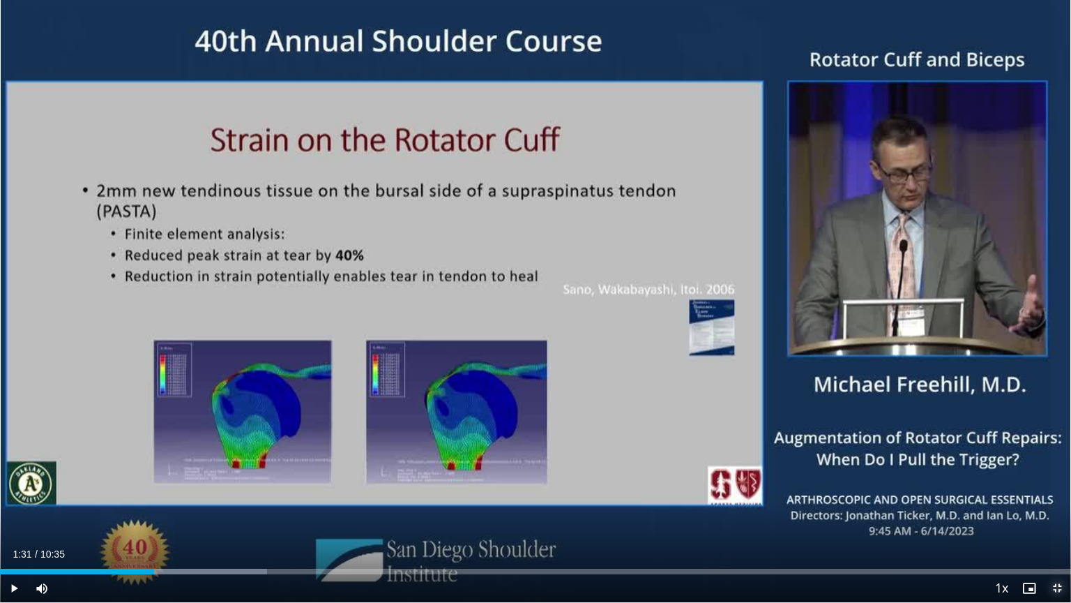
click at [1057, 514] on span "Video Player" at bounding box center [1057, 588] width 28 height 28
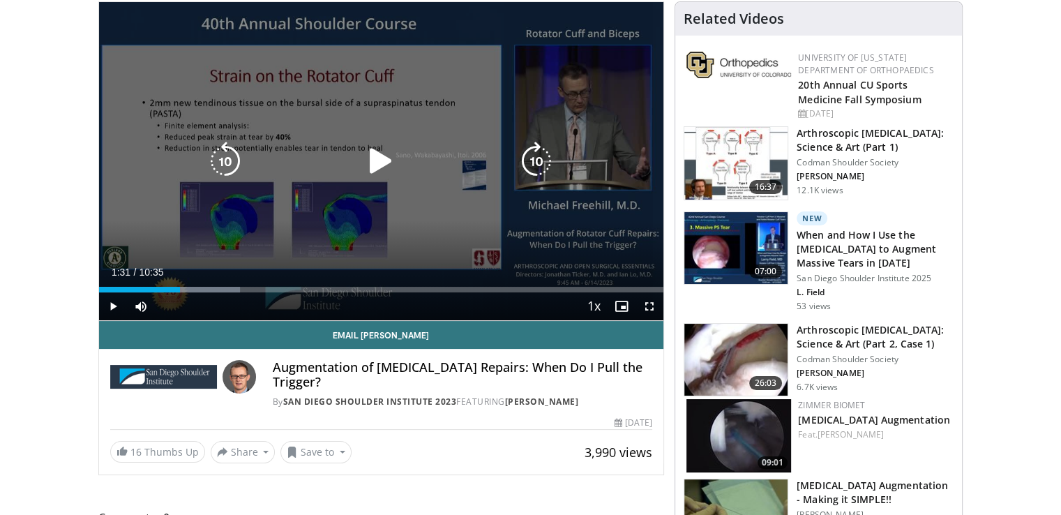
click at [382, 154] on icon "Video Player" at bounding box center [380, 161] width 39 height 39
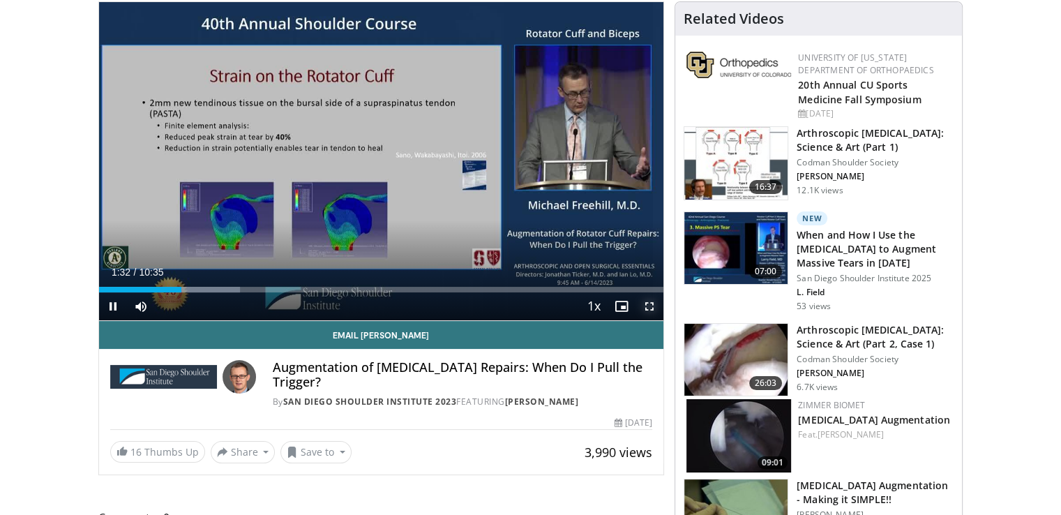
click at [650, 306] on span "Video Player" at bounding box center [649, 306] width 28 height 28
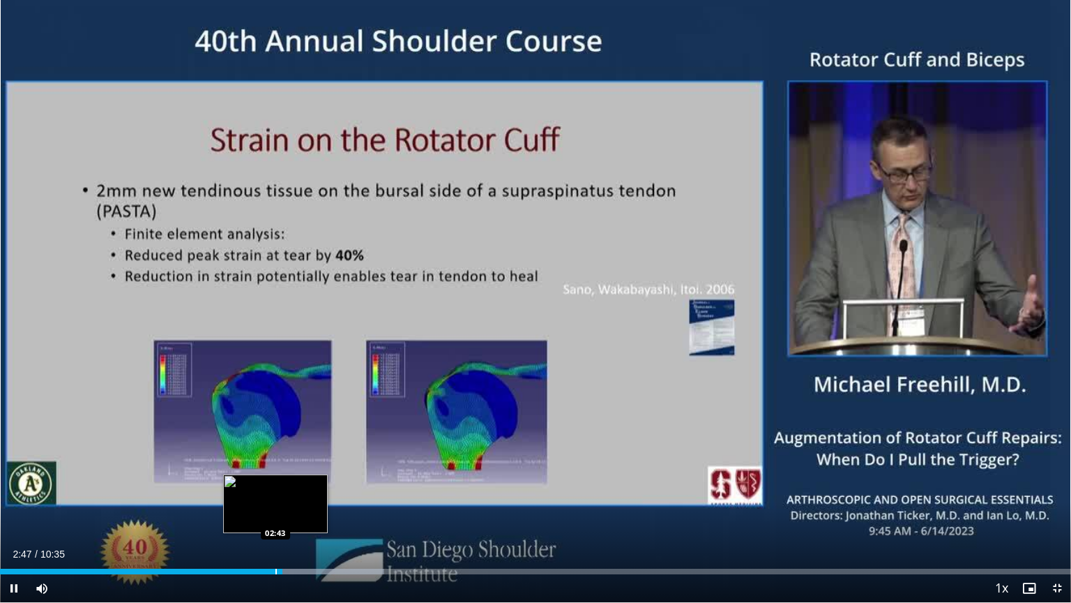
click at [276, 514] on div "Progress Bar" at bounding box center [276, 571] width 1 height 6
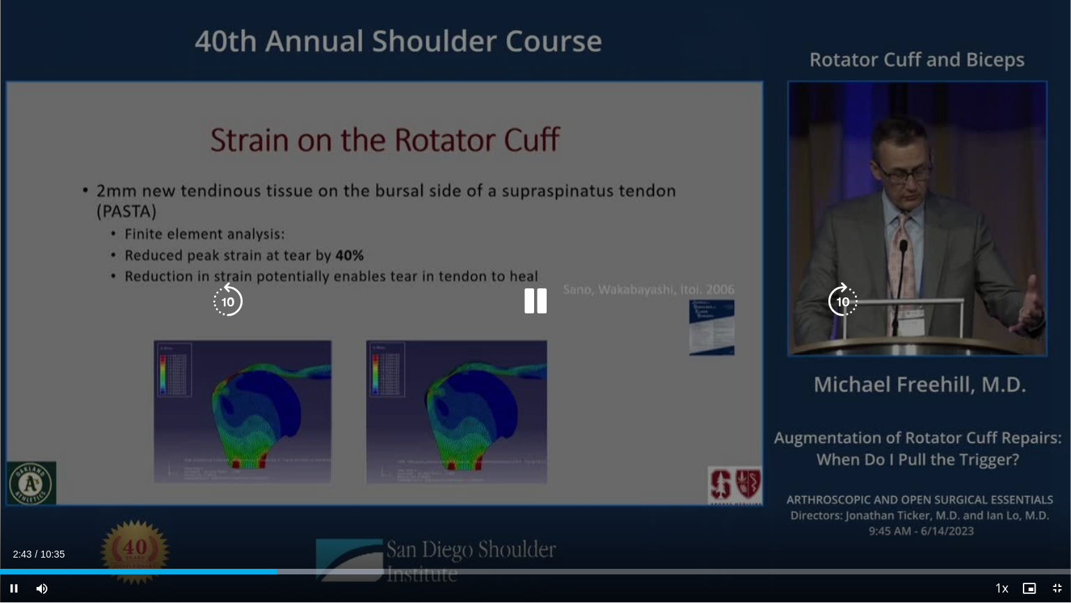
click at [257, 456] on div "10 seconds Tap to unmute" at bounding box center [535, 301] width 1071 height 602
click at [296, 456] on div "10 seconds Tap to unmute" at bounding box center [535, 301] width 1071 height 602
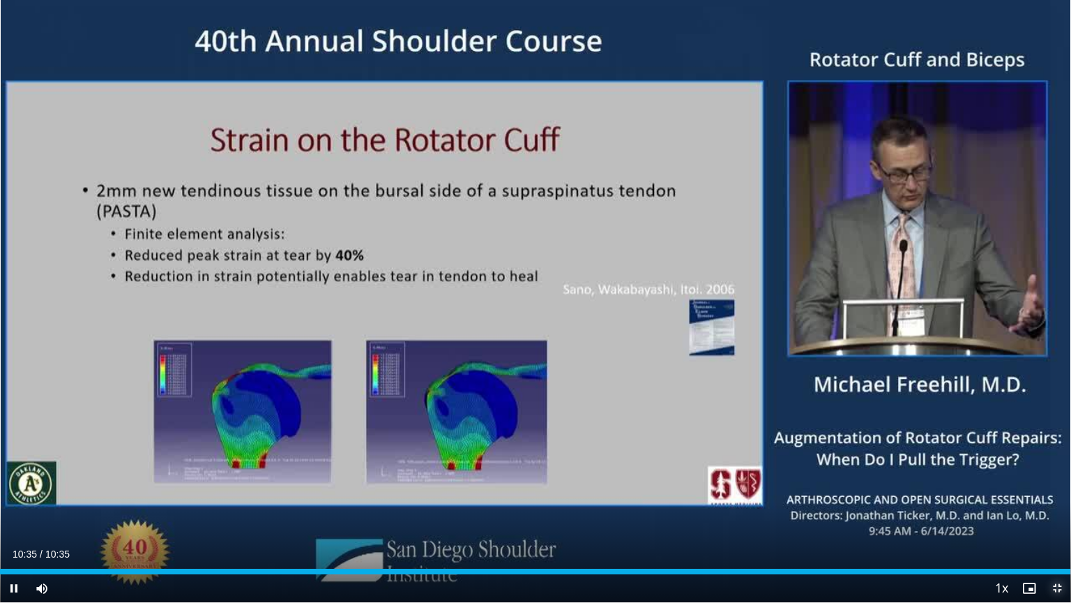
click at [1057, 514] on span "Video Player" at bounding box center [1057, 588] width 28 height 28
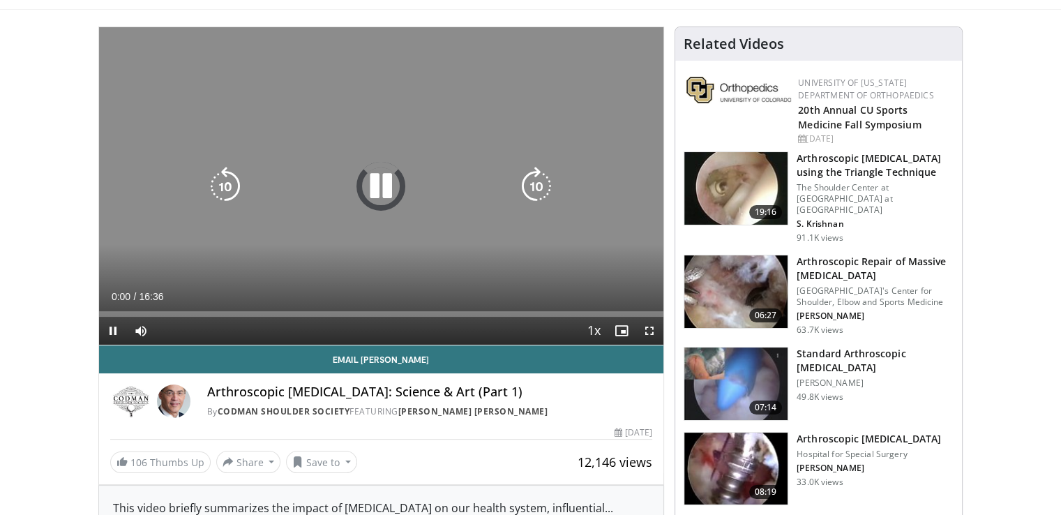
scroll to position [140, 0]
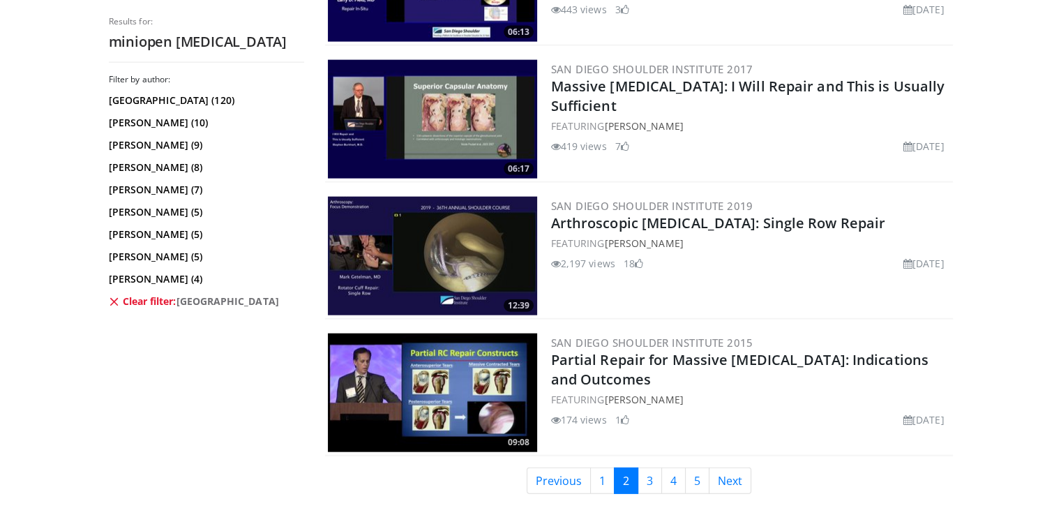
scroll to position [3209, 0]
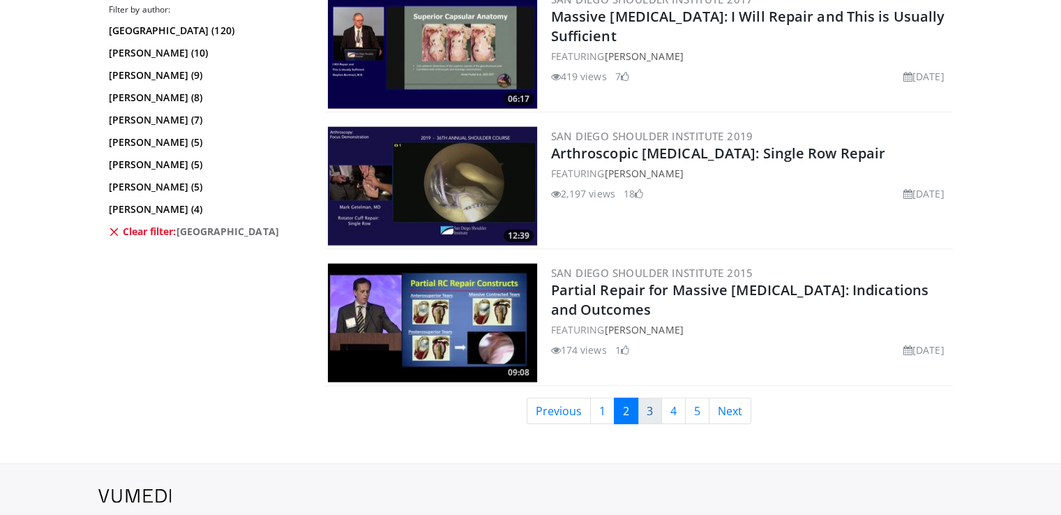
click at [643, 398] on link "3" at bounding box center [650, 411] width 24 height 27
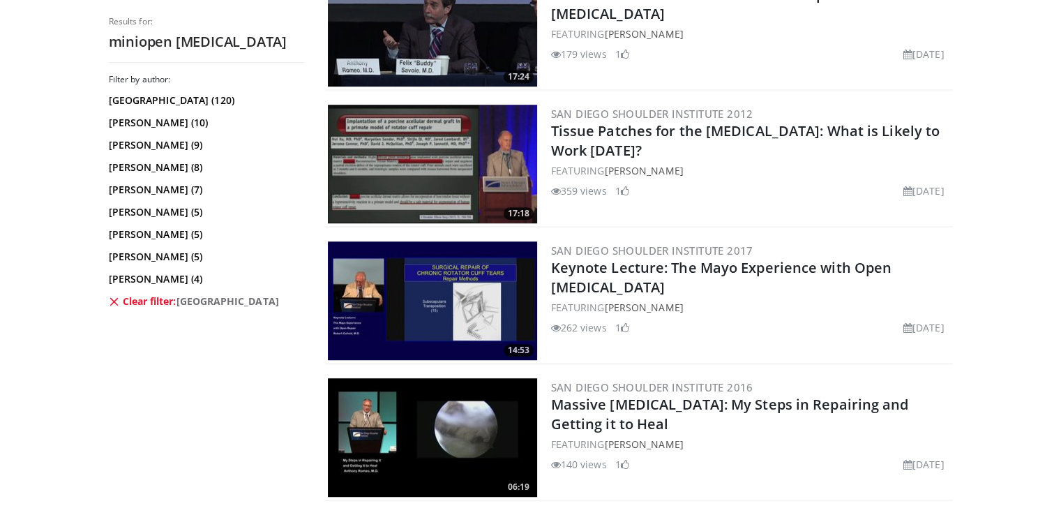
scroll to position [977, 0]
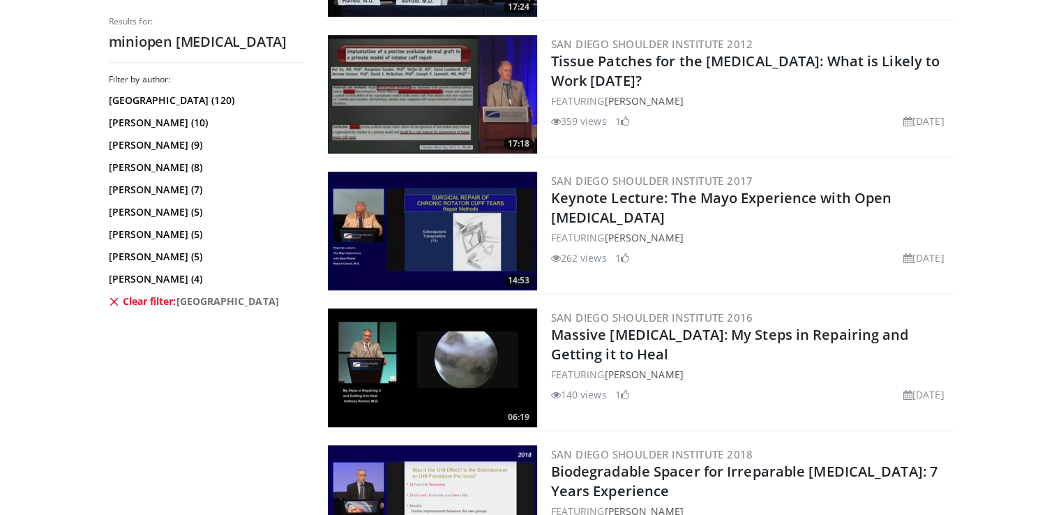
click at [806, 250] on div "262 views [DATE] 1" at bounding box center [750, 257] width 399 height 15
click at [742, 250] on div "262 views [DATE] 1" at bounding box center [750, 257] width 399 height 15
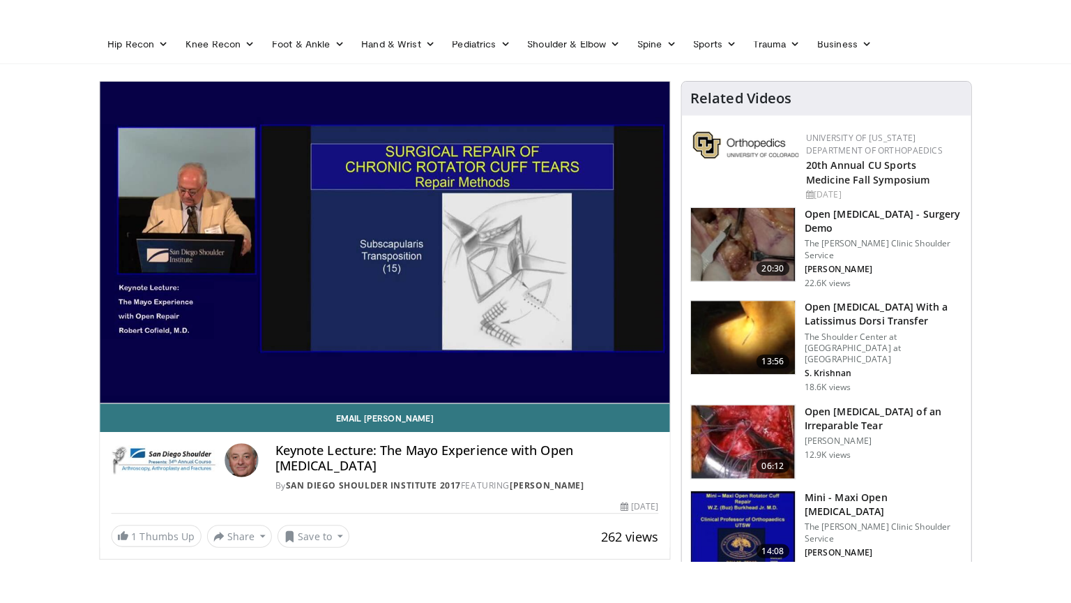
scroll to position [70, 0]
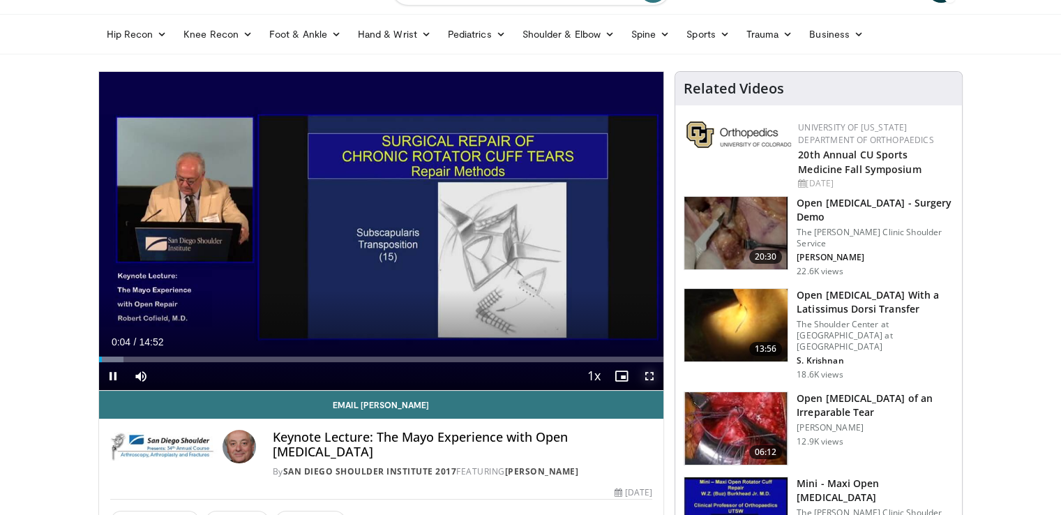
click at [652, 376] on span "Video Player" at bounding box center [649, 376] width 28 height 28
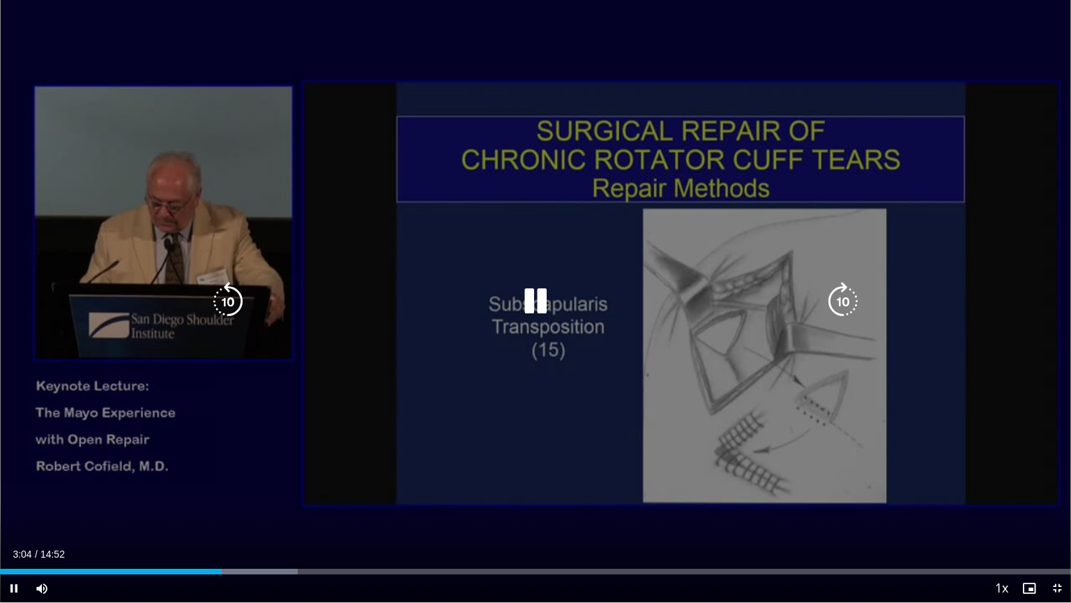
click at [285, 484] on div "10 seconds Tap to unmute" at bounding box center [535, 301] width 1071 height 602
